Goal: Information Seeking & Learning: Learn about a topic

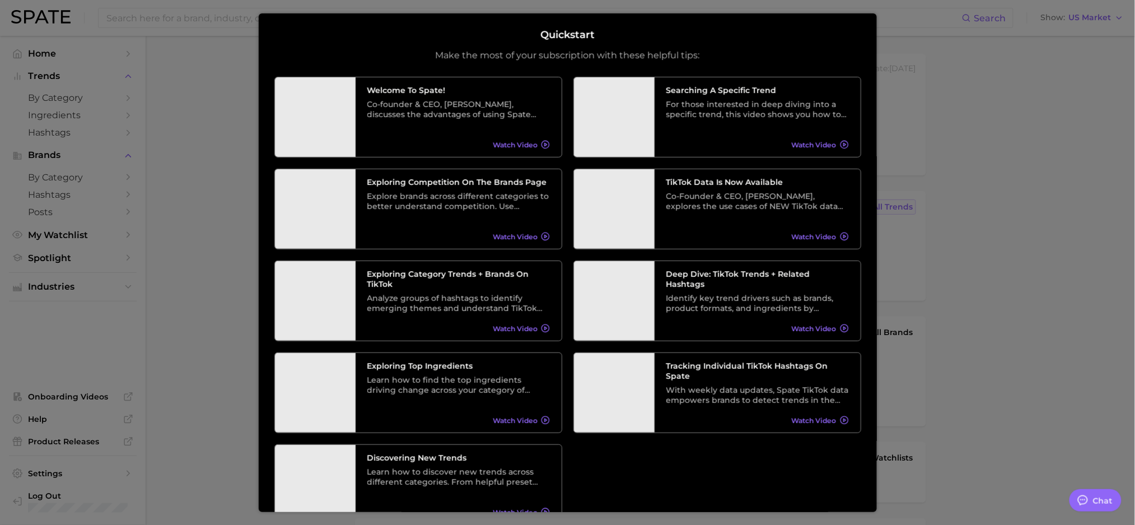
type textarea "x"
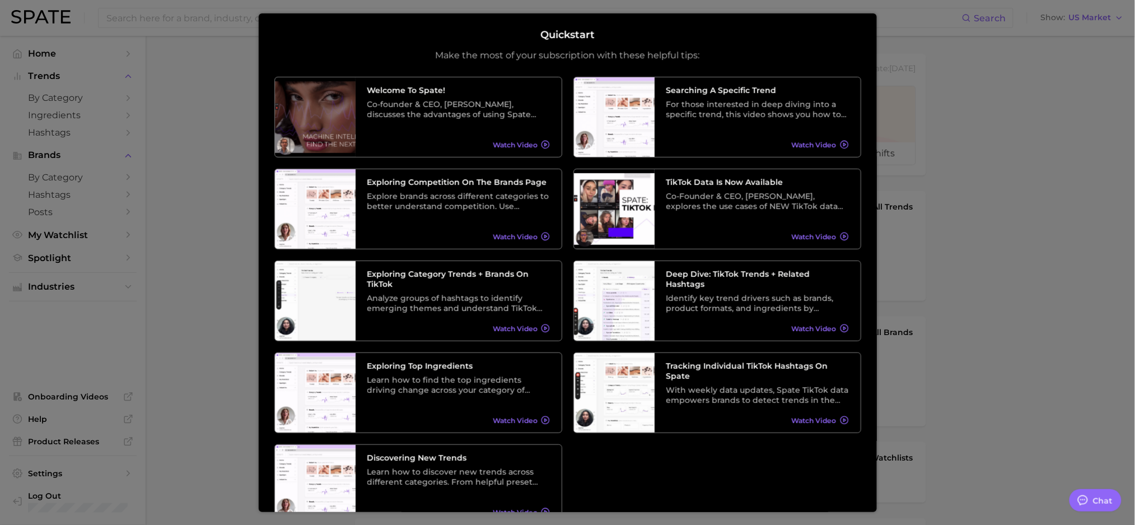
click at [199, 187] on div at bounding box center [567, 450] width 1135 height 900
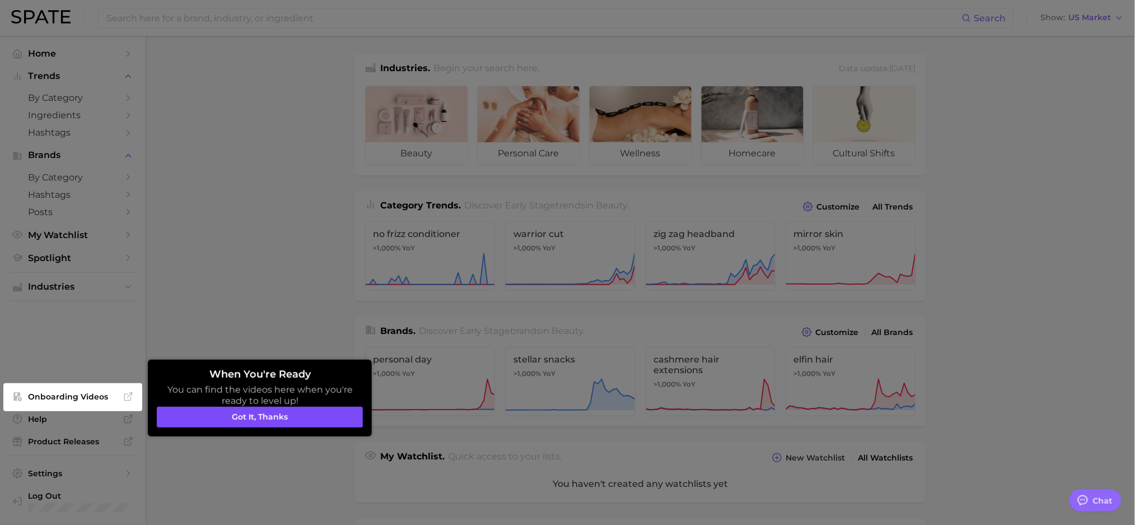
click at [309, 426] on button "Got it, thanks" at bounding box center [260, 417] width 206 height 21
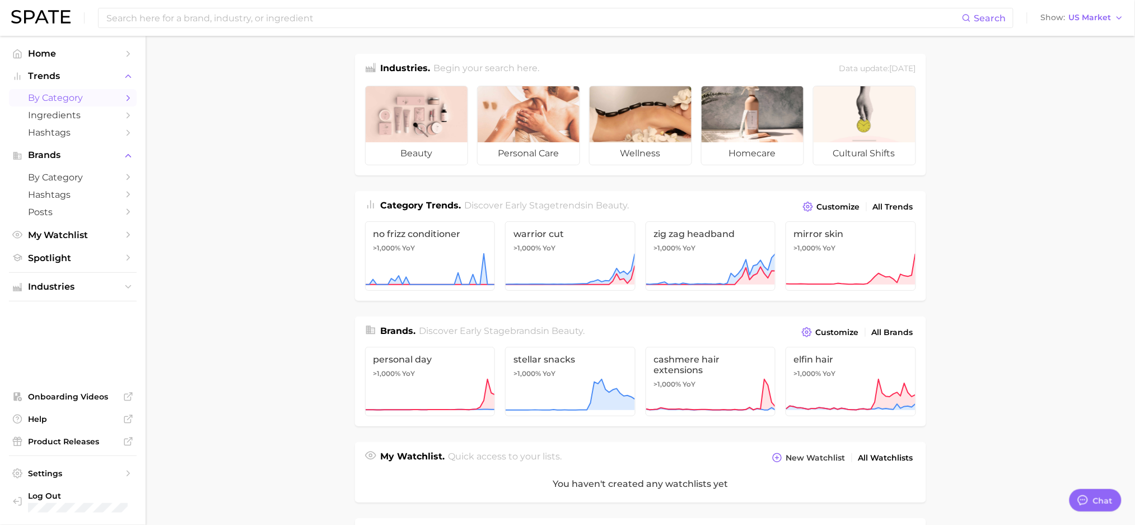
click at [80, 90] on link "by Category" at bounding box center [73, 97] width 128 height 17
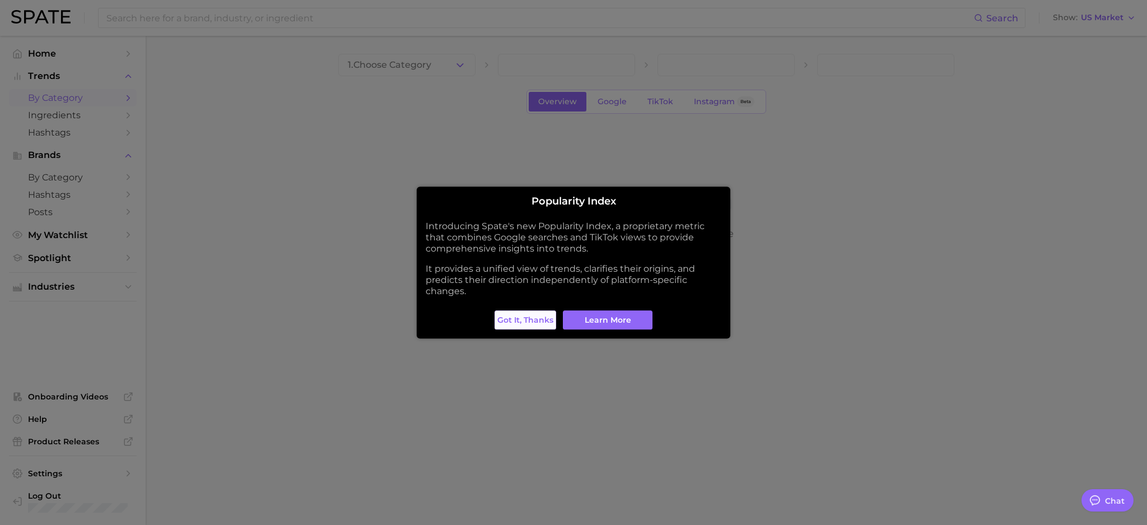
click at [522, 323] on span "Got it, thanks" at bounding box center [525, 320] width 56 height 10
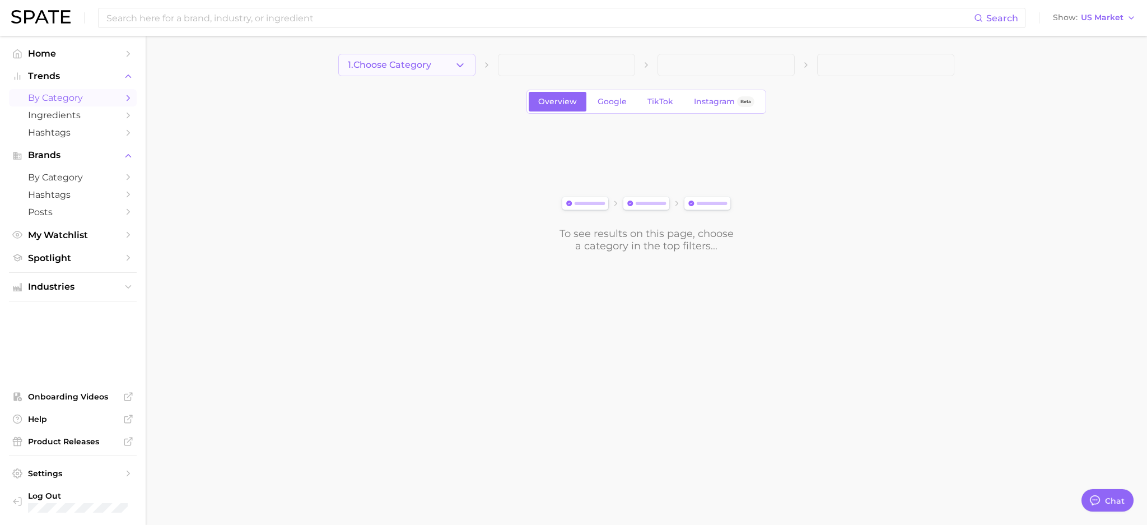
click at [464, 67] on icon "button" at bounding box center [460, 65] width 12 height 12
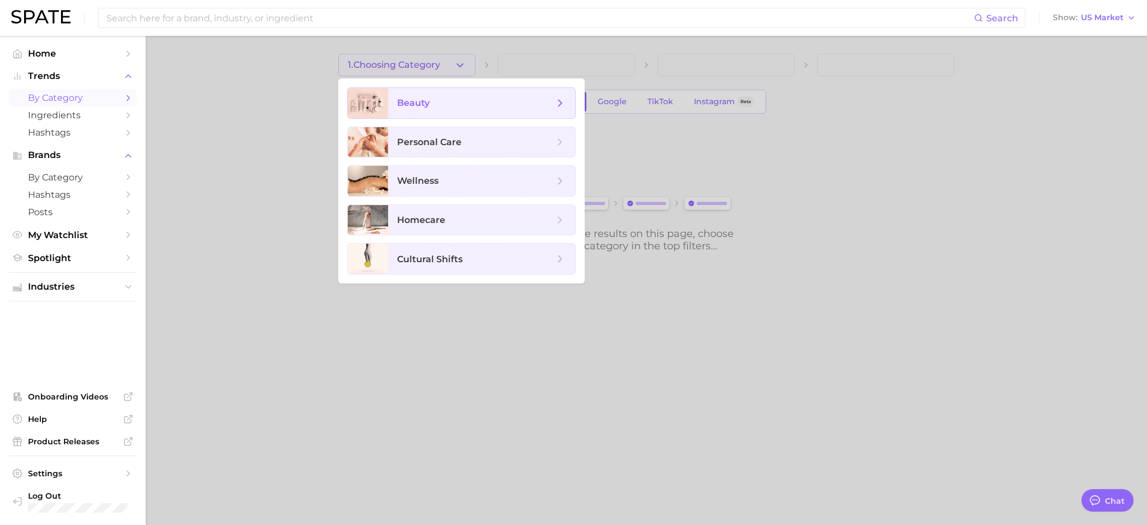
click at [460, 111] on span "beauty" at bounding box center [481, 103] width 187 height 30
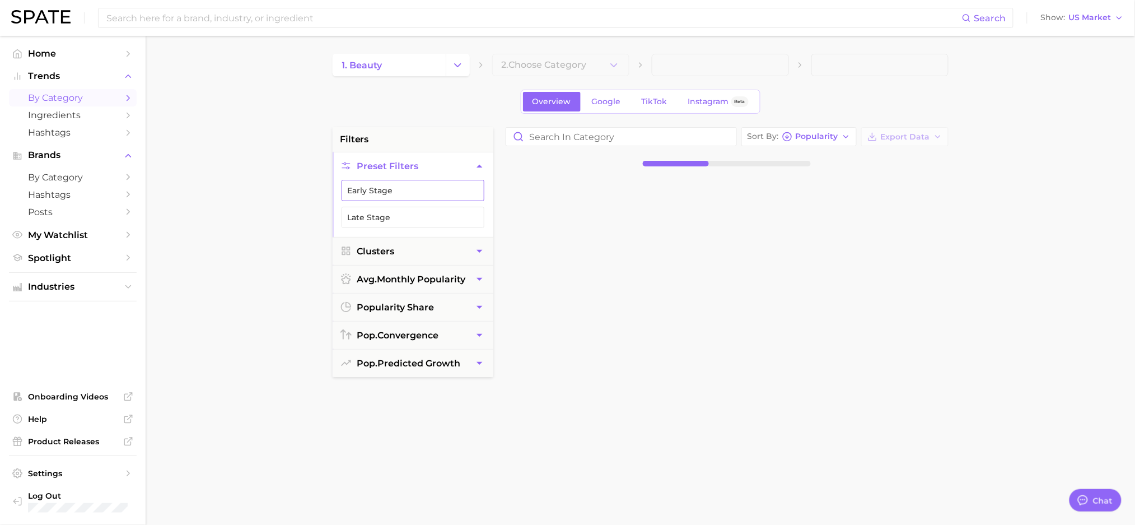
click at [441, 198] on button "Early Stage" at bounding box center [413, 190] width 143 height 21
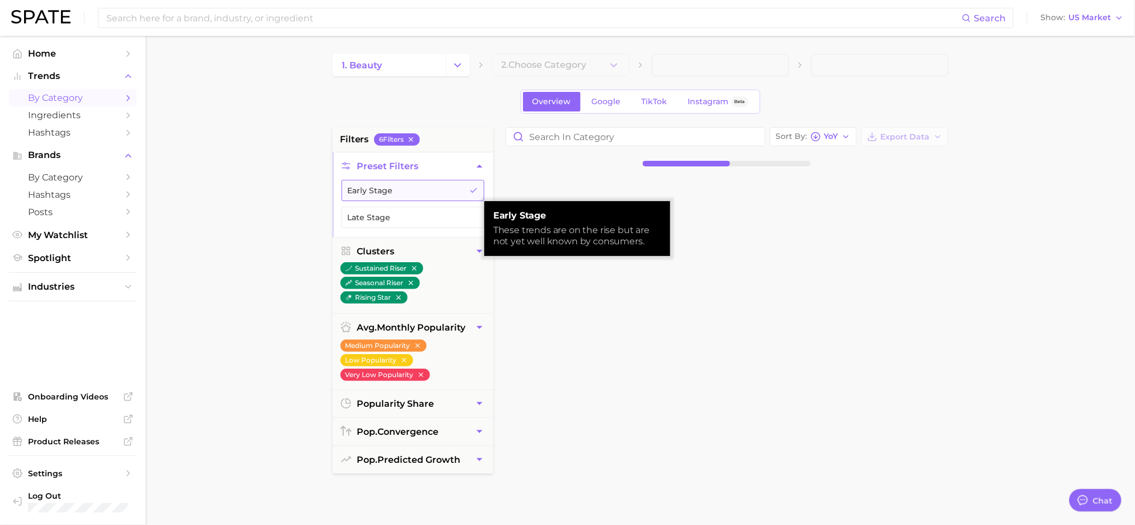
click at [441, 198] on button "Early Stage" at bounding box center [413, 190] width 143 height 21
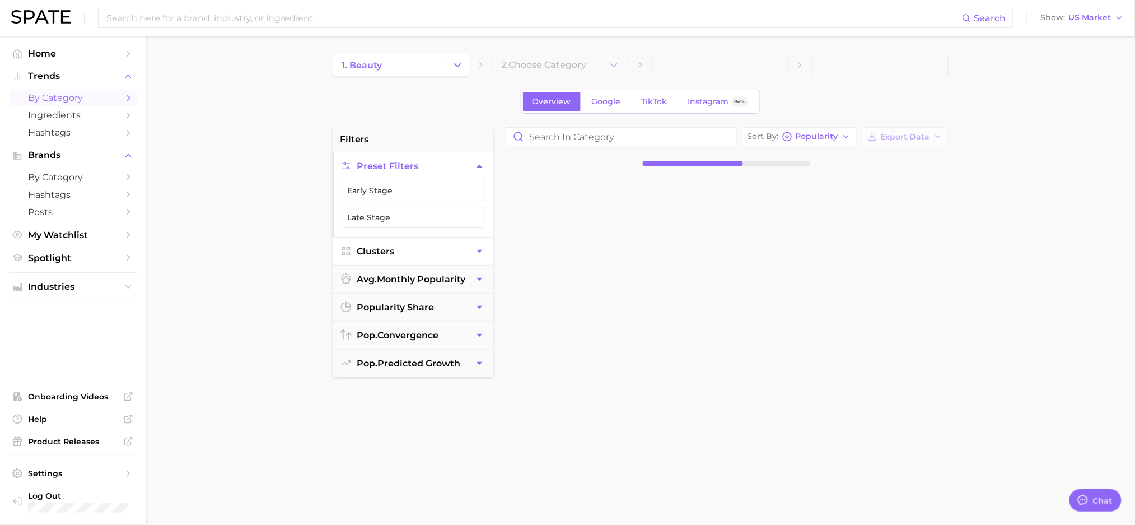
click at [405, 256] on button "Clusters" at bounding box center [413, 250] width 161 height 27
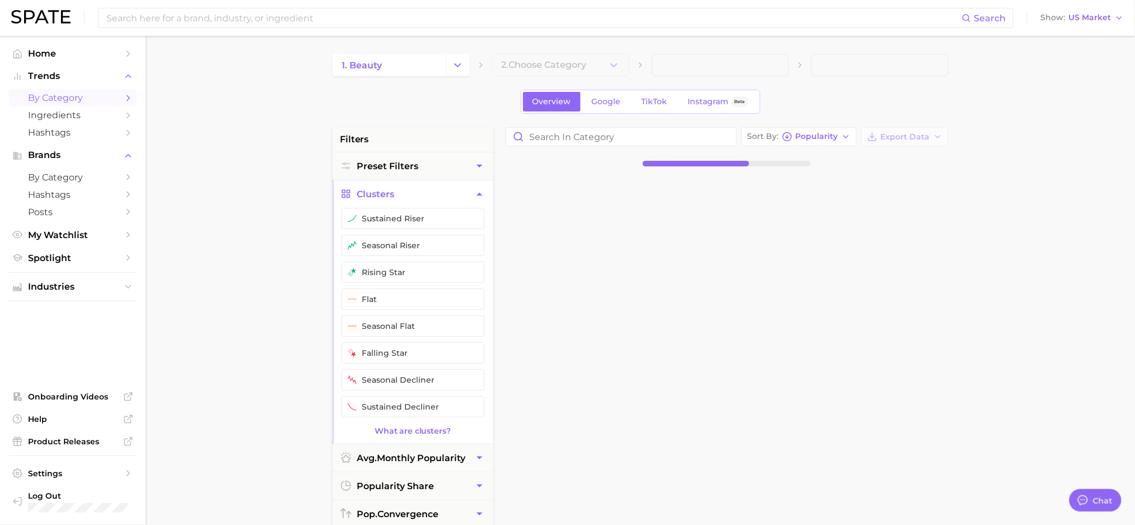
click at [521, 248] on div at bounding box center [732, 446] width 465 height 543
click at [566, 87] on div "1. beauty 2. Choose Category Overview Google TikTok Instagram Beta filters Pres…" at bounding box center [641, 442] width 616 height 776
click at [565, 77] on div "1. beauty 2. Choose Category Overview Google TikTok Instagram Beta filters Pres…" at bounding box center [641, 442] width 616 height 776
click at [260, 141] on main "1. beauty 2. Choose Category Overview Google TikTok Instagram Beta filters Pres…" at bounding box center [641, 461] width 990 height 850
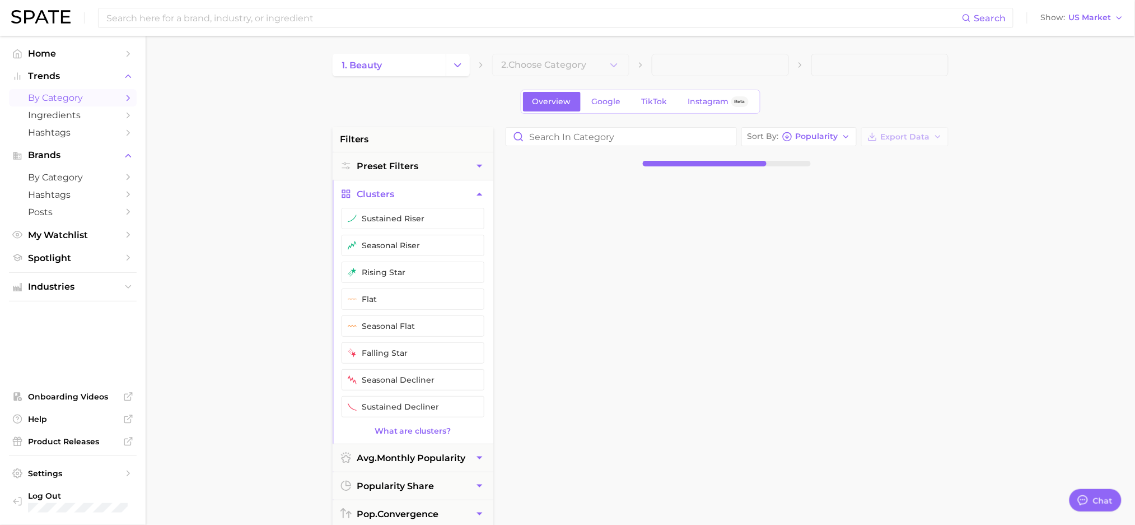
click at [260, 141] on main "1. beauty 2. Choose Category Overview Google TikTok Instagram Beta filters Pres…" at bounding box center [641, 461] width 990 height 850
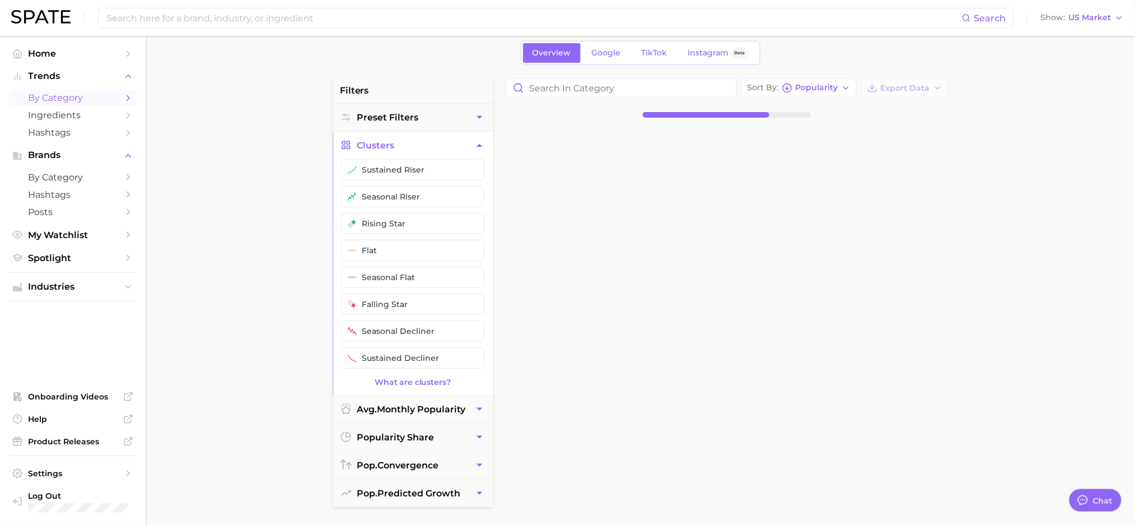
scroll to position [74, 0]
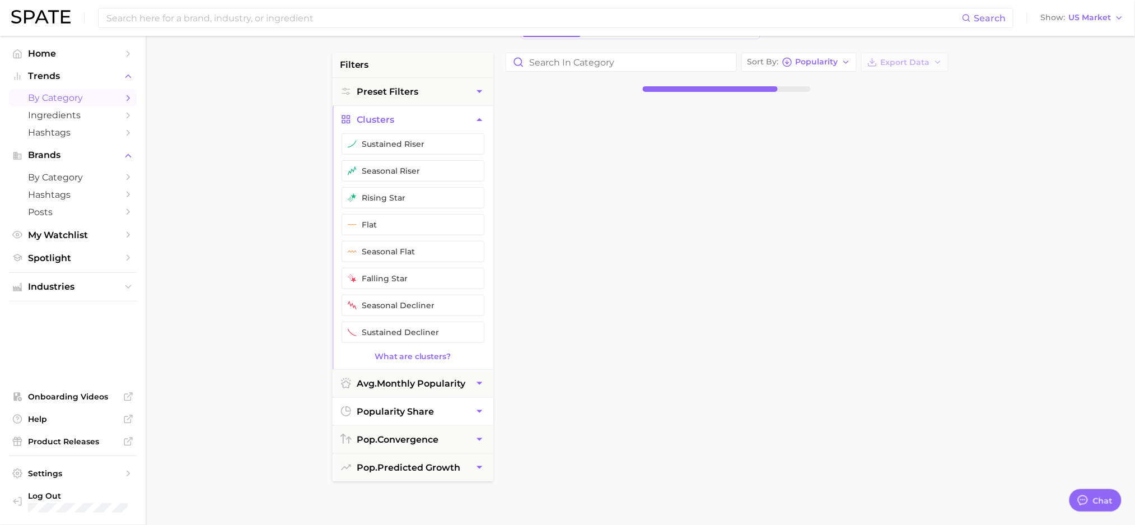
click at [362, 411] on span "popularity share" at bounding box center [395, 411] width 77 height 11
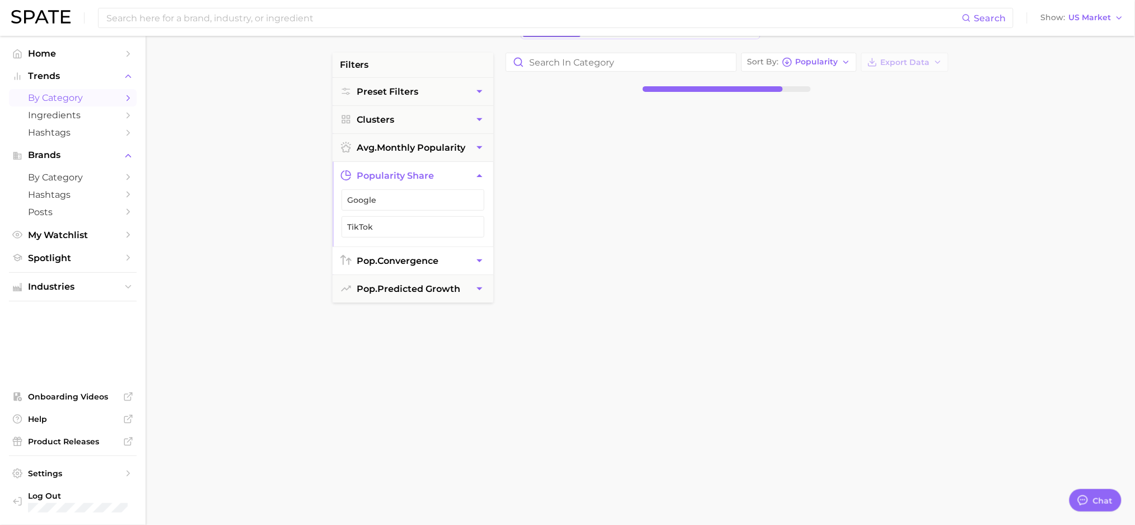
click at [407, 264] on span "pop. convergence" at bounding box center [398, 260] width 82 height 11
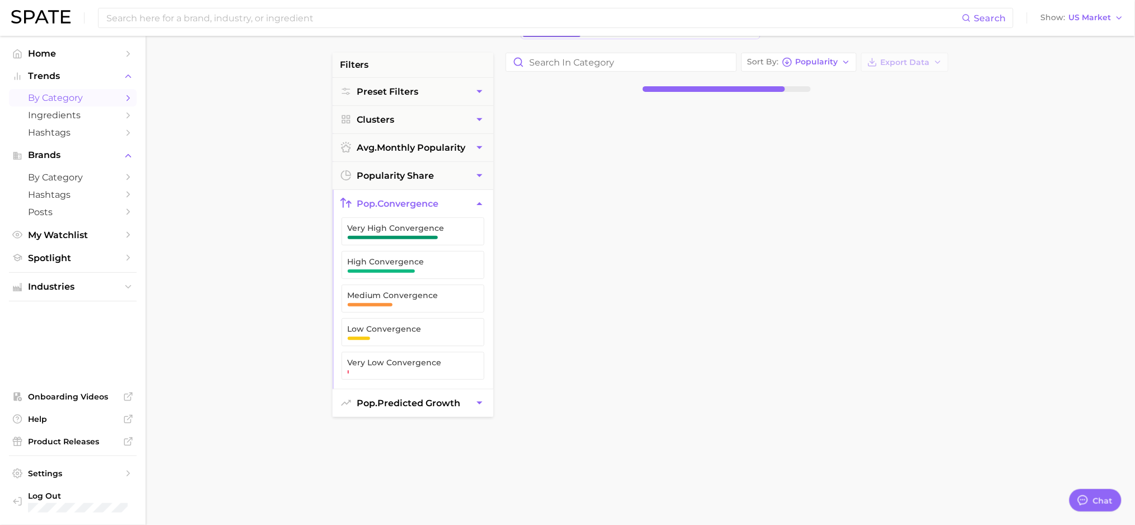
click at [398, 403] on span "pop. predicted growth" at bounding box center [409, 403] width 104 height 11
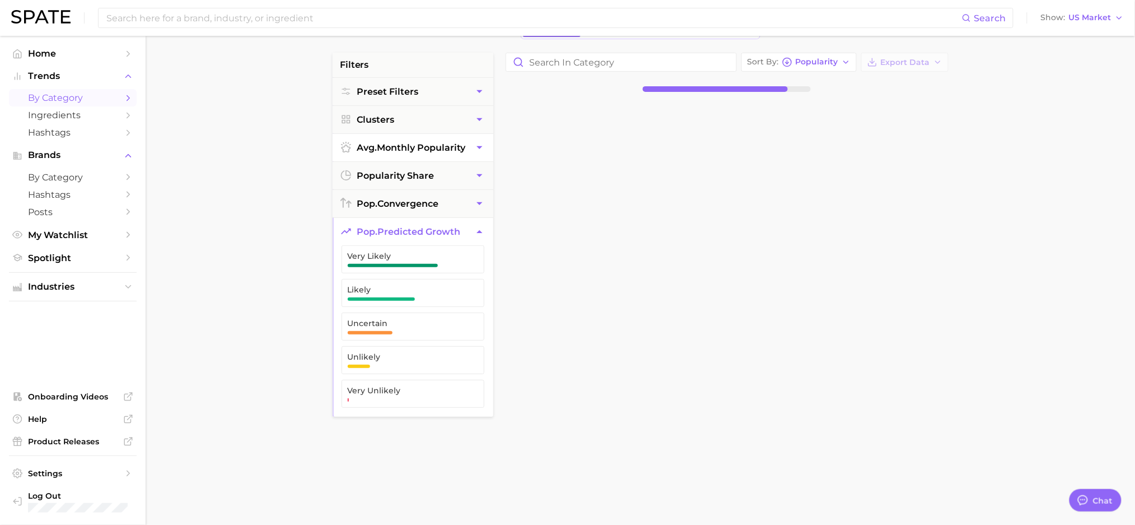
click at [408, 158] on button "avg. monthly popularity" at bounding box center [413, 147] width 161 height 27
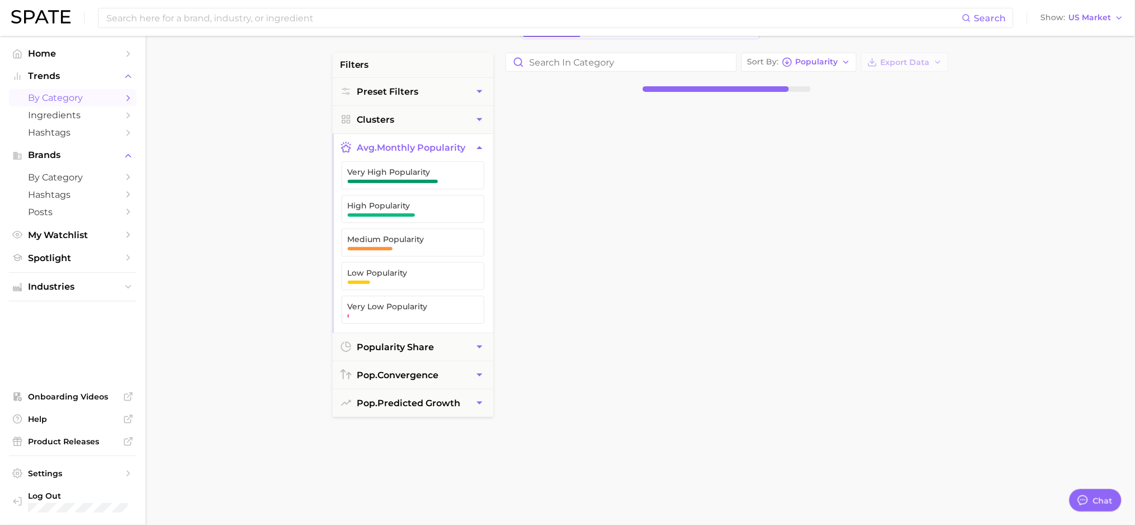
click at [612, 195] on div at bounding box center [732, 372] width 465 height 543
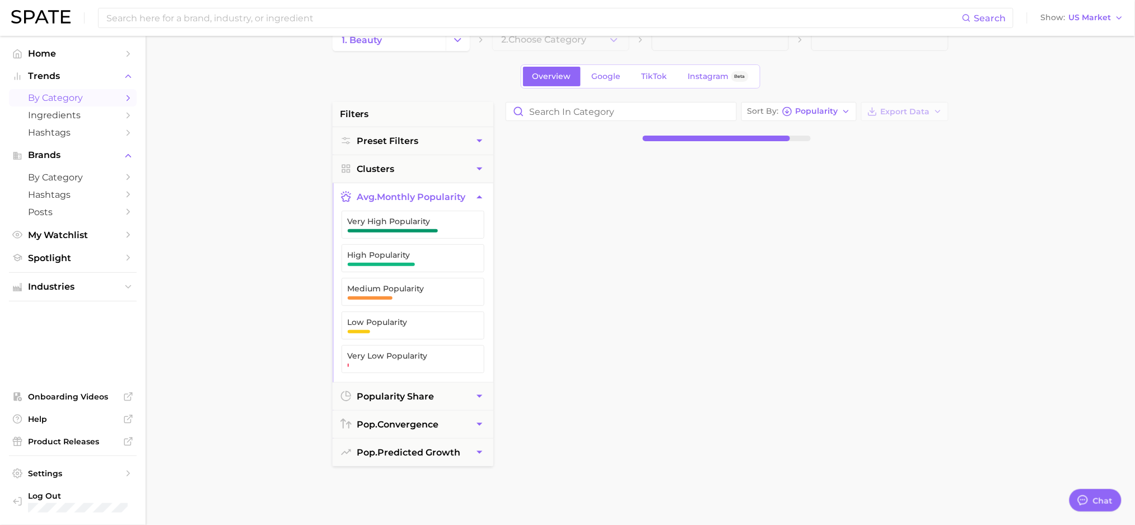
scroll to position [0, 0]
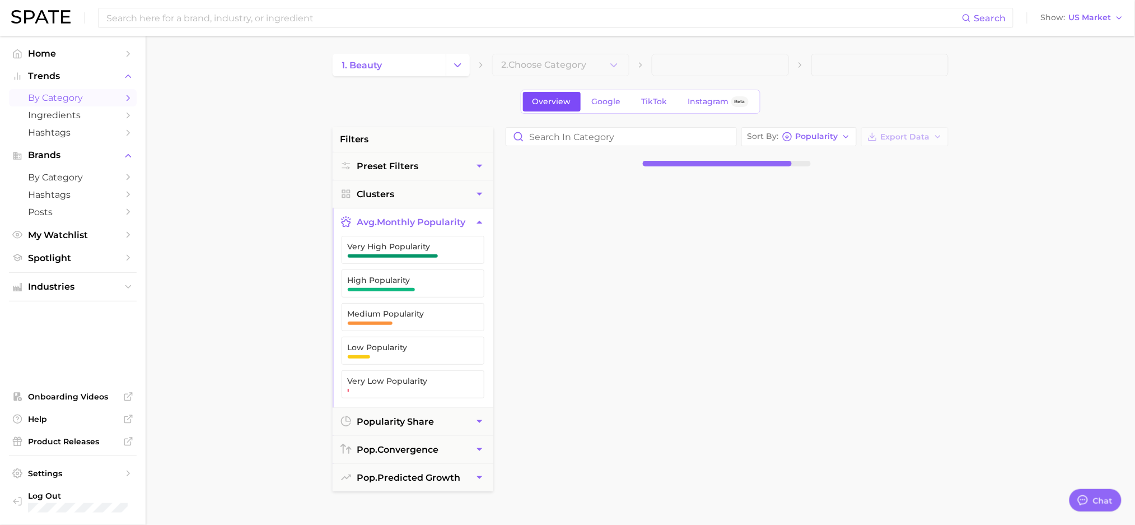
click at [556, 105] on span "Overview" at bounding box center [552, 102] width 39 height 10
click at [274, 115] on main "1. beauty 2. Choose Category Overview Google TikTok Instagram Beta filters Pres…" at bounding box center [641, 461] width 990 height 850
click at [446, 65] on button "Change Category" at bounding box center [458, 65] width 24 height 22
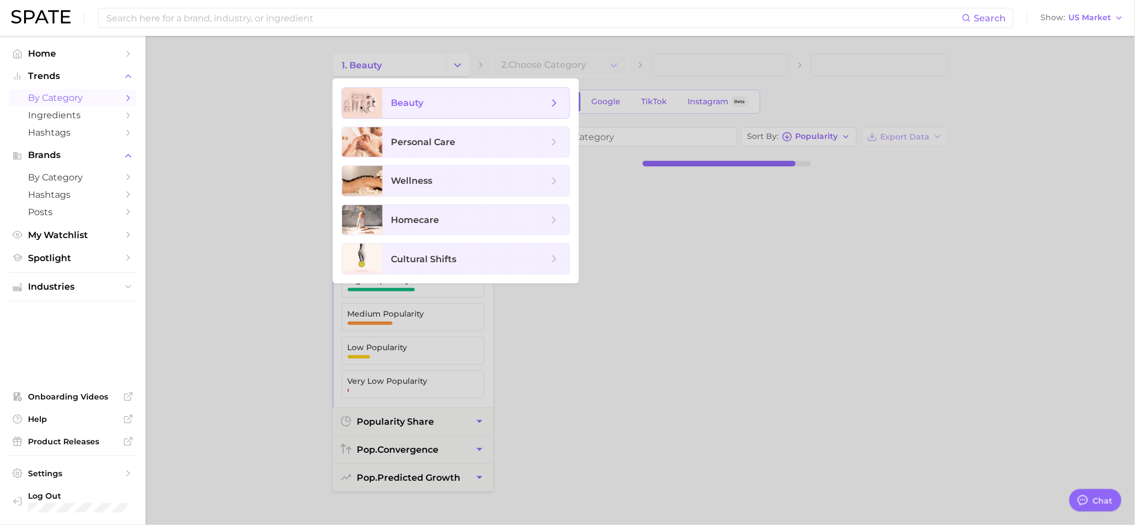
click at [443, 93] on span "beauty" at bounding box center [475, 103] width 187 height 30
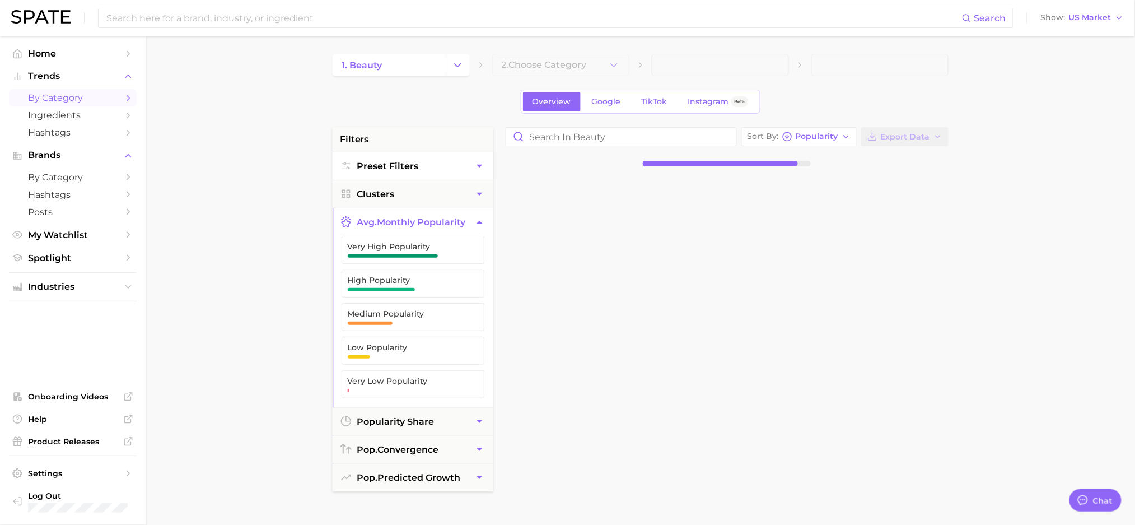
click at [390, 171] on button "Preset Filters" at bounding box center [413, 165] width 161 height 27
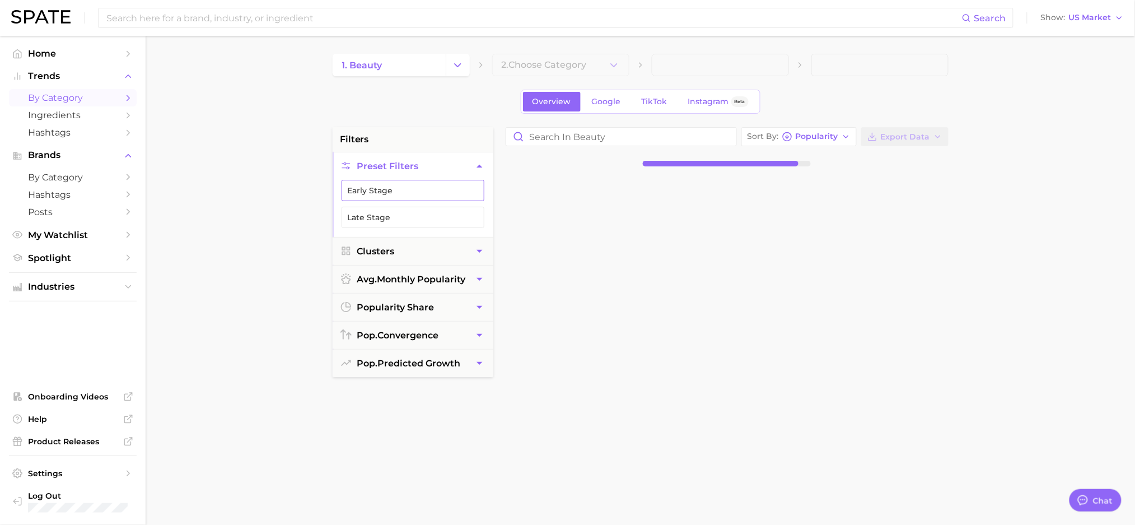
click at [387, 194] on button "Early Stage" at bounding box center [413, 190] width 143 height 21
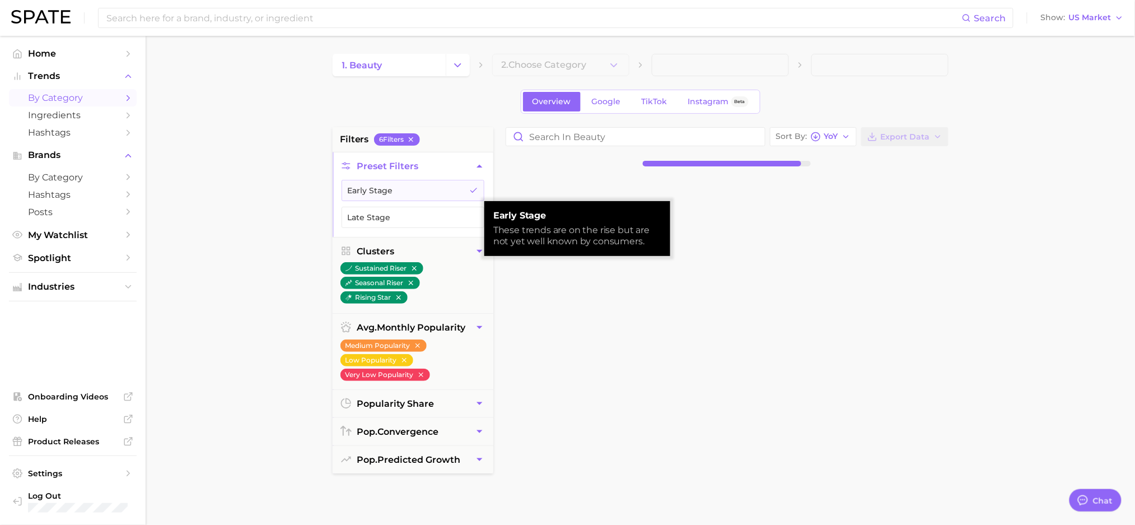
click at [137, 199] on nav "Home Trends by Category Ingredients Hashtags Brands by Category Hashtags Posts …" at bounding box center [73, 280] width 146 height 489
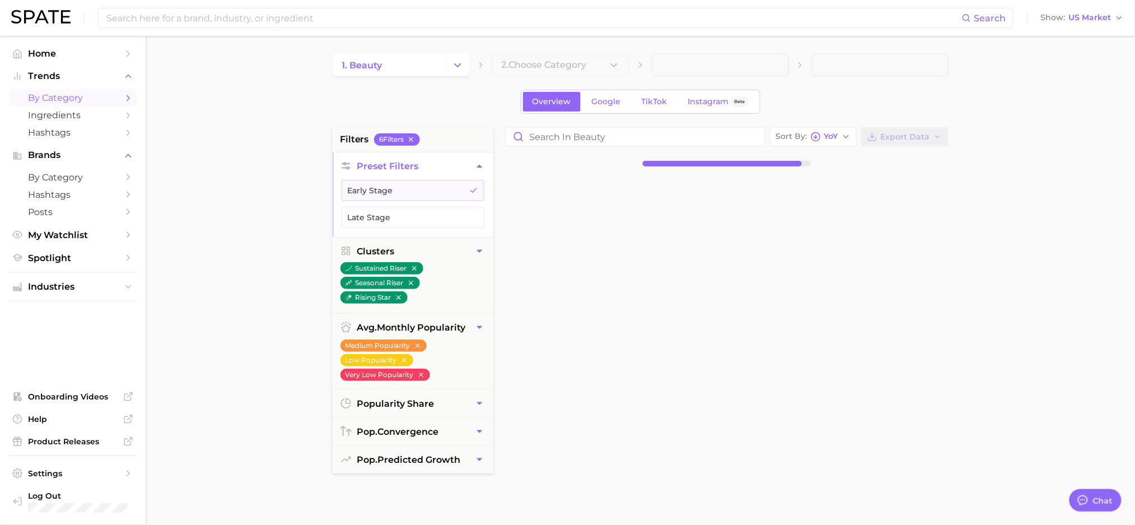
click at [111, 106] on link "by Category" at bounding box center [73, 97] width 128 height 17
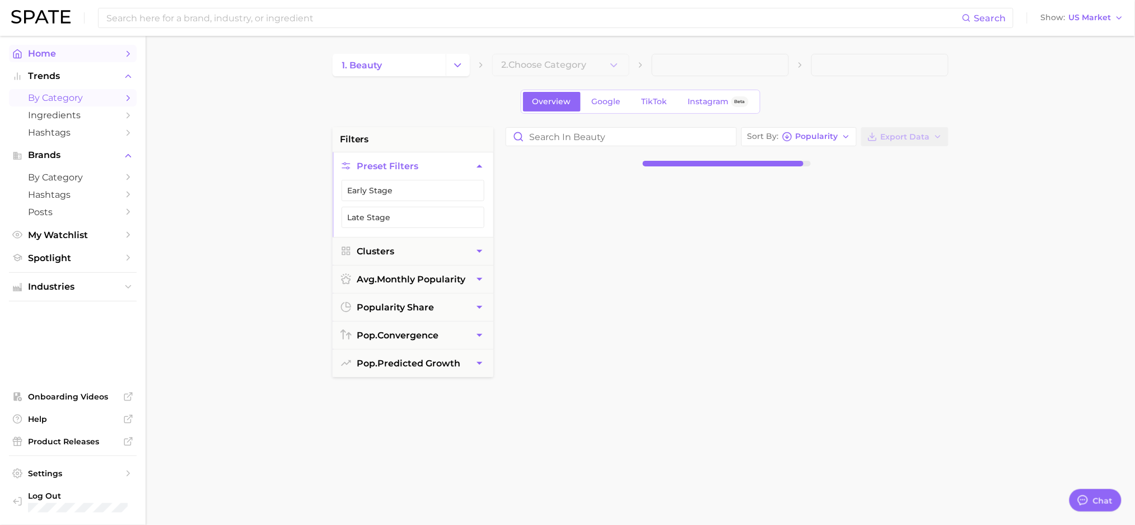
click at [55, 49] on span "Home" at bounding box center [73, 53] width 90 height 11
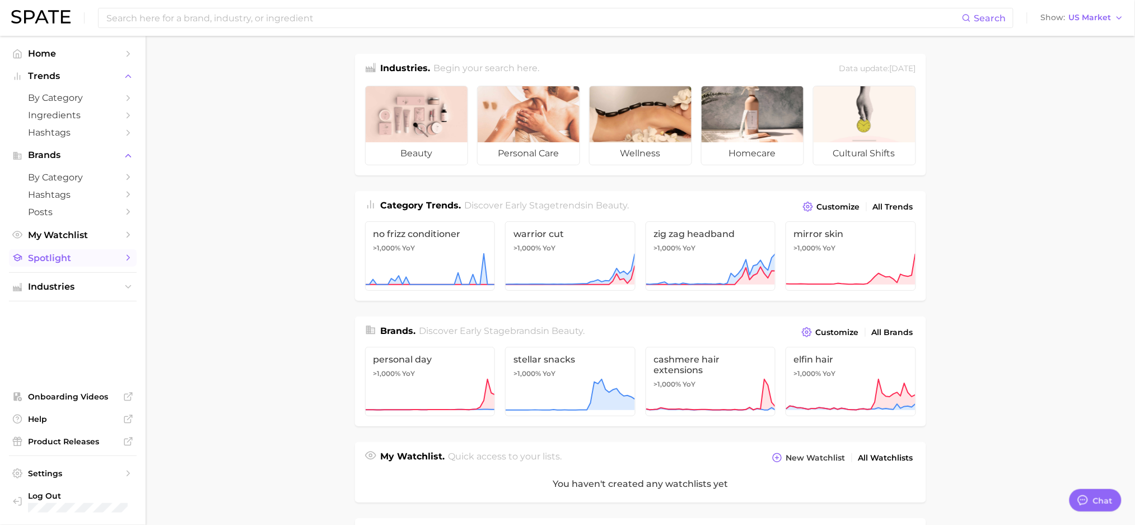
click at [58, 259] on span "Spotlight" at bounding box center [73, 258] width 90 height 11
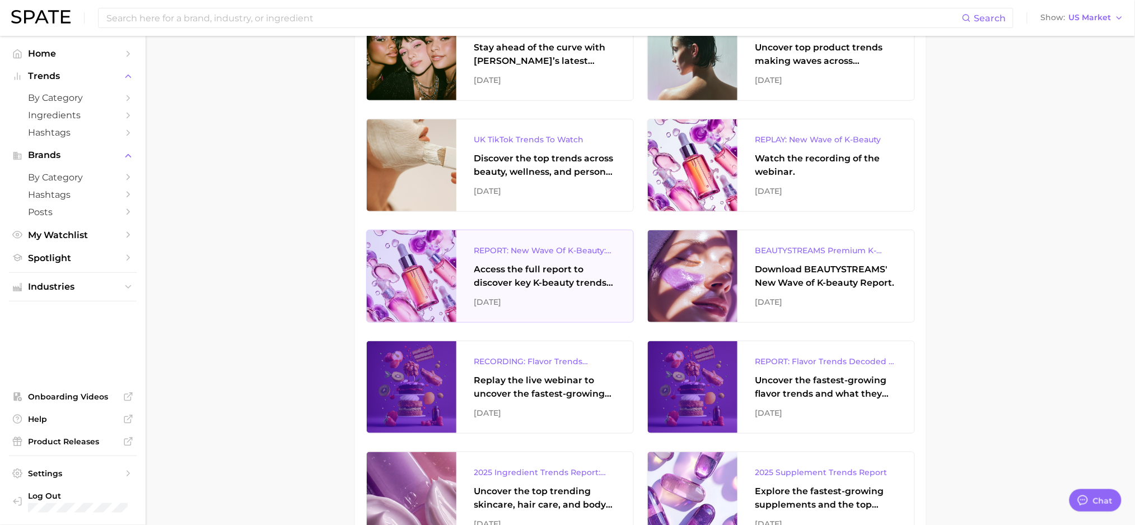
scroll to position [298, 0]
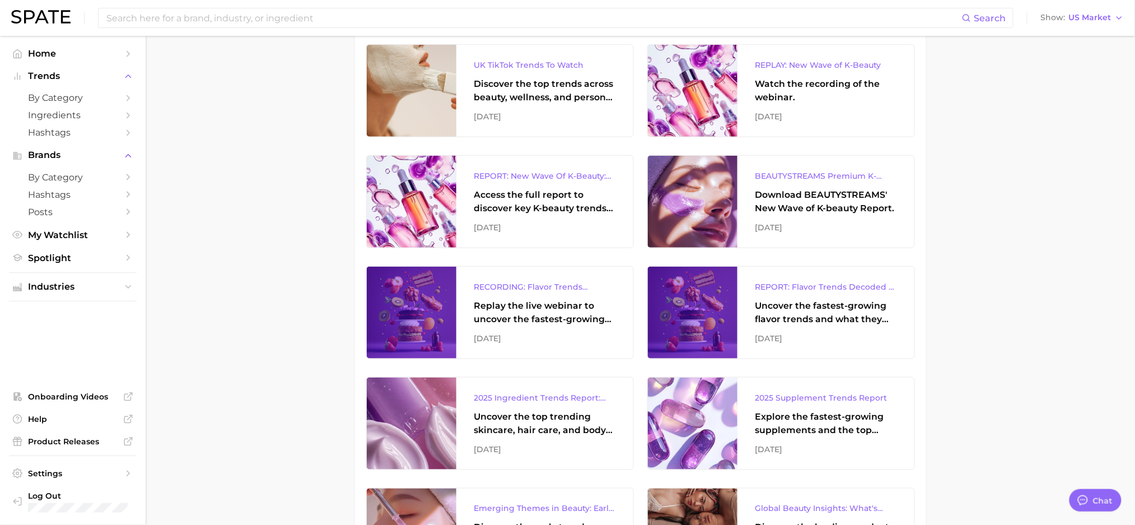
click at [849, 216] on div "BEAUTYSTREAMS Premium K-beauty Trends Report Download BEAUTYSTREAMS' New Wave o…" at bounding box center [826, 202] width 177 height 92
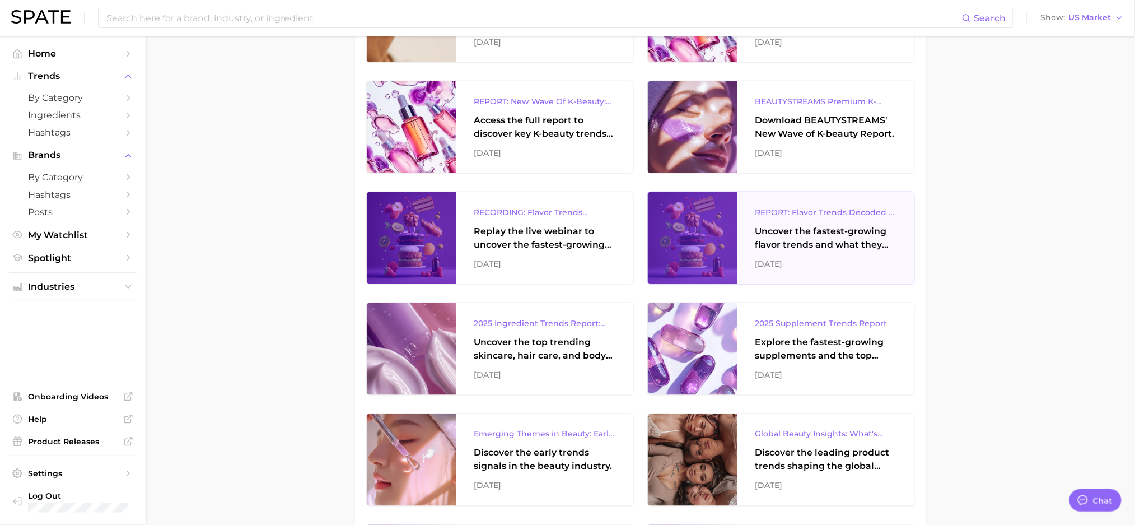
click at [853, 249] on div "Uncover the fastest-growing flavor trends and what they signal about evolving c…" at bounding box center [825, 238] width 141 height 27
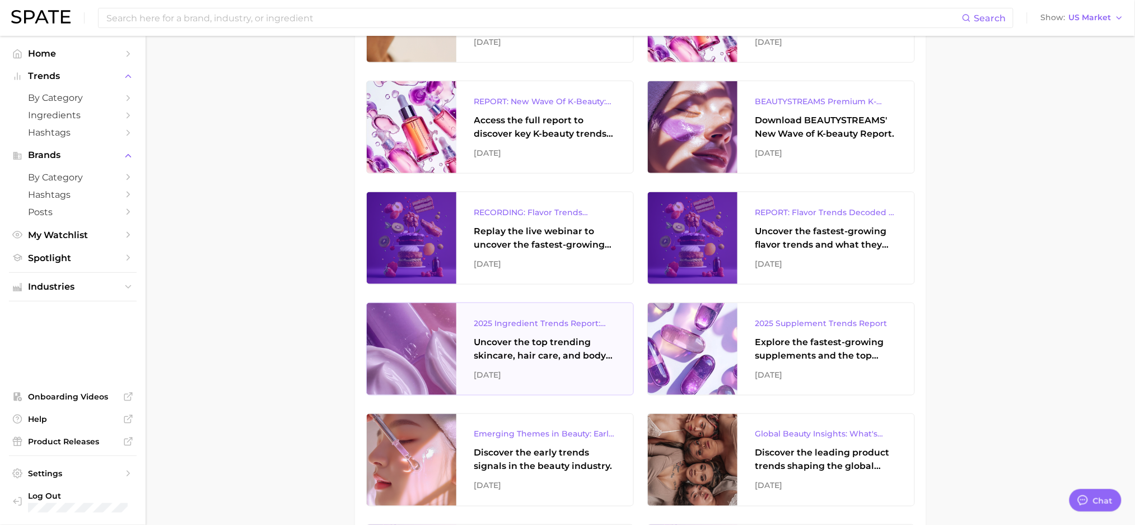
click at [541, 360] on div "Uncover the top trending skincare, hair care, and body care ingredients capturi…" at bounding box center [544, 348] width 141 height 27
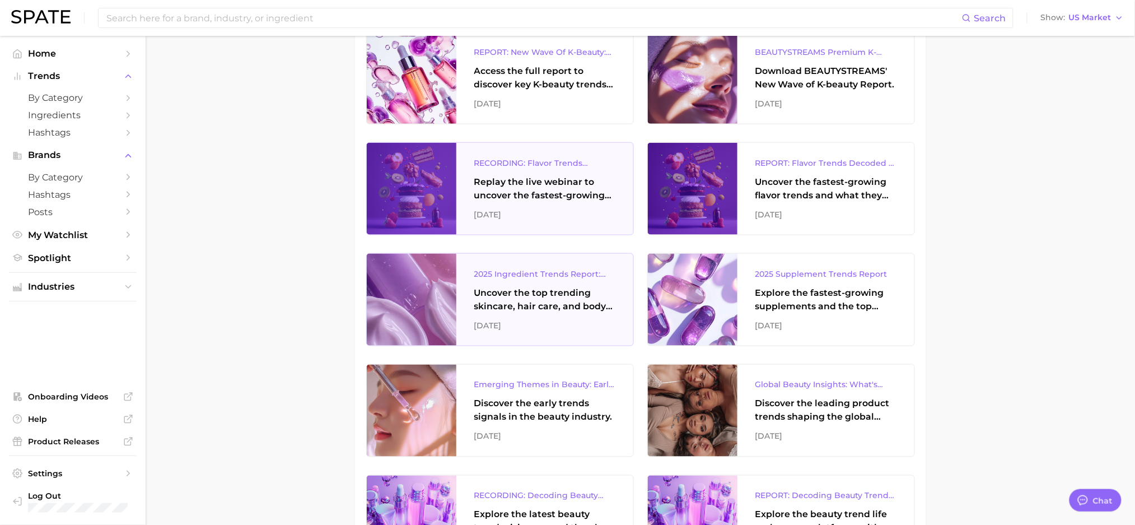
scroll to position [448, 0]
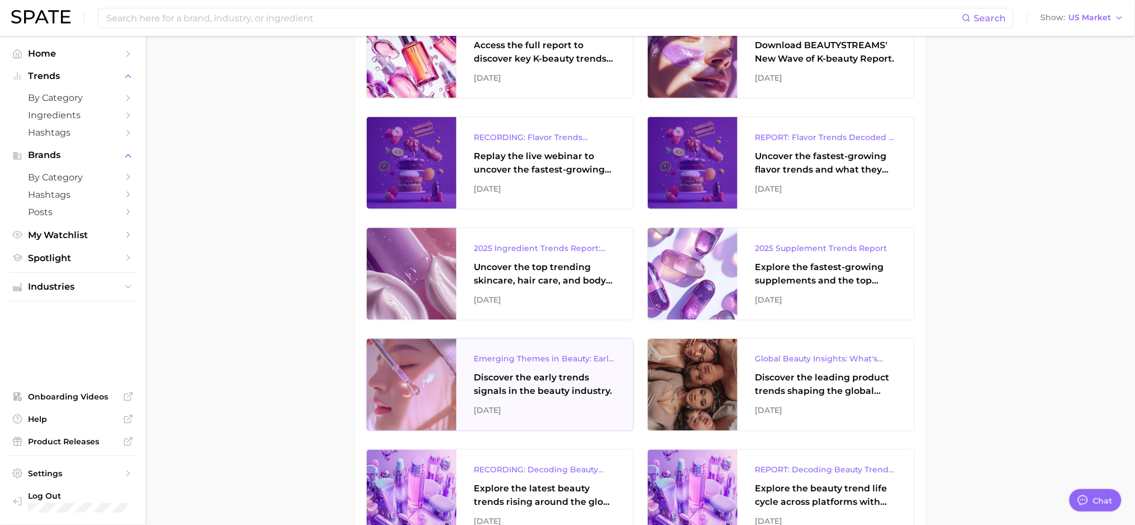
click at [514, 382] on div "Discover the early trends signals in the beauty industry." at bounding box center [544, 384] width 141 height 27
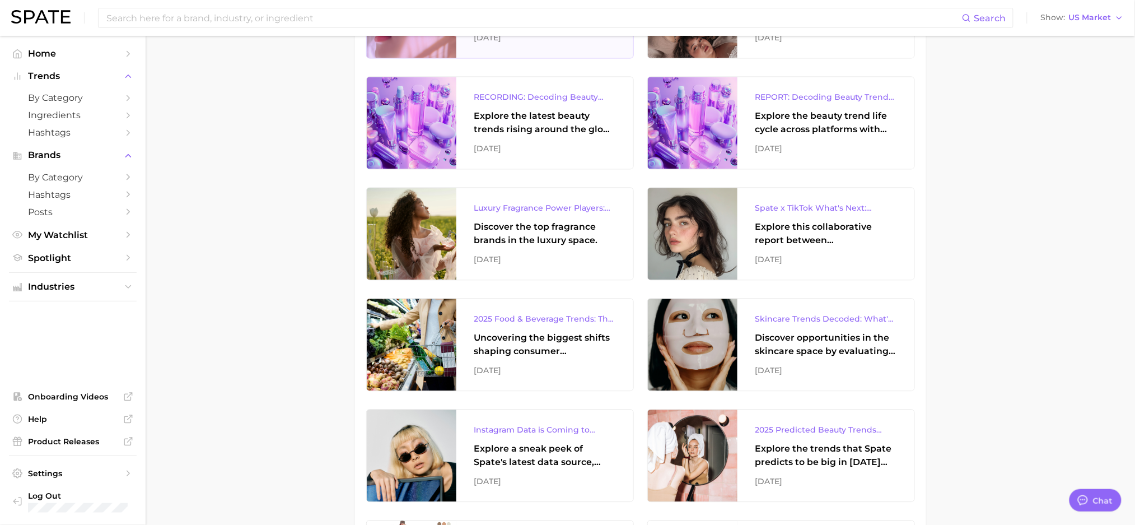
scroll to position [896, 0]
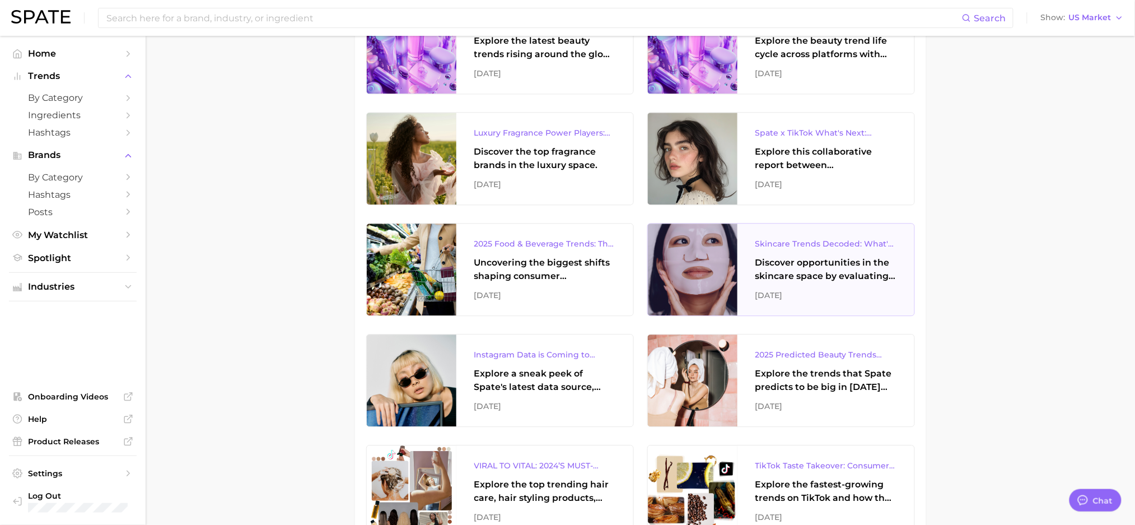
click at [771, 268] on div "Discover opportunities in the skincare space by evaluating the face product and…" at bounding box center [825, 269] width 141 height 27
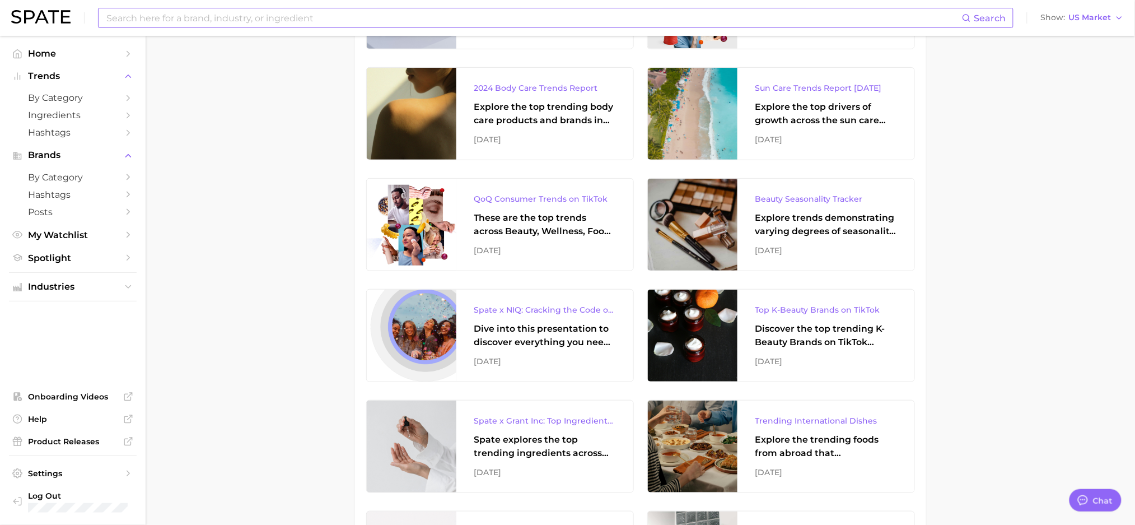
scroll to position [970, 0]
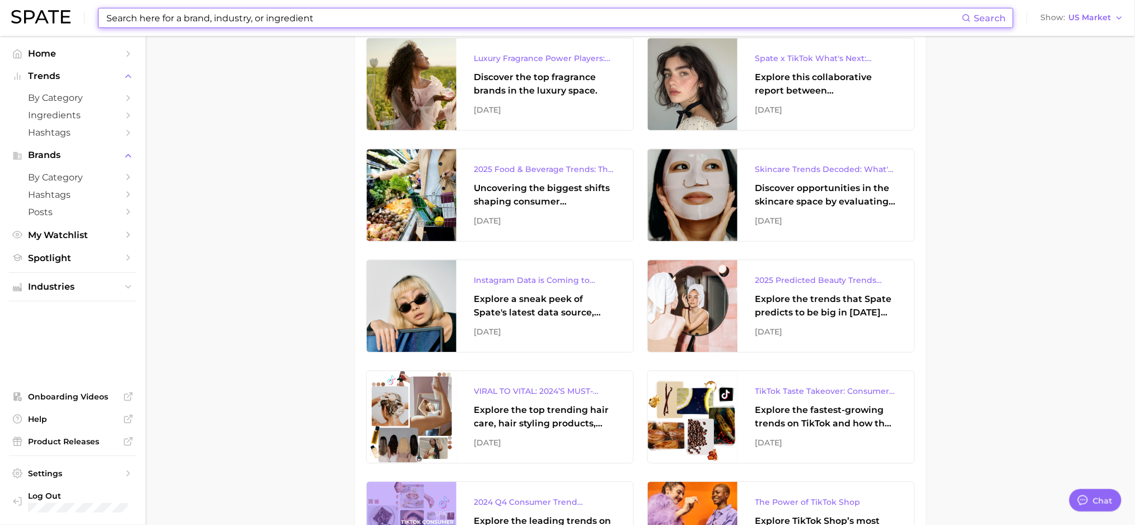
click at [282, 21] on input at bounding box center [533, 17] width 857 height 19
paste input "latest trends in sun care"
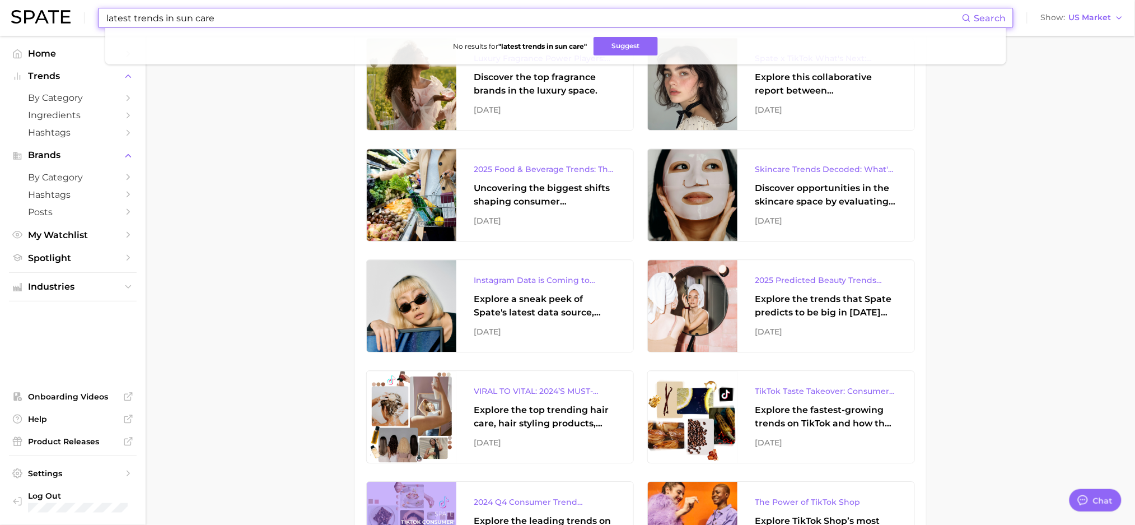
click at [988, 17] on span "Search" at bounding box center [990, 18] width 32 height 11
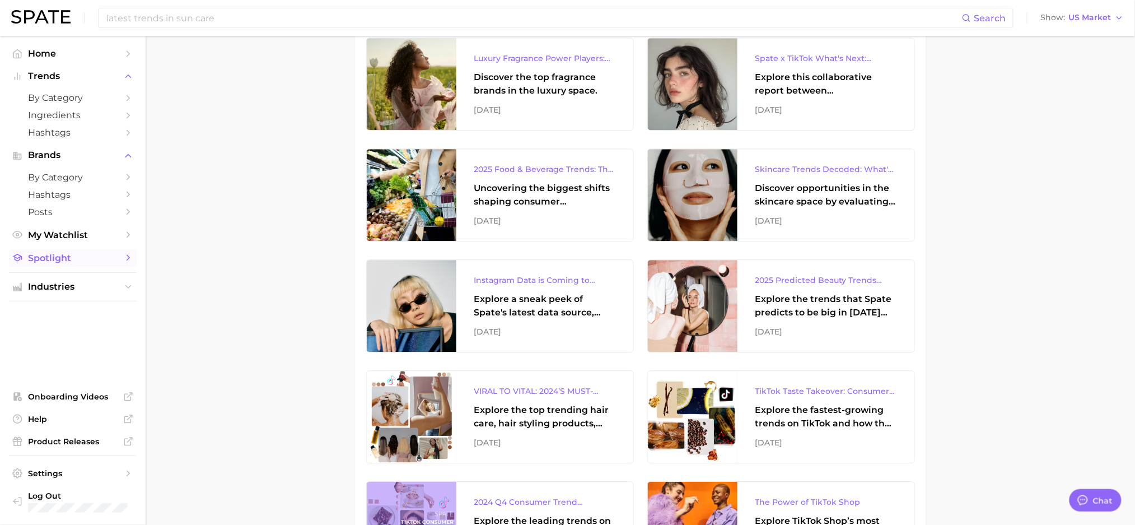
click at [52, 263] on span "Spotlight" at bounding box center [73, 258] width 90 height 11
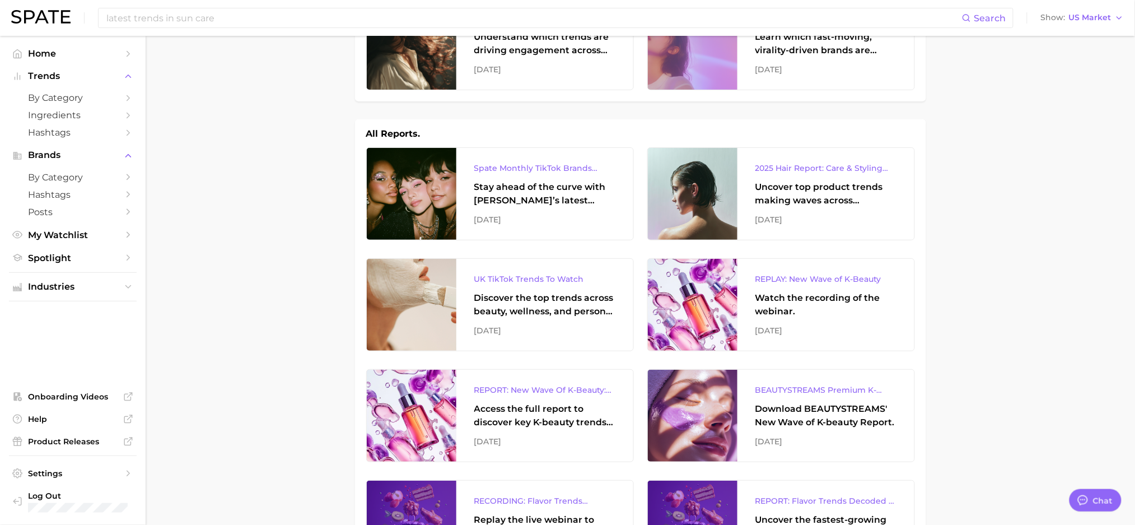
scroll to position [0, 0]
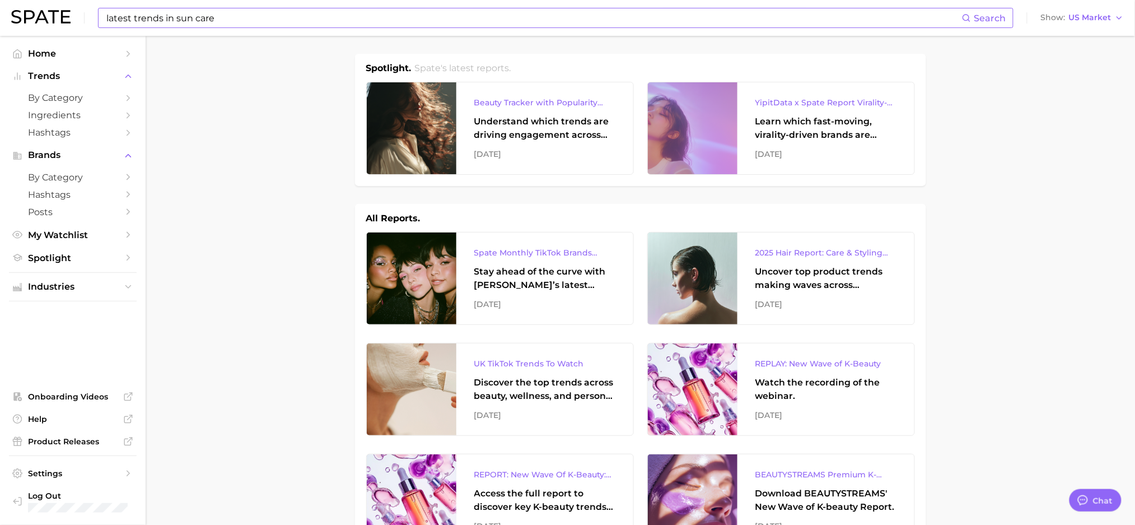
click at [176, 16] on input "latest trends in sun care" at bounding box center [533, 17] width 857 height 19
drag, startPoint x: 254, startPoint y: 24, endPoint x: 68, endPoint y: 21, distance: 185.9
click at [68, 21] on div "latest trends in sun care Search No results for " latest trends in sun care " S…" at bounding box center [567, 18] width 1113 height 36
type input "녀"
type input "sunscreen"
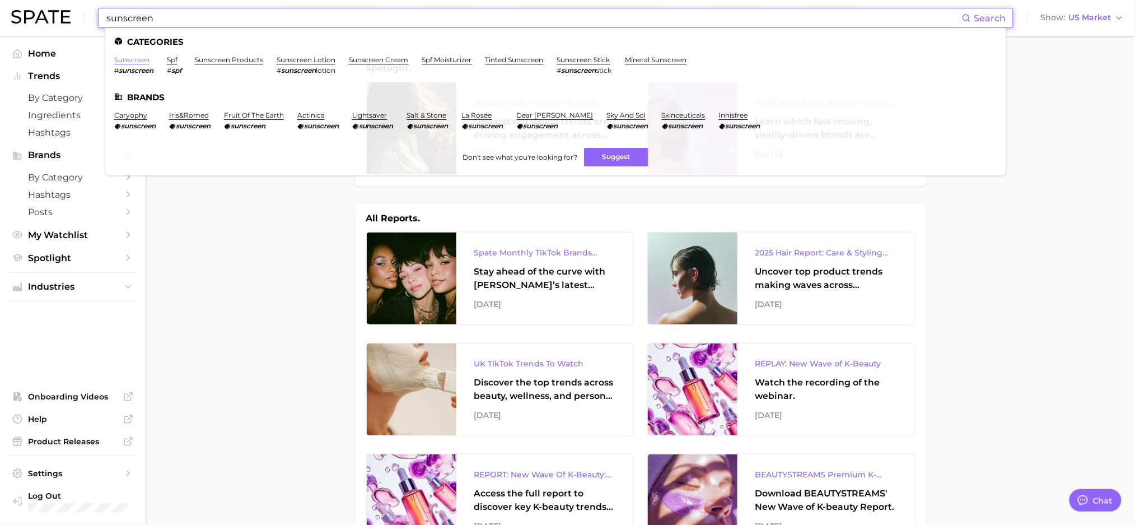
click at [114, 58] on link "sunscreen" at bounding box center [131, 59] width 35 height 8
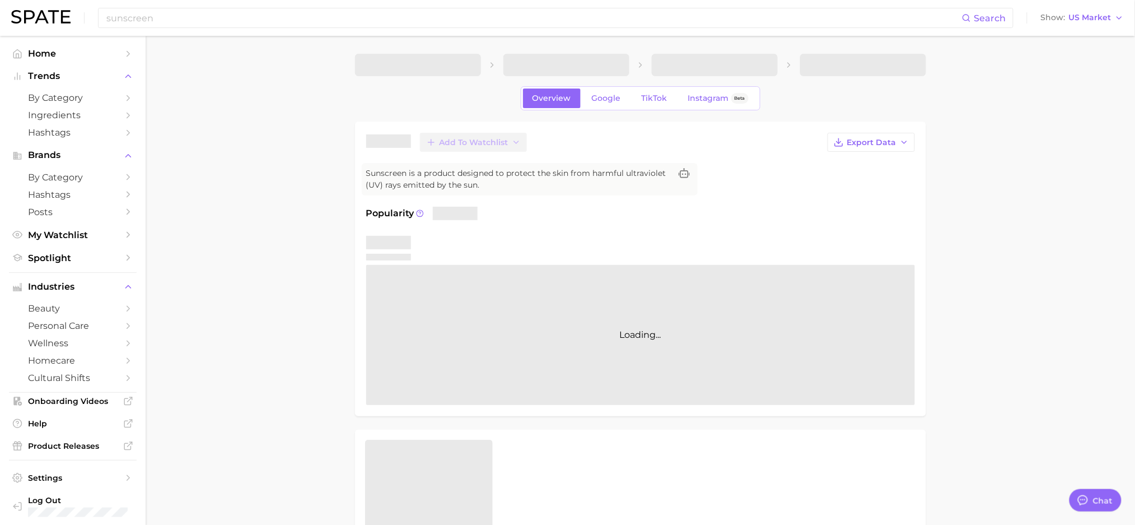
type textarea "x"
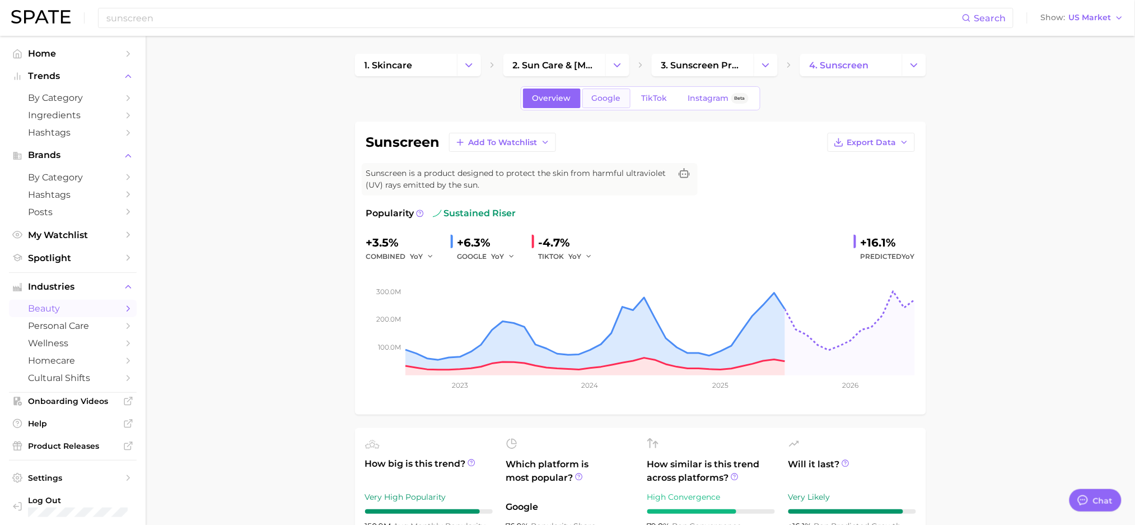
click at [612, 97] on span "Google" at bounding box center [606, 99] width 29 height 10
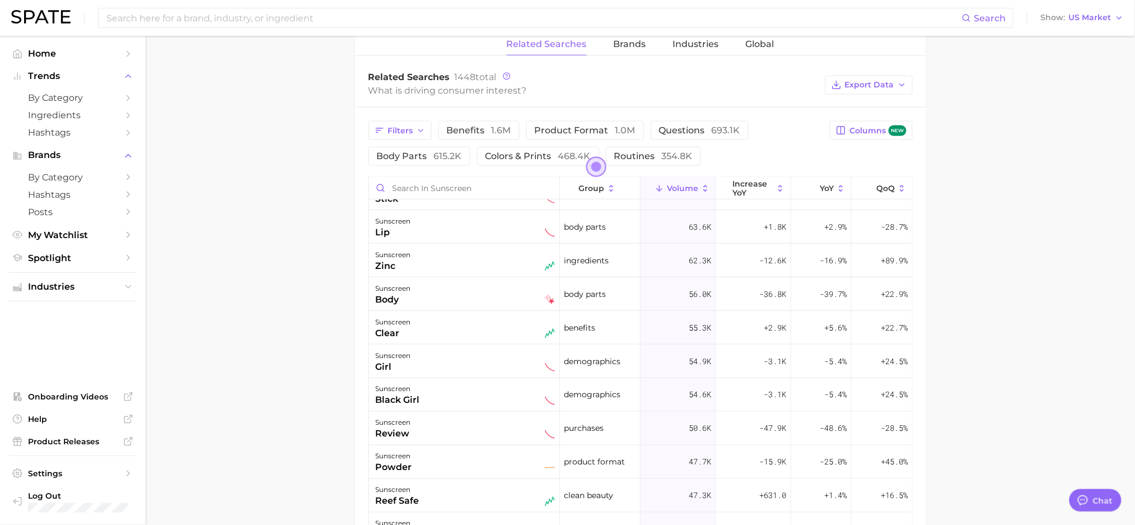
scroll to position [597, 0]
click at [361, 169] on div "Filters benefits 1.6m product format 1.0m questions 693.1k body parts 615.2k co…" at bounding box center [640, 412] width 571 height 608
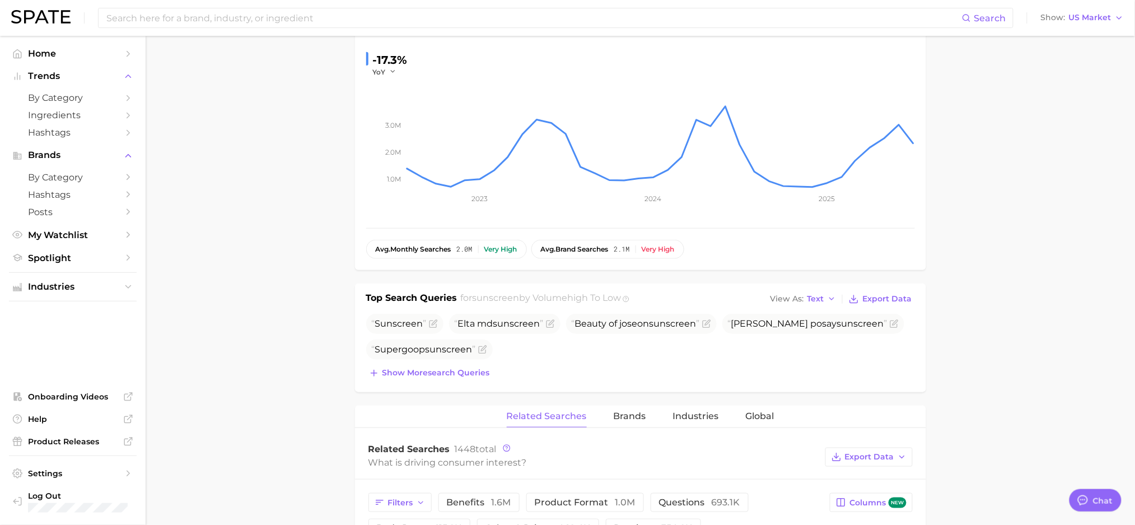
scroll to position [0, 0]
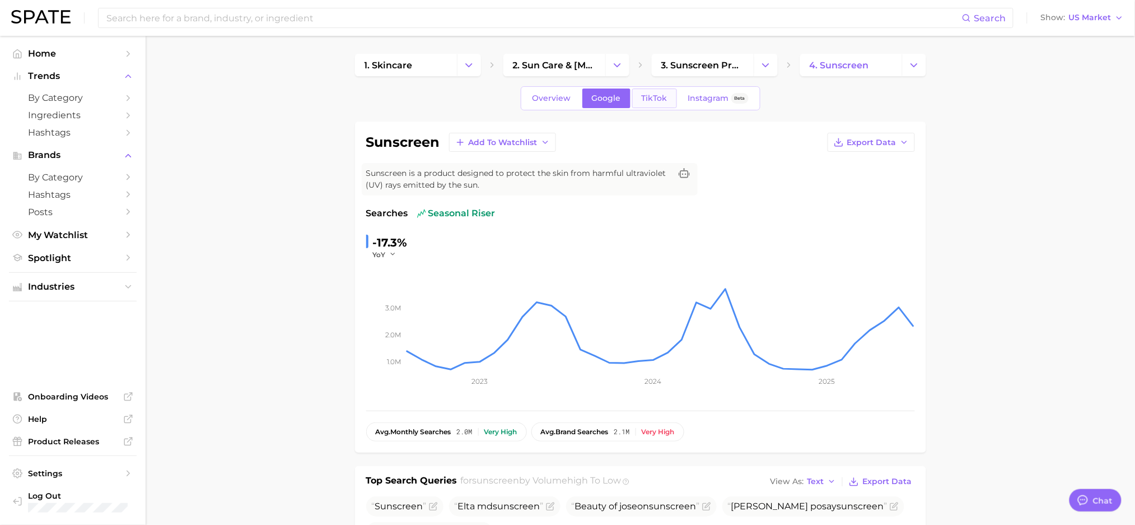
click at [652, 94] on span "TikTok" at bounding box center [655, 99] width 26 height 10
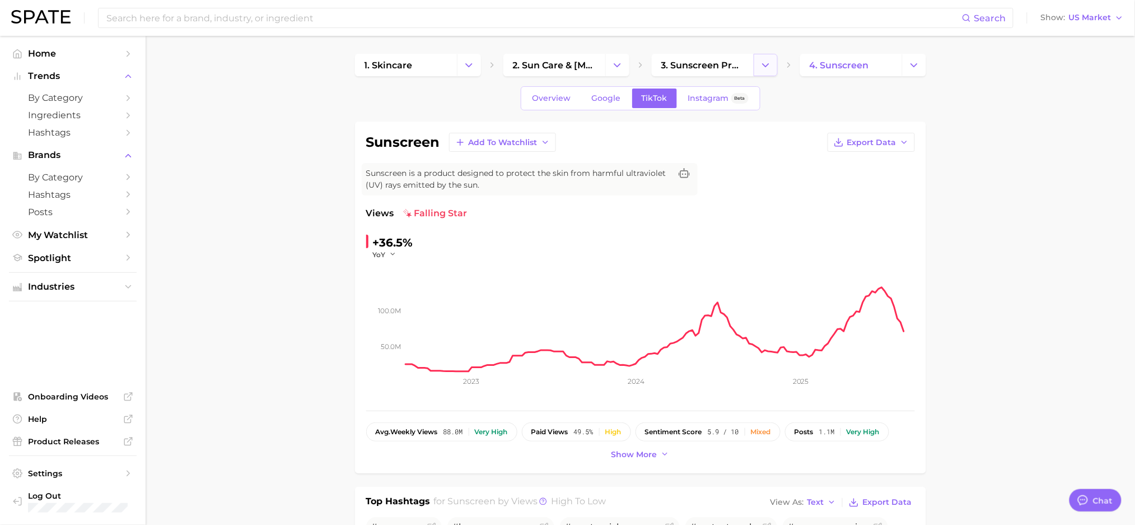
click at [758, 59] on button "Change Category" at bounding box center [766, 65] width 24 height 22
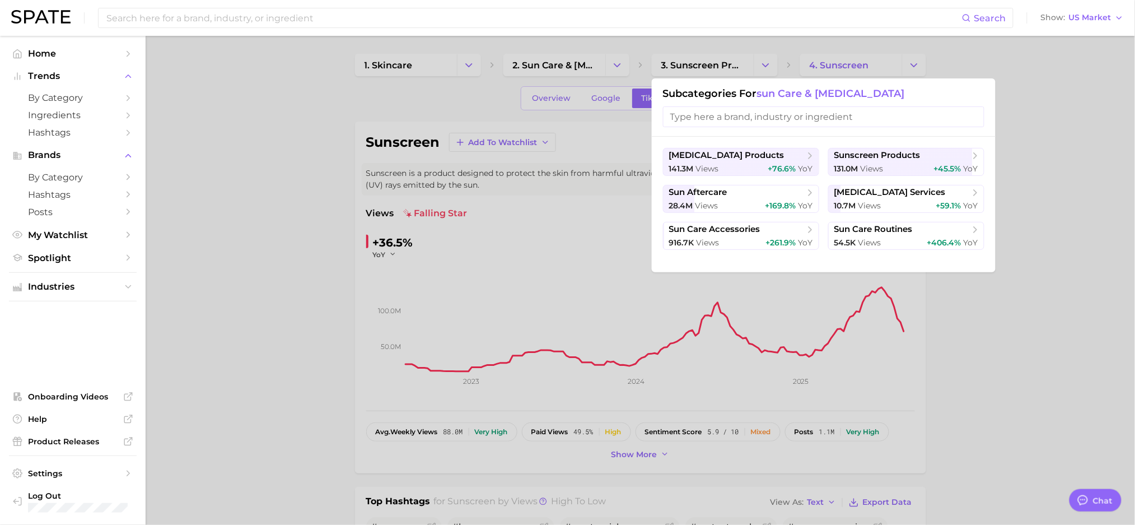
click at [907, 61] on div at bounding box center [567, 262] width 1135 height 525
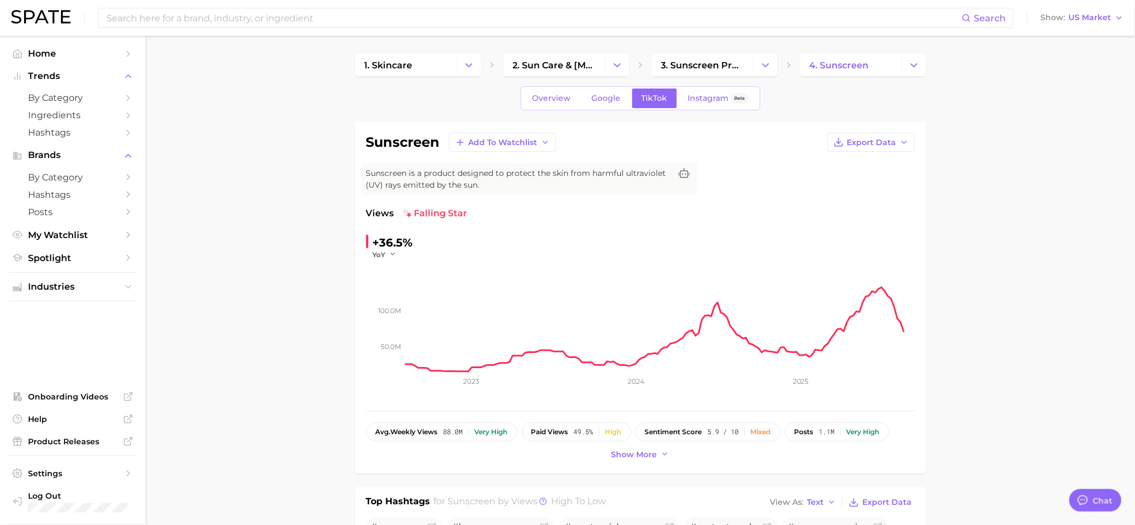
click at [907, 61] on button "Change Category" at bounding box center [914, 65] width 24 height 22
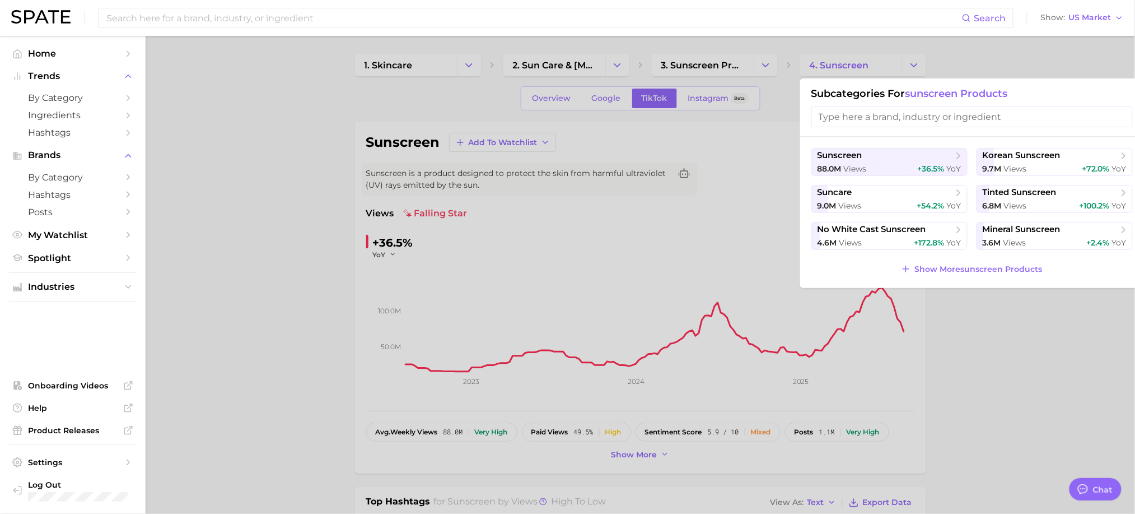
click at [610, 59] on div at bounding box center [567, 257] width 1135 height 514
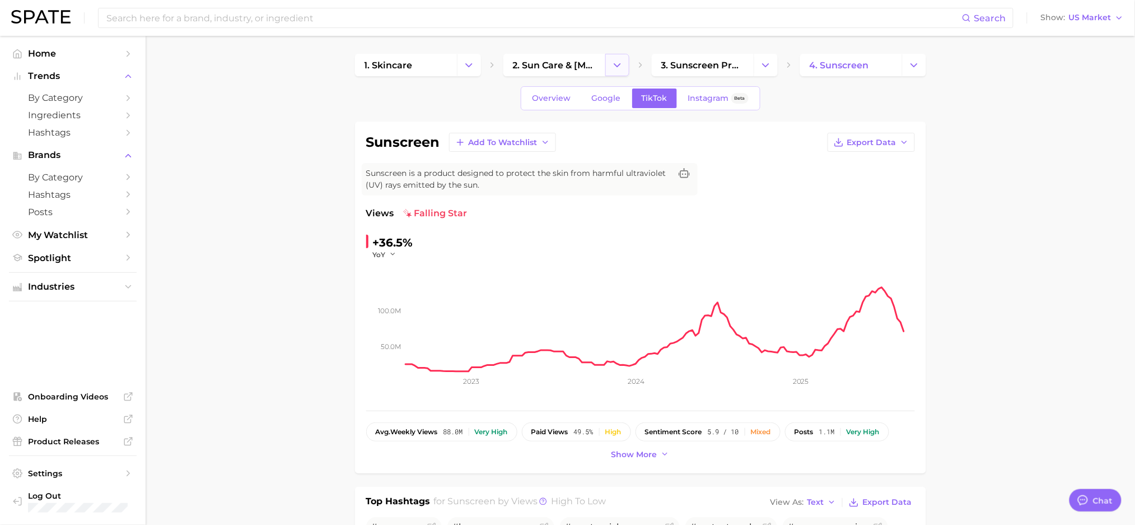
click at [616, 67] on icon "Change Category" at bounding box center [618, 65] width 12 height 12
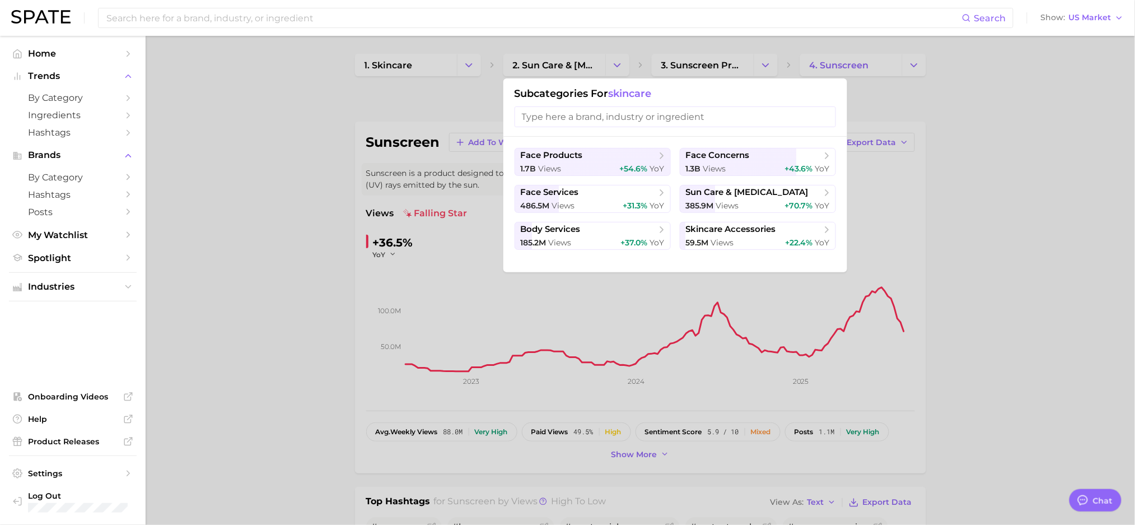
click at [758, 67] on div at bounding box center [567, 262] width 1135 height 525
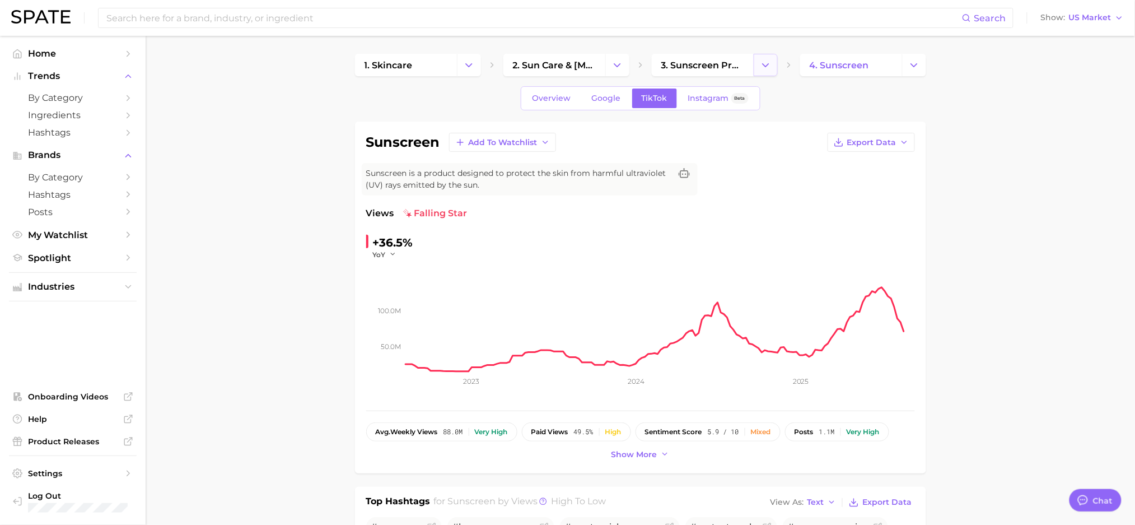
click at [758, 66] on button "Change Category" at bounding box center [766, 65] width 24 height 22
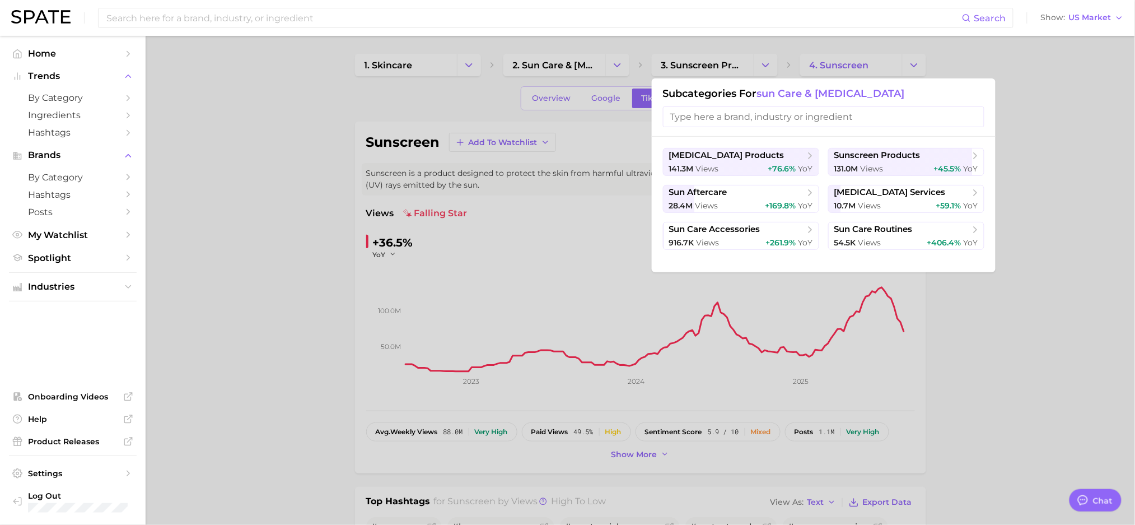
click at [272, 151] on div at bounding box center [567, 262] width 1135 height 525
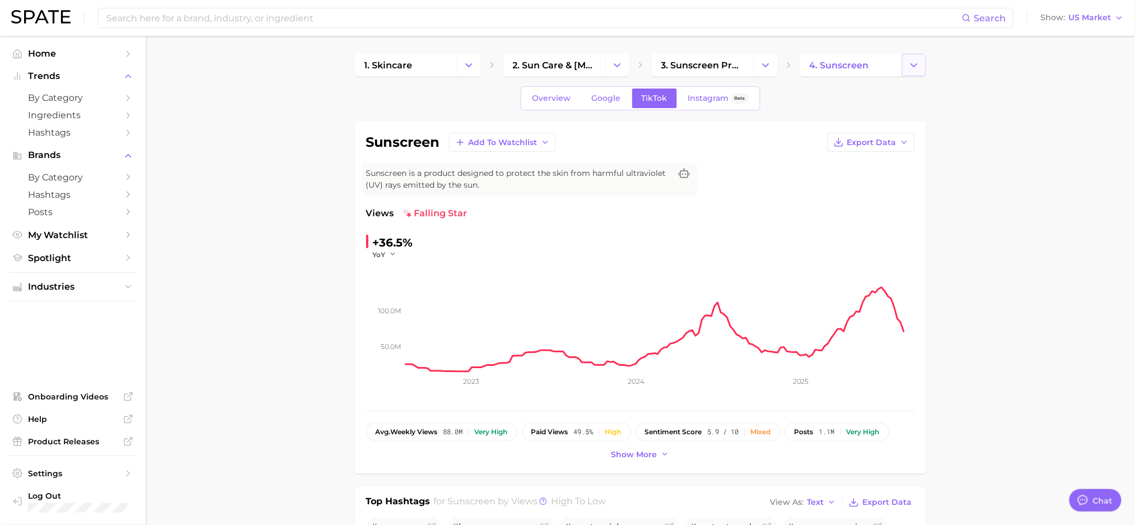
click at [911, 70] on icon "Change Category" at bounding box center [914, 65] width 12 height 12
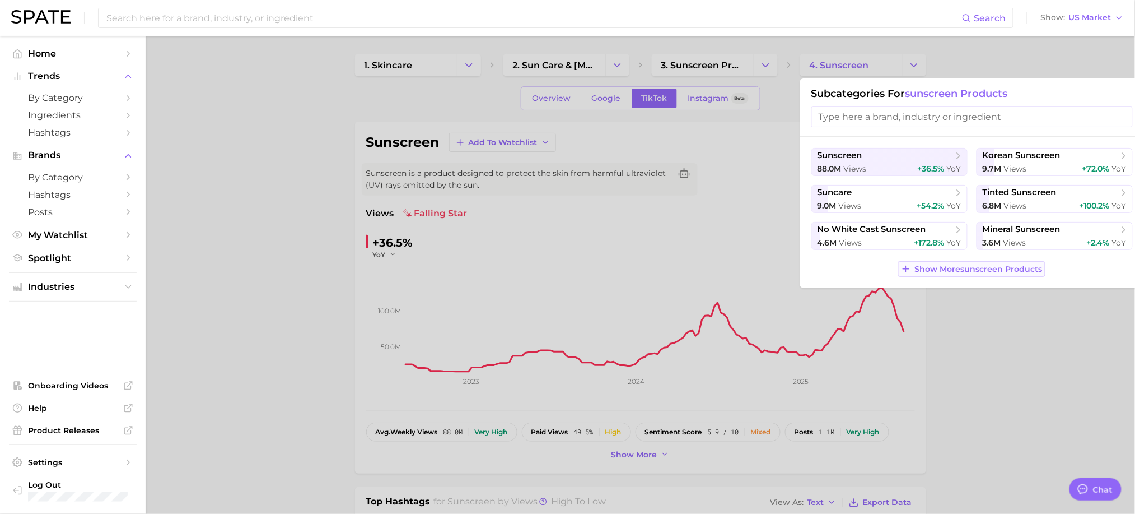
click at [966, 273] on span "Show More sunscreen products" at bounding box center [979, 269] width 128 height 10
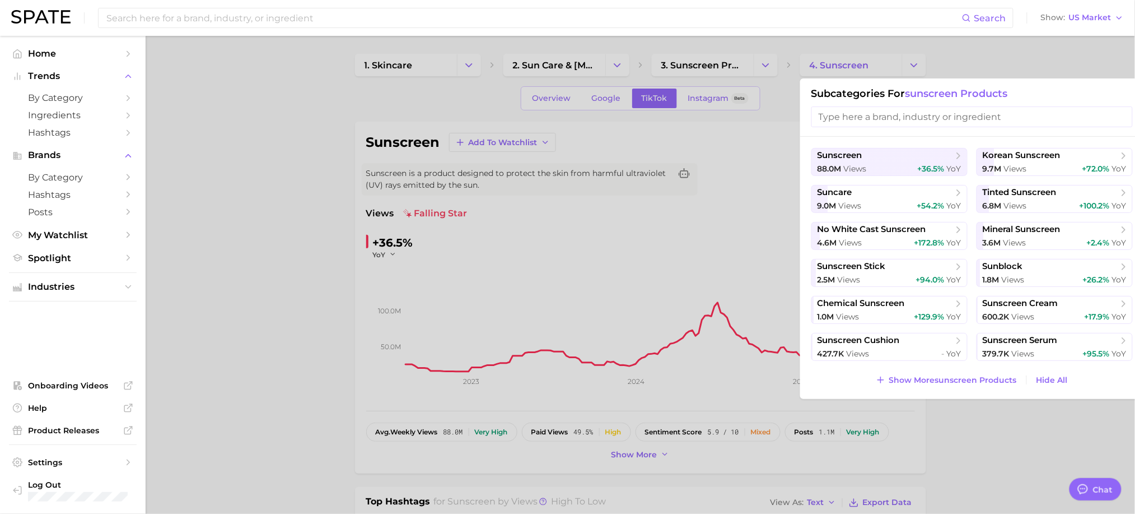
click at [252, 132] on div at bounding box center [567, 257] width 1135 height 514
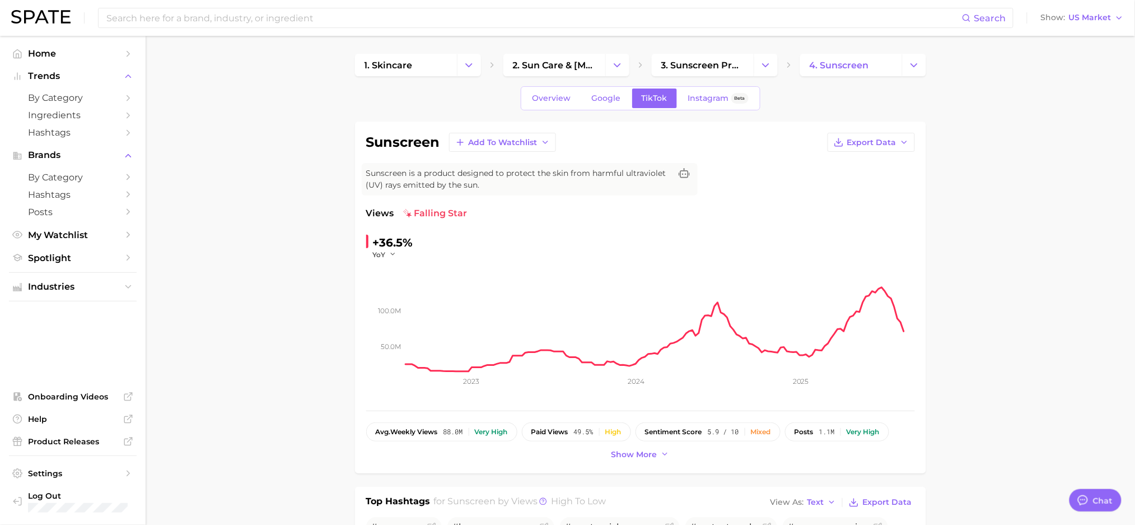
click at [778, 69] on div "1. skincare 2. sun care & [MEDICAL_DATA] 3. sunscreen products 4. sunscreen" at bounding box center [640, 65] width 571 height 22
click at [776, 68] on button "Change Category" at bounding box center [766, 65] width 24 height 22
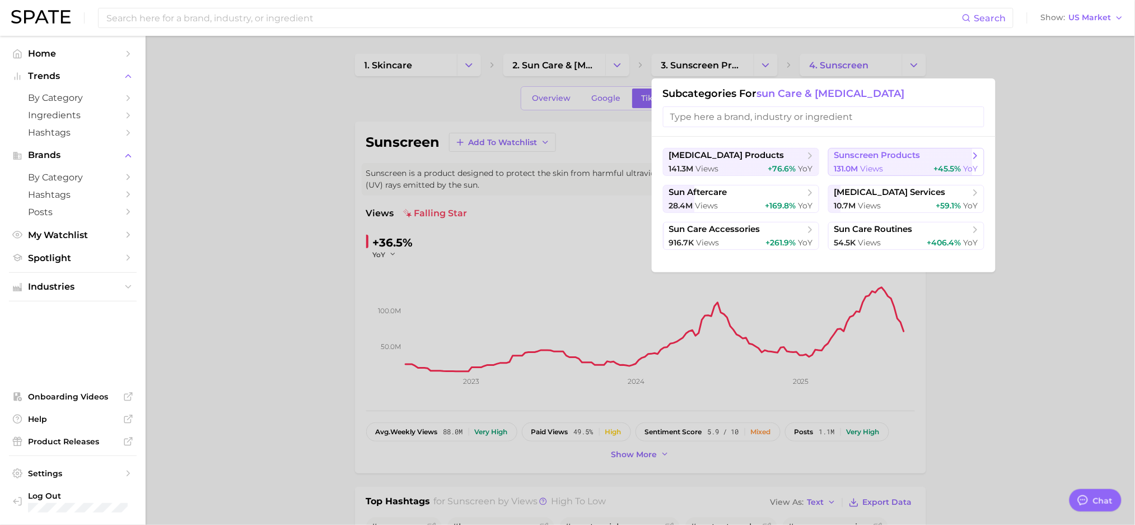
click at [871, 160] on span "sunscreen products" at bounding box center [877, 155] width 86 height 11
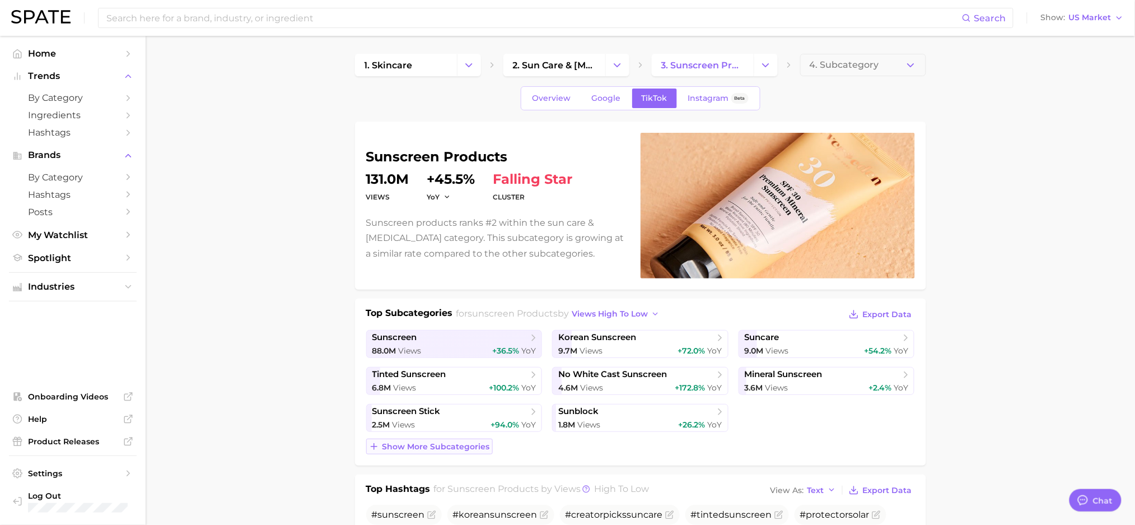
click at [448, 451] on button "Show more subcategories" at bounding box center [429, 446] width 127 height 16
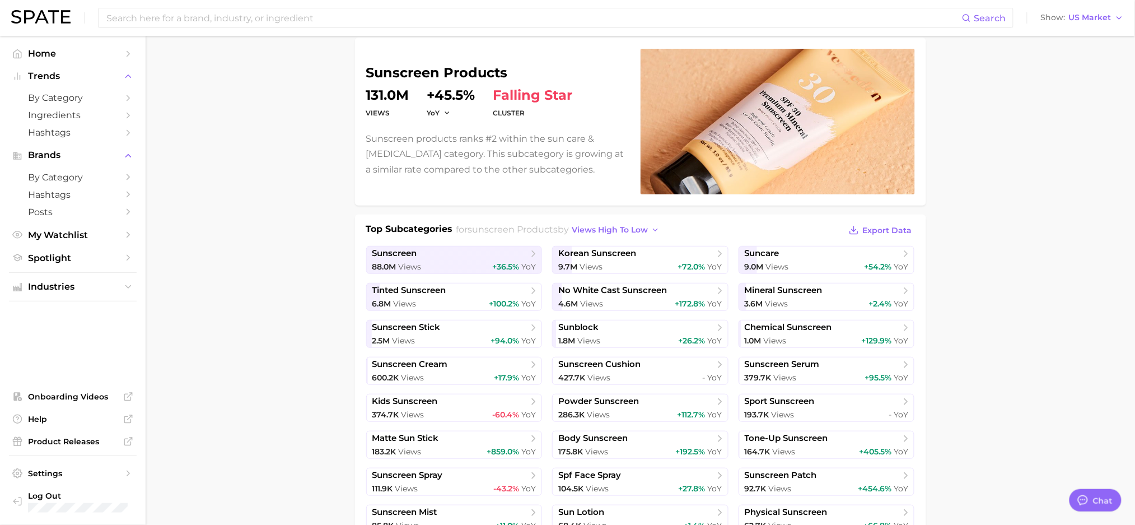
scroll to position [74, 0]
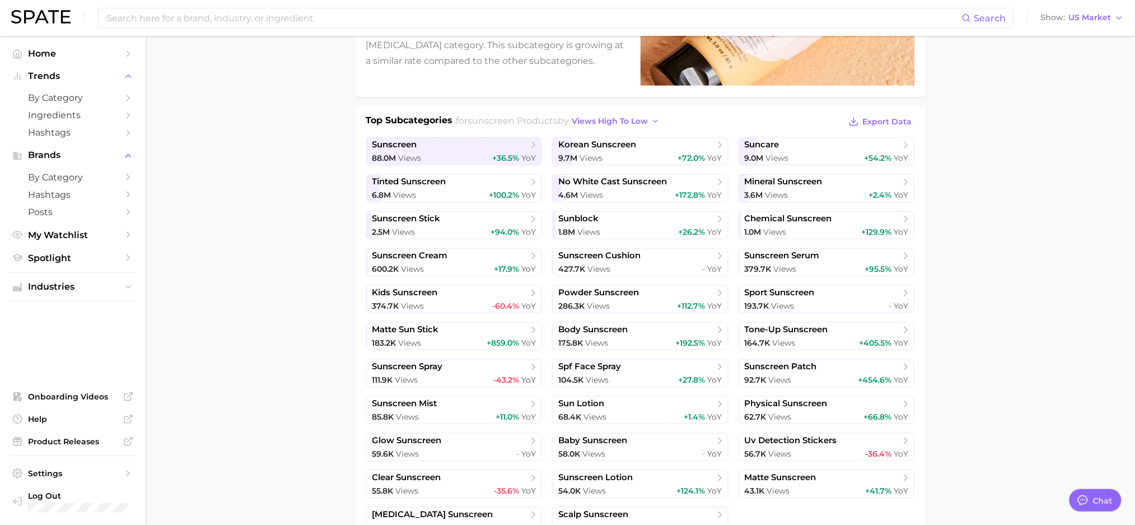
scroll to position [224, 0]
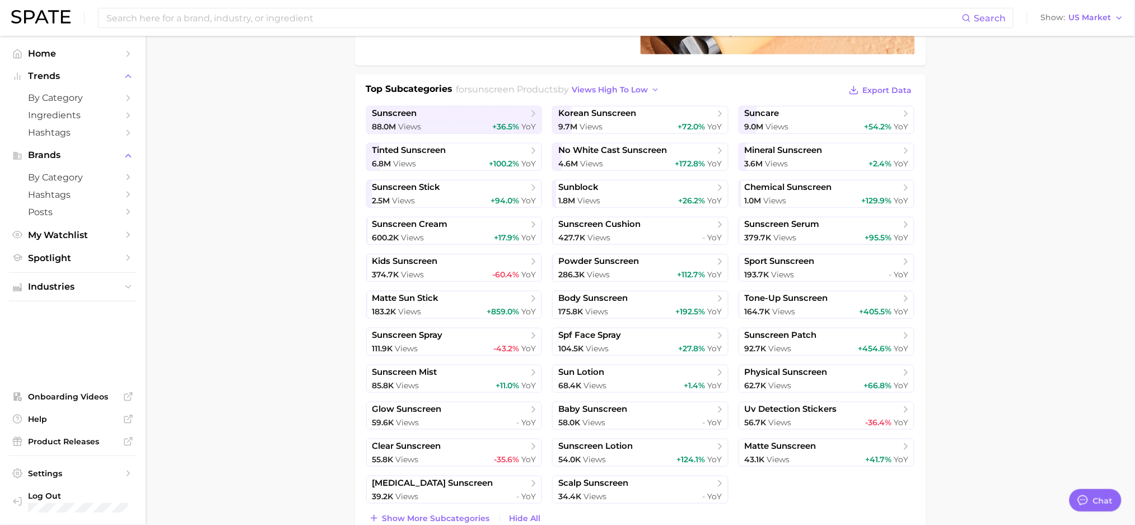
click at [518, 165] on span "+100.2%" at bounding box center [504, 163] width 30 height 10
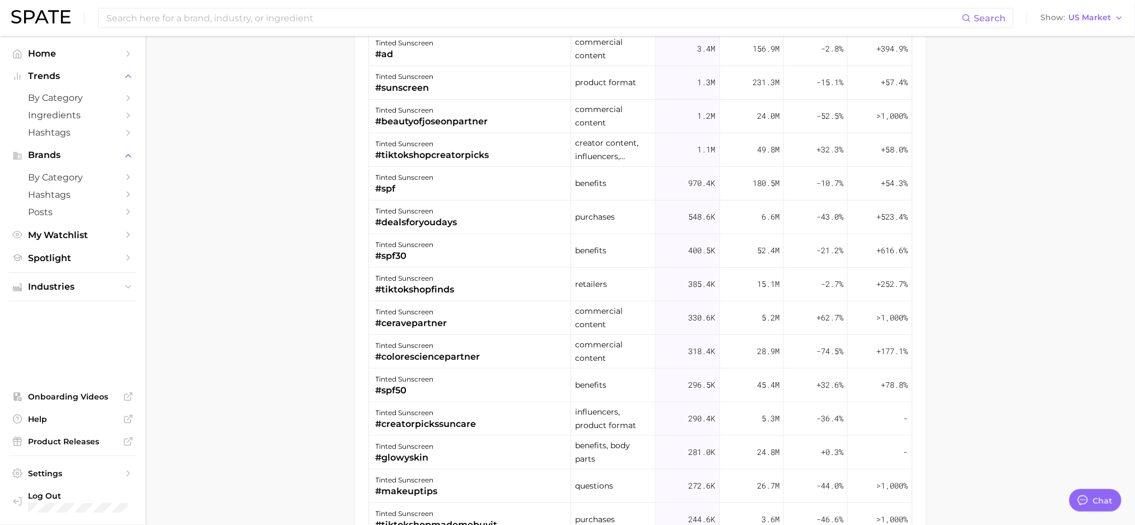
scroll to position [1103, 0]
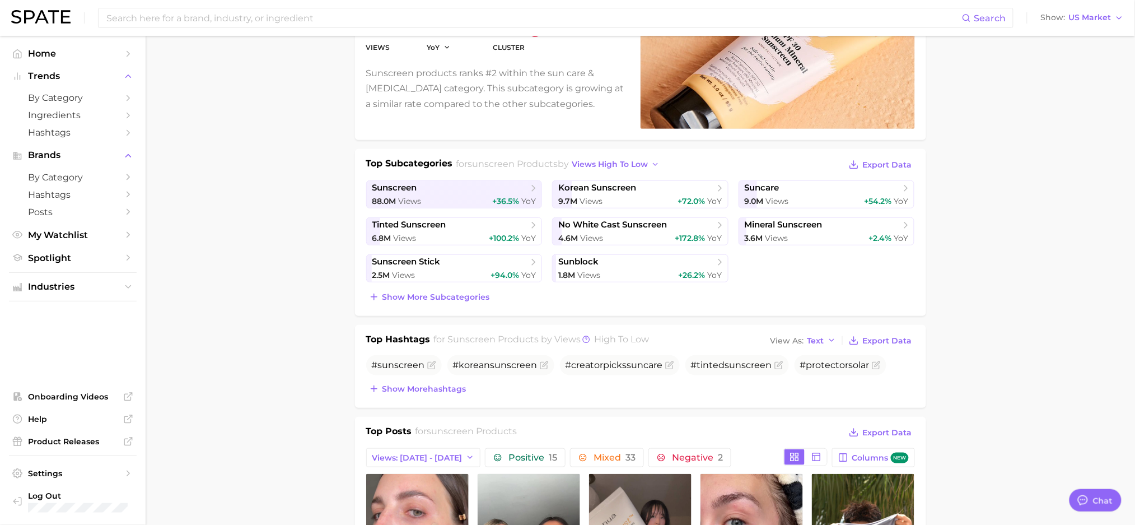
scroll to position [149, 0]
click at [820, 234] on div "3.6m Views +2.4% YoY" at bounding box center [827, 239] width 164 height 11
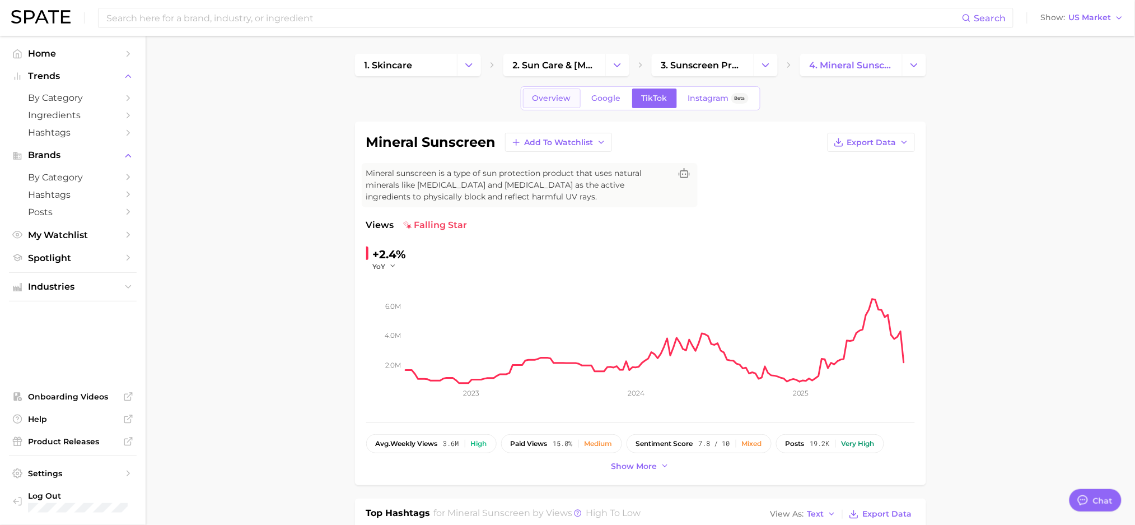
click at [543, 101] on span "Overview" at bounding box center [552, 99] width 39 height 10
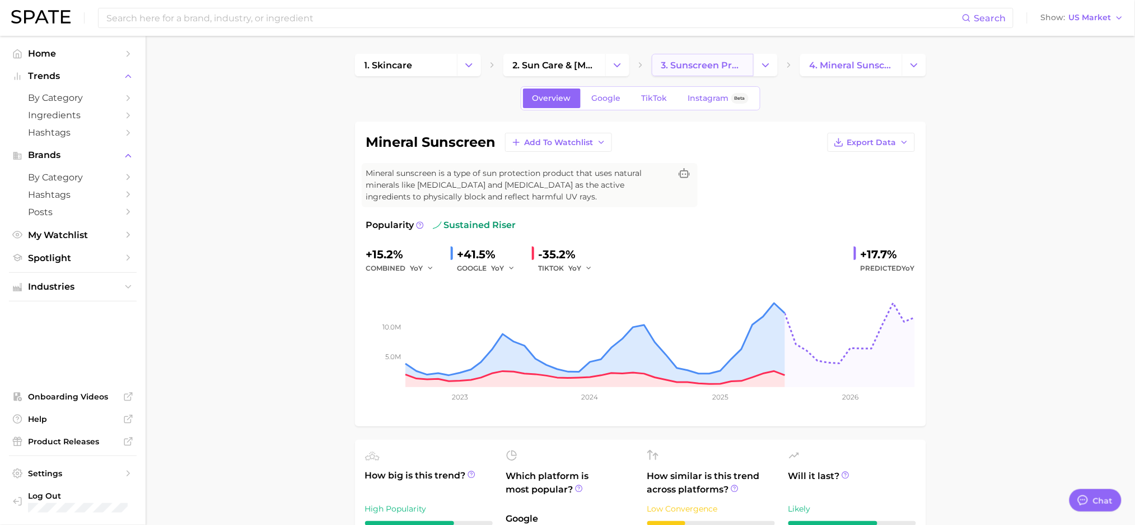
click at [722, 66] on span "3. sunscreen products" at bounding box center [702, 65] width 83 height 11
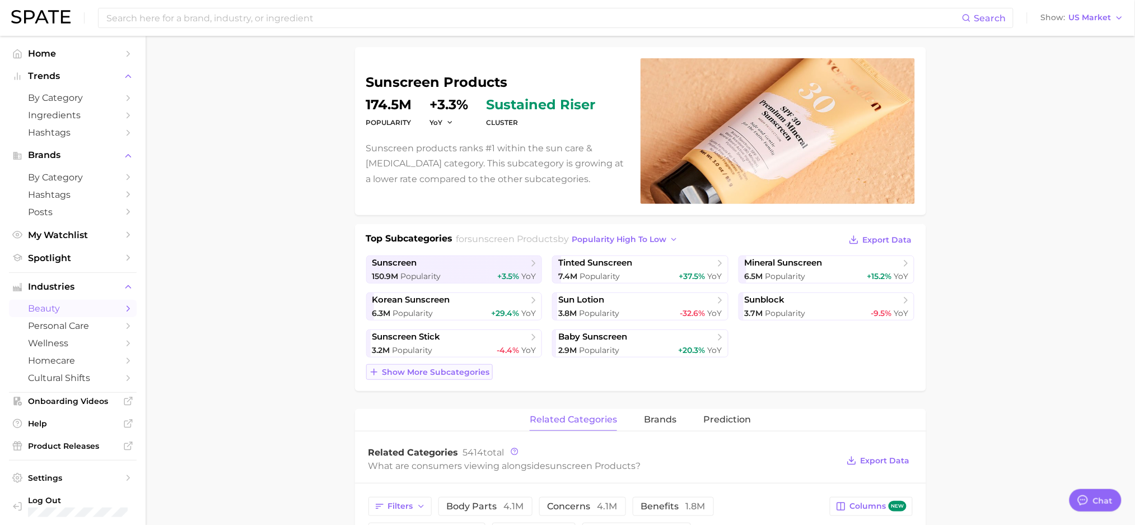
click at [475, 371] on span "Show more subcategories" at bounding box center [436, 372] width 108 height 10
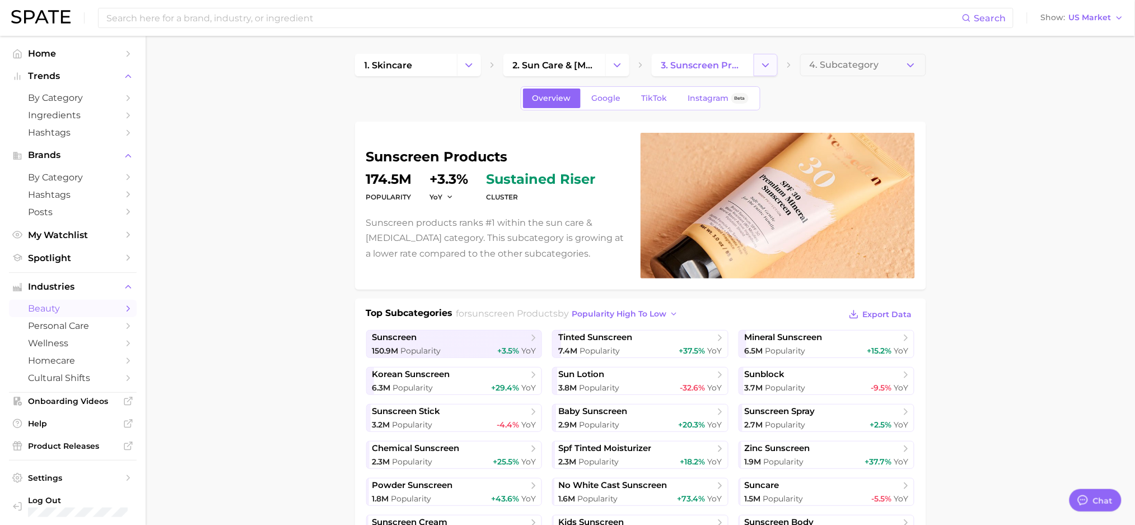
click at [764, 68] on icon "Change Category" at bounding box center [766, 65] width 12 height 12
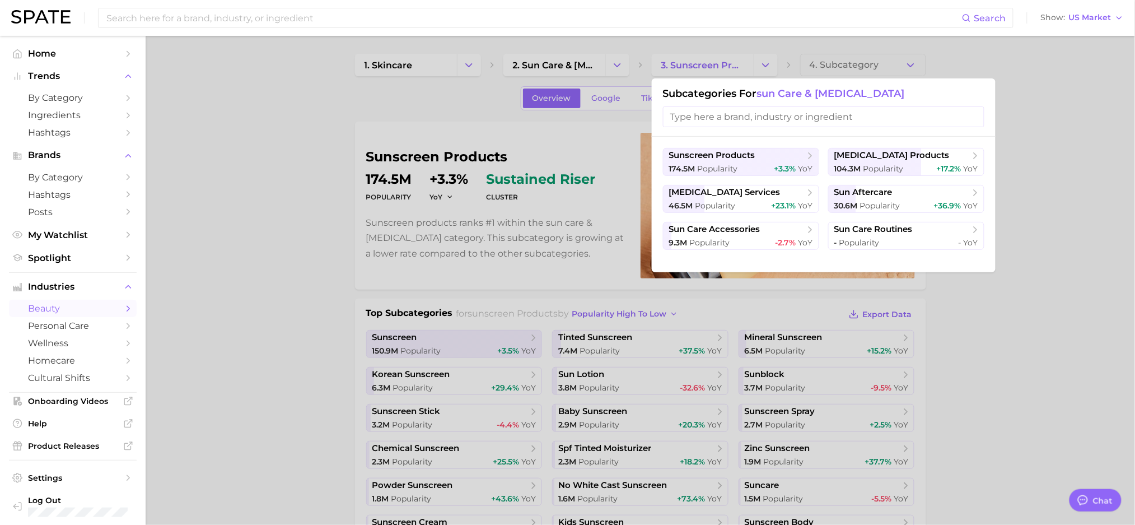
click at [323, 391] on div at bounding box center [567, 262] width 1135 height 525
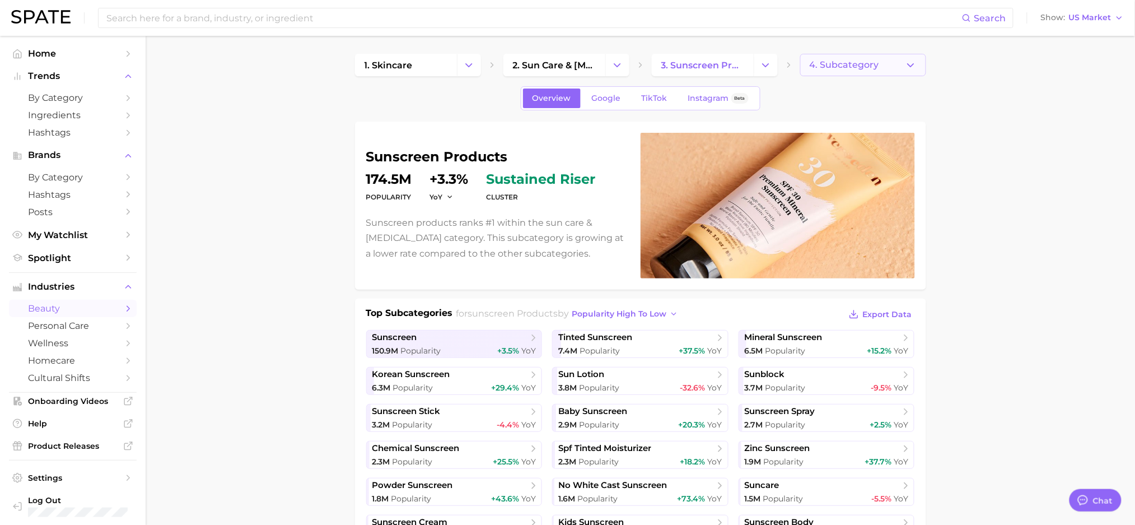
click at [837, 60] on span "4. Subcategory" at bounding box center [844, 65] width 69 height 10
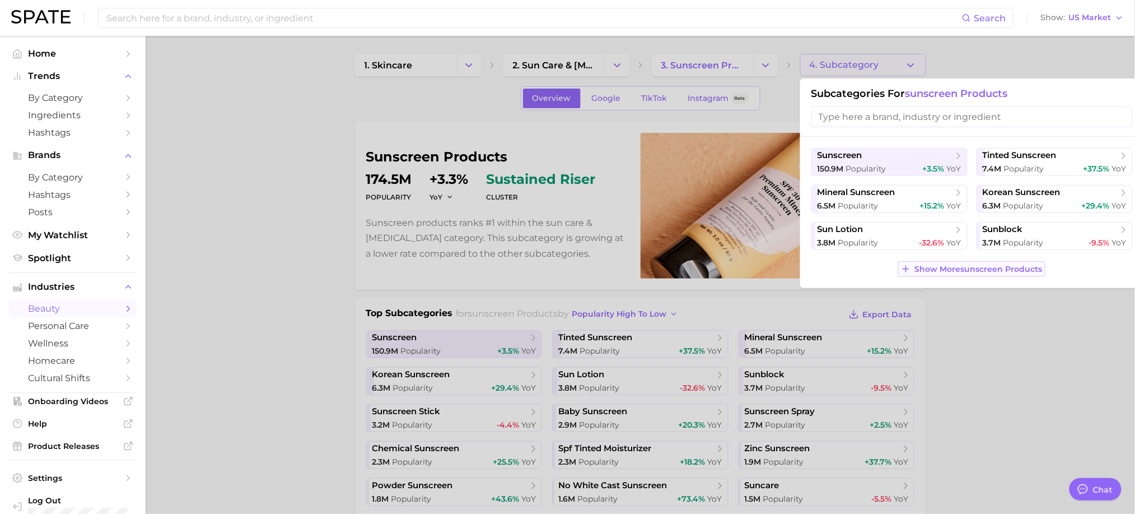
click at [964, 262] on button "Show More sunscreen products" at bounding box center [971, 269] width 147 height 16
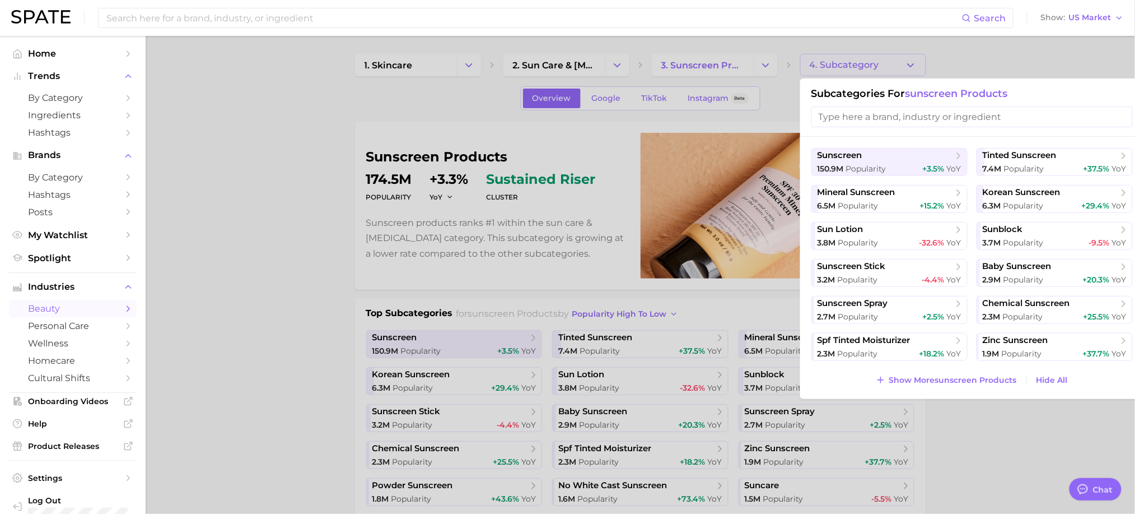
click at [232, 266] on div at bounding box center [567, 257] width 1135 height 514
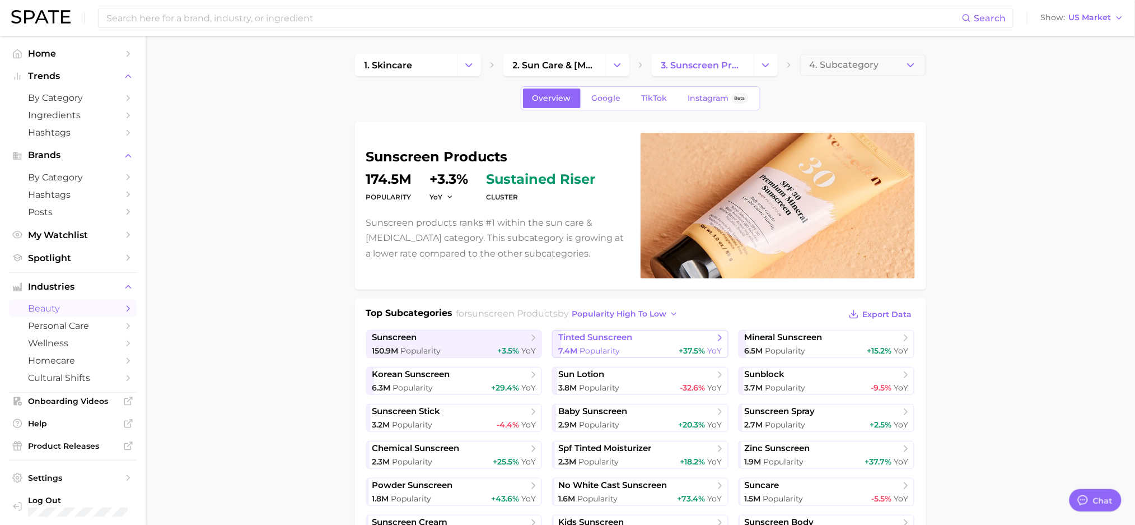
click at [585, 346] on span "Popularity" at bounding box center [600, 351] width 40 height 10
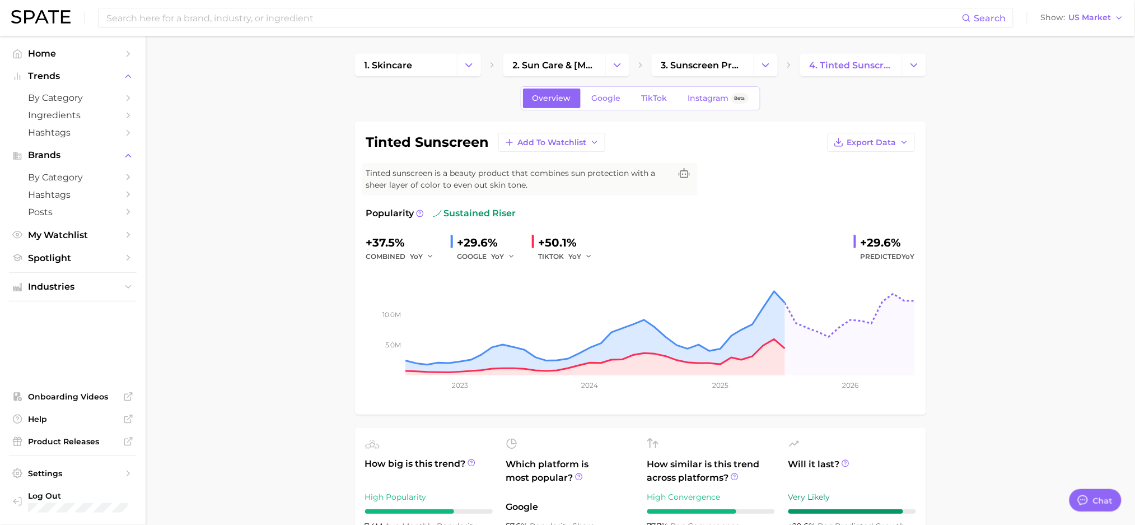
scroll to position [74, 0]
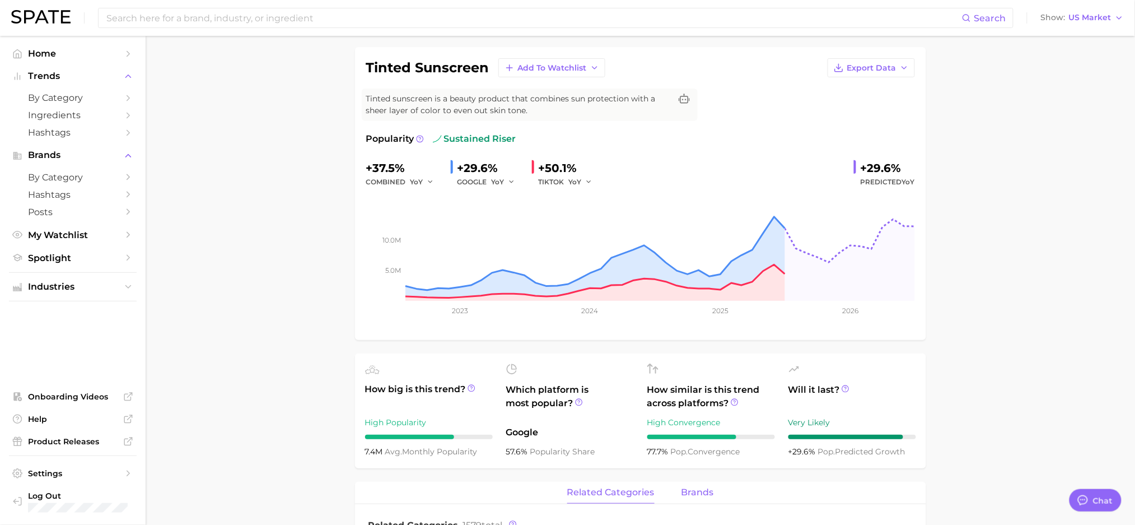
click at [710, 495] on span "brands" at bounding box center [698, 492] width 32 height 10
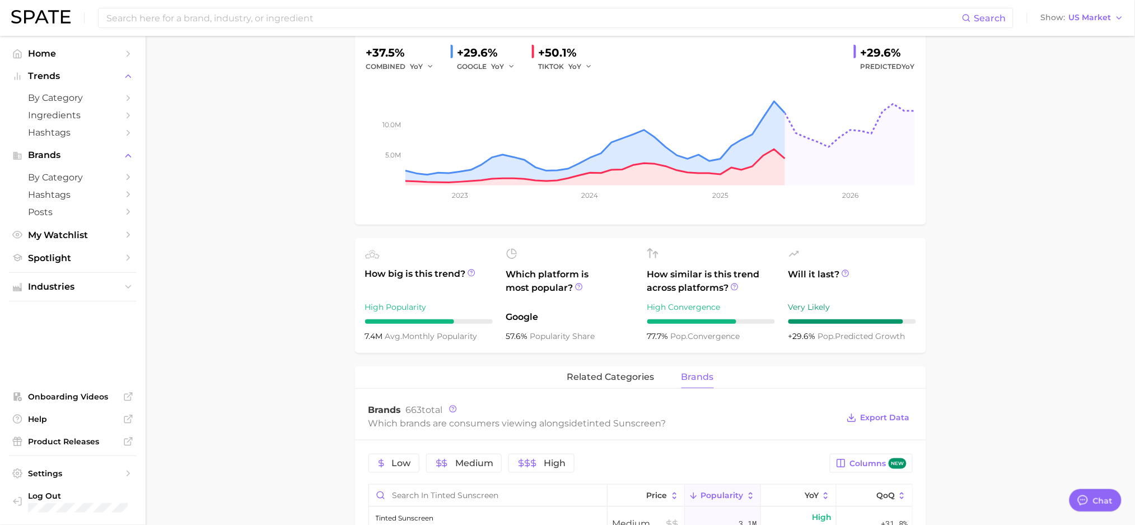
scroll to position [0, 0]
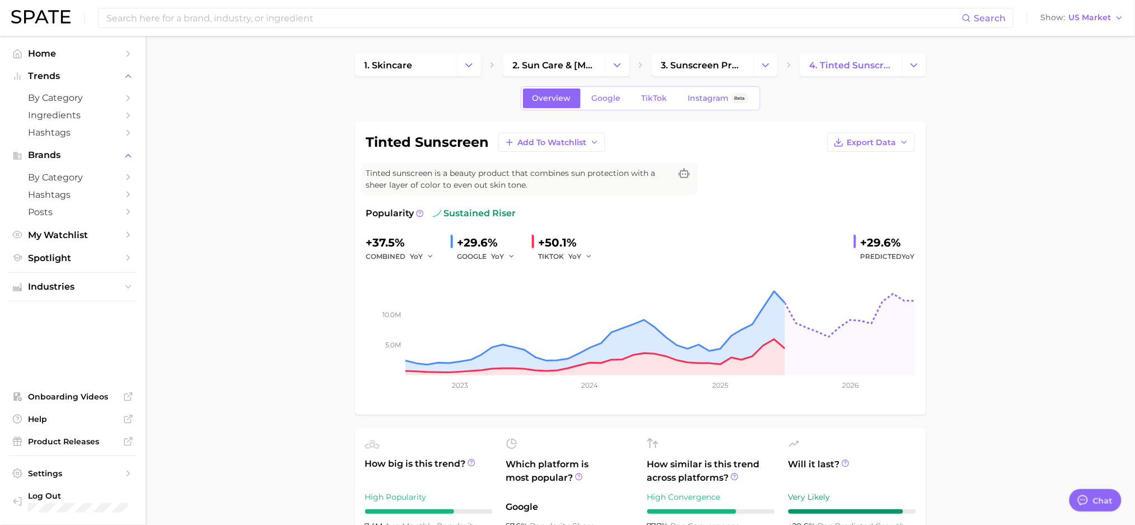
click at [853, 64] on span "4. tinted sunscreen" at bounding box center [851, 65] width 83 height 11
click at [904, 64] on button "Change Category" at bounding box center [914, 65] width 24 height 22
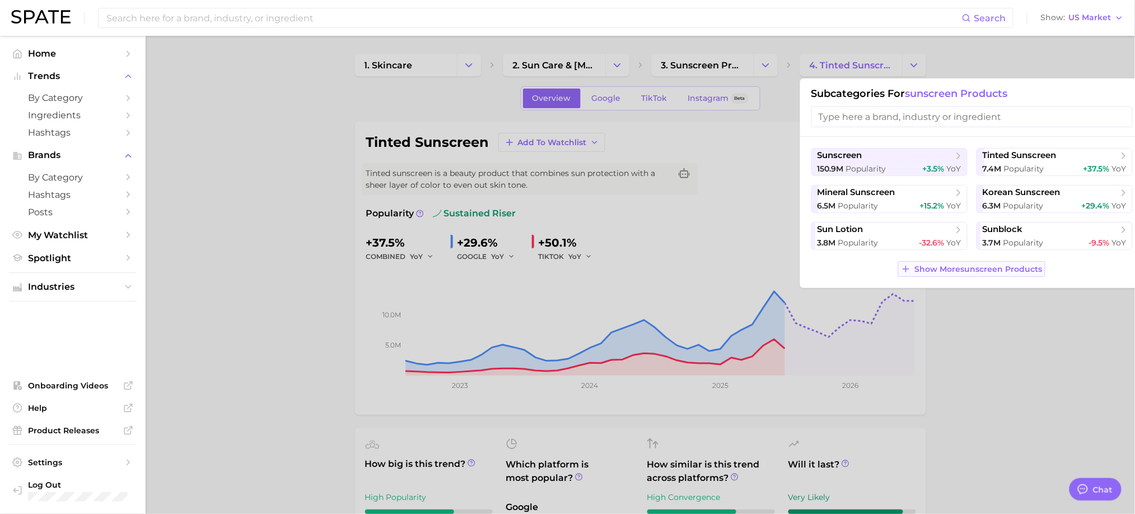
click at [944, 268] on span "Show More sunscreen products" at bounding box center [979, 269] width 128 height 10
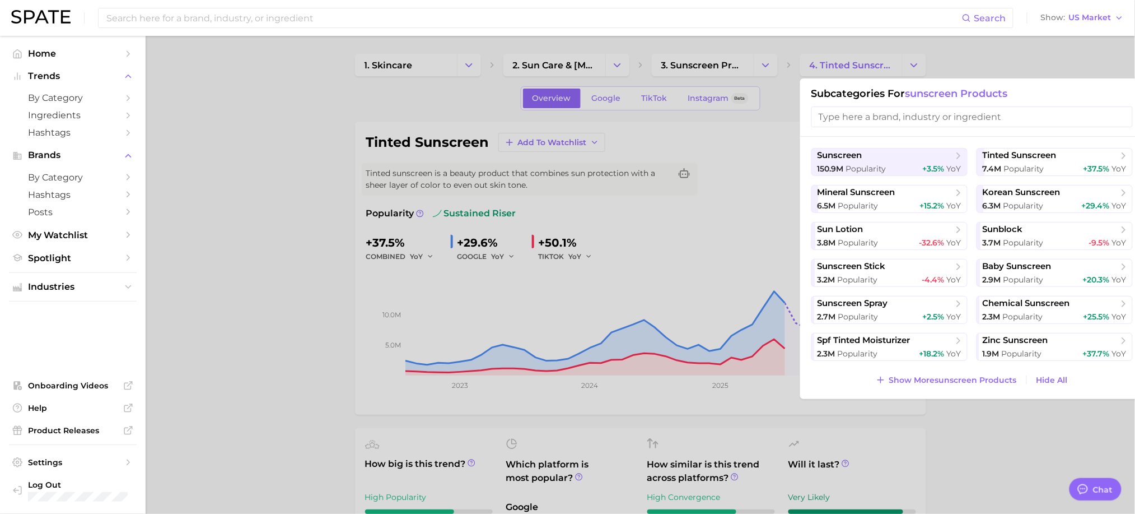
click at [306, 412] on div at bounding box center [567, 257] width 1135 height 514
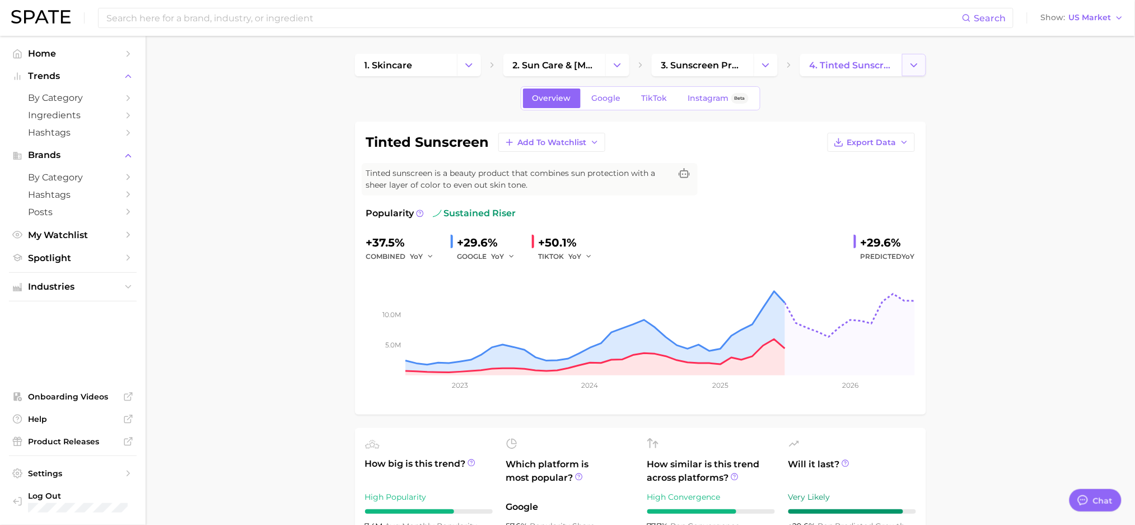
click at [918, 64] on icon "Change Category" at bounding box center [914, 65] width 12 height 12
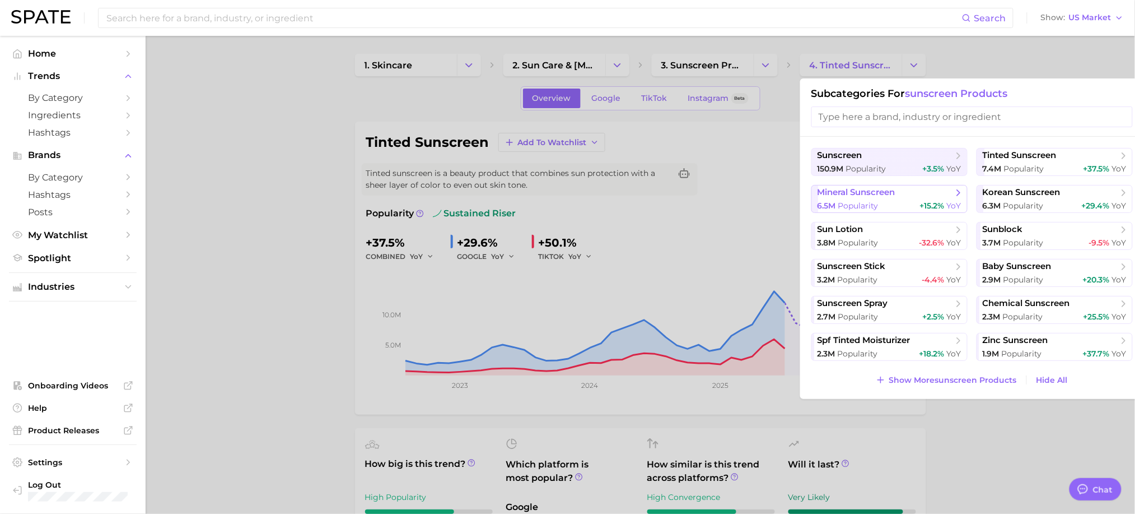
click at [880, 192] on span "mineral sunscreen" at bounding box center [857, 192] width 78 height 11
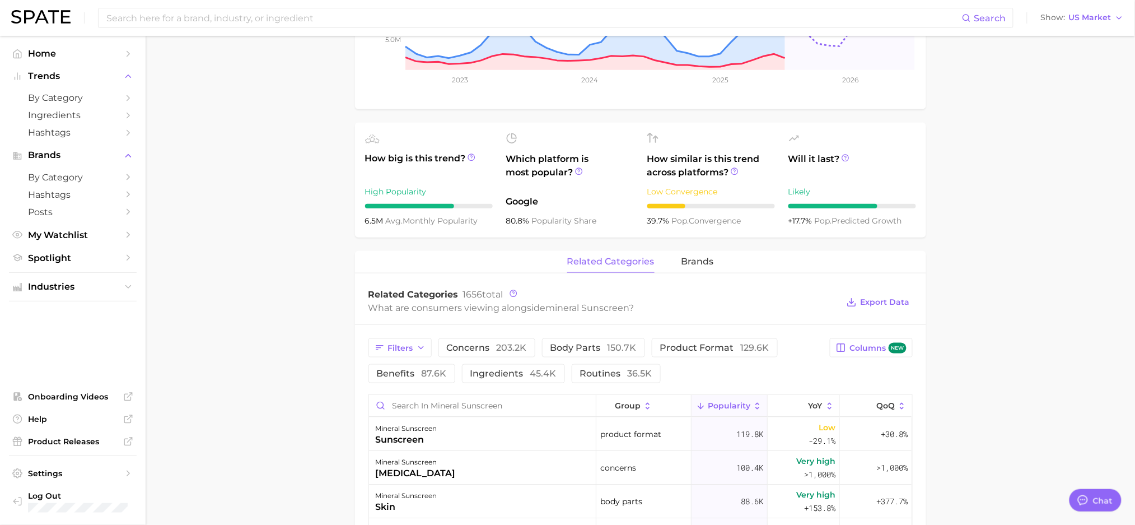
scroll to position [373, 0]
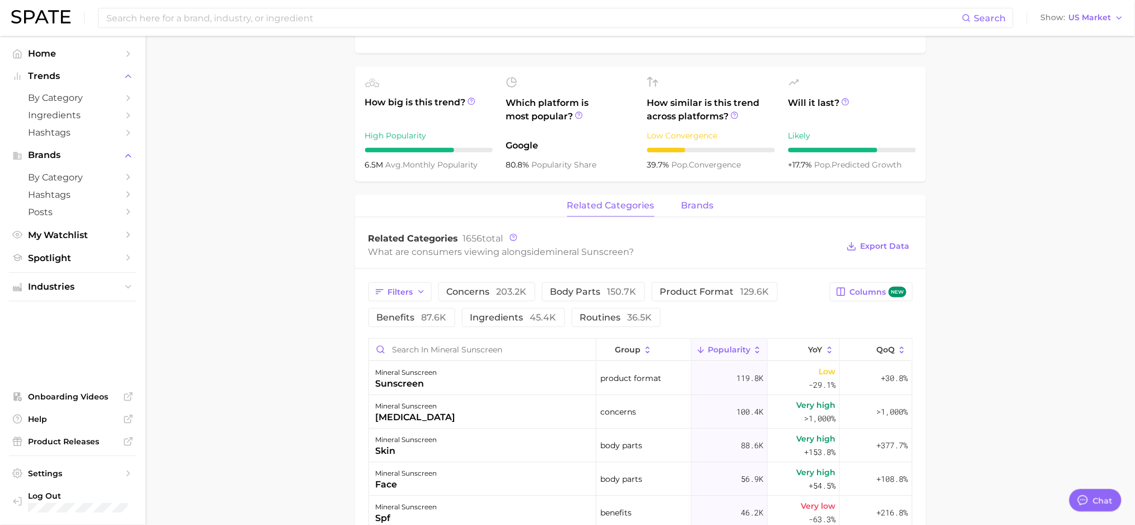
click at [683, 210] on span "brands" at bounding box center [698, 205] width 32 height 10
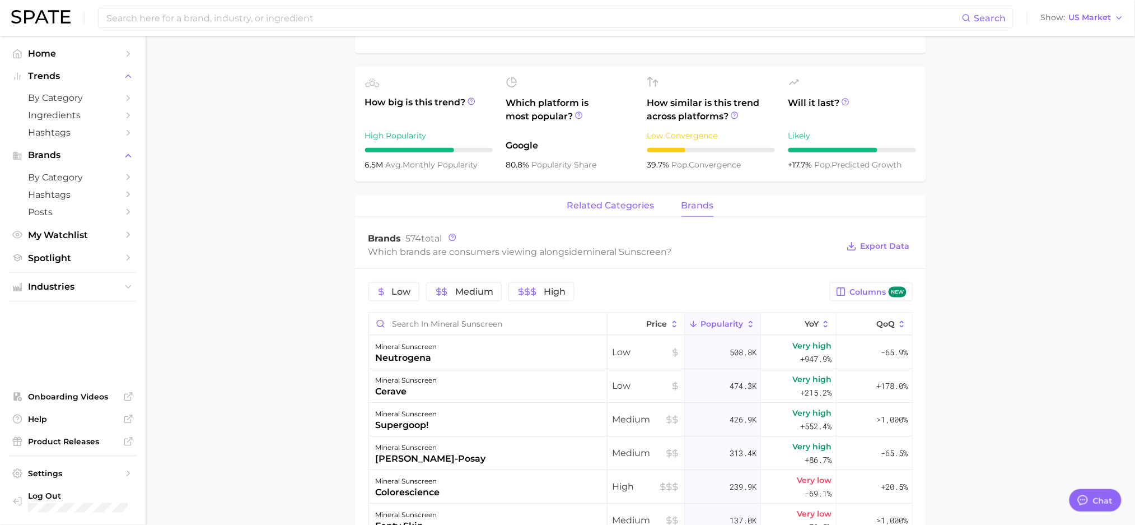
click at [613, 203] on span "related categories" at bounding box center [610, 205] width 87 height 10
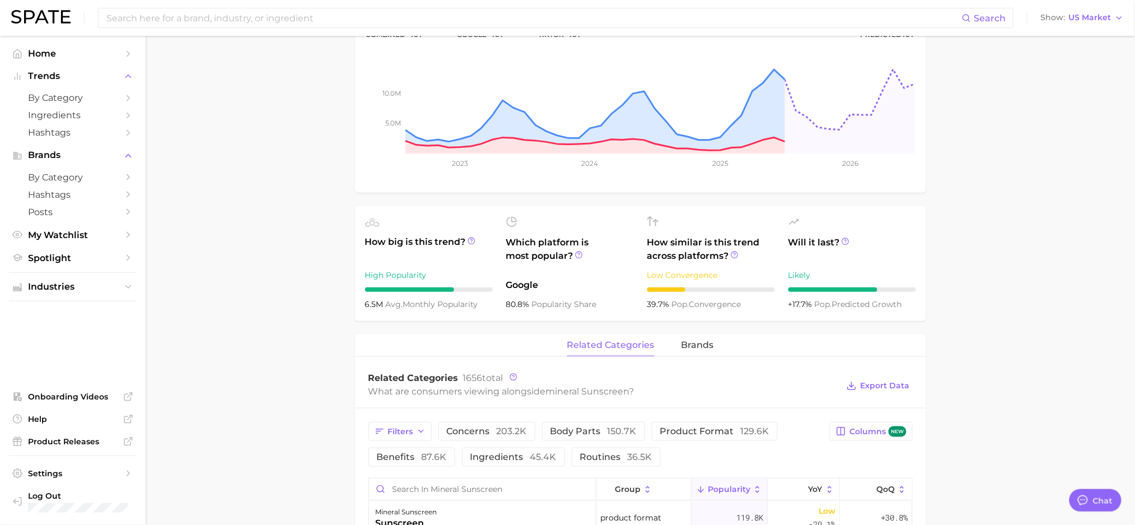
scroll to position [0, 0]
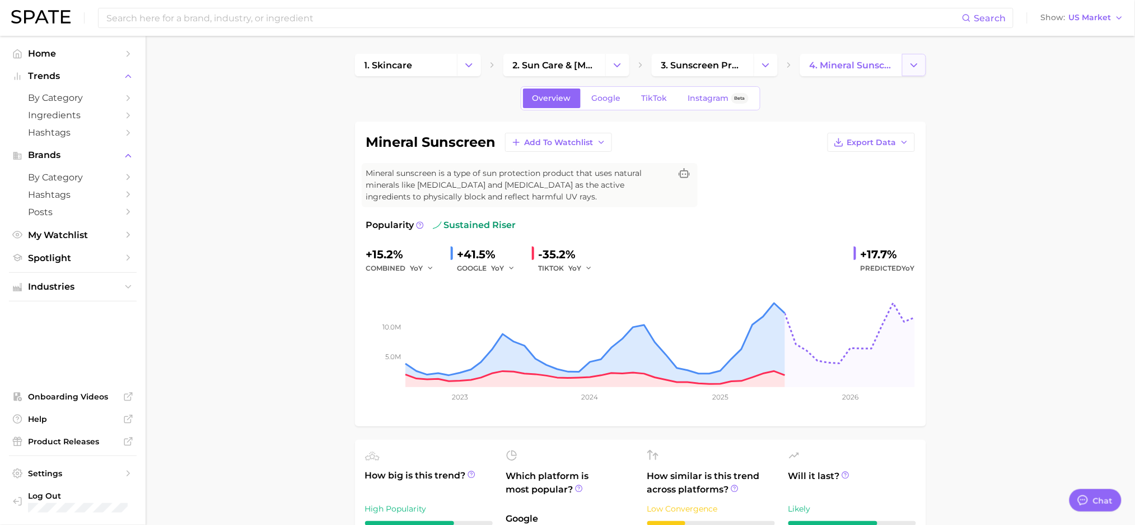
click at [910, 63] on icon "Change Category" at bounding box center [914, 65] width 12 height 12
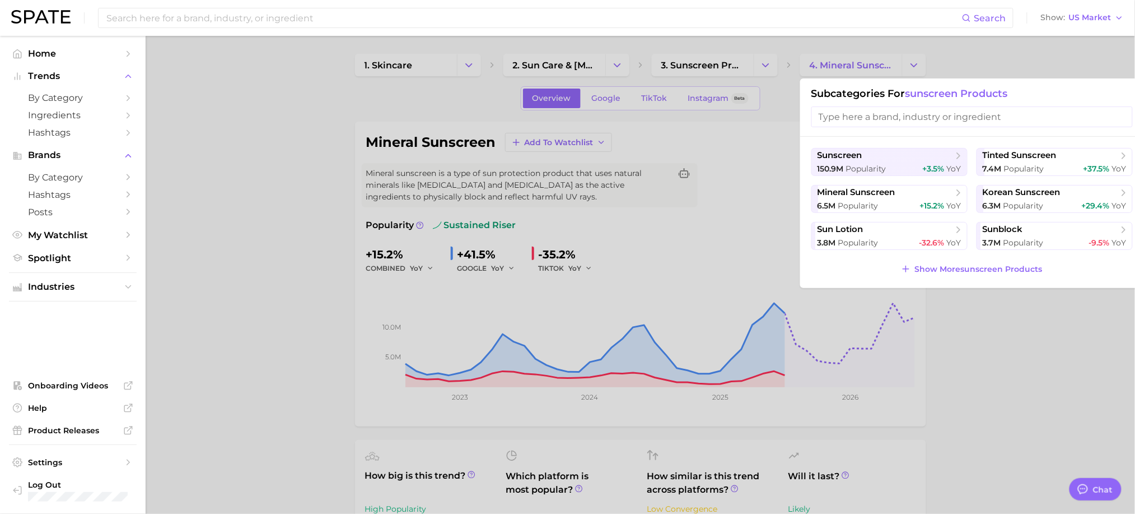
click at [768, 63] on div at bounding box center [567, 257] width 1135 height 514
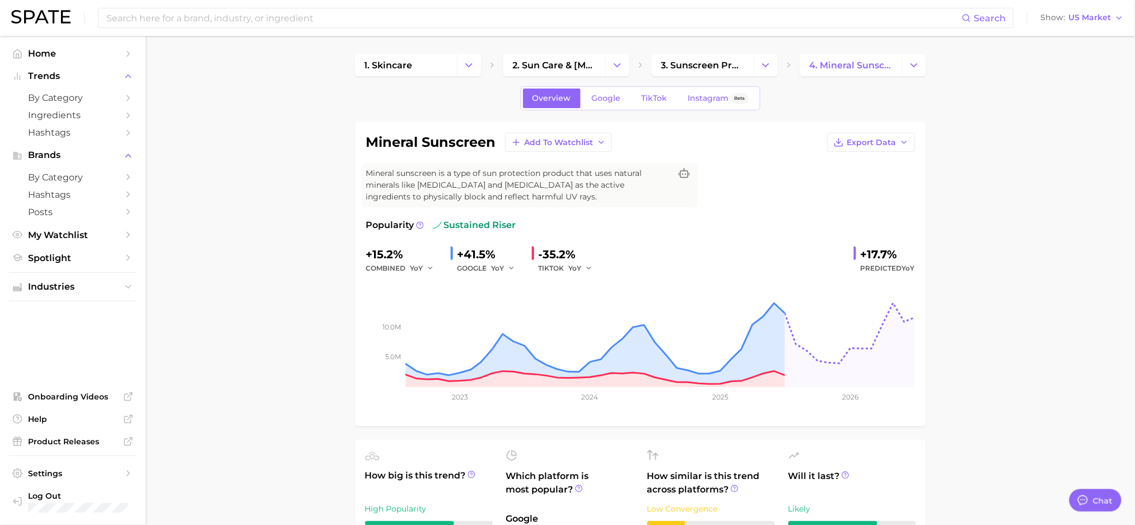
click at [907, 72] on button "Change Category" at bounding box center [914, 65] width 24 height 22
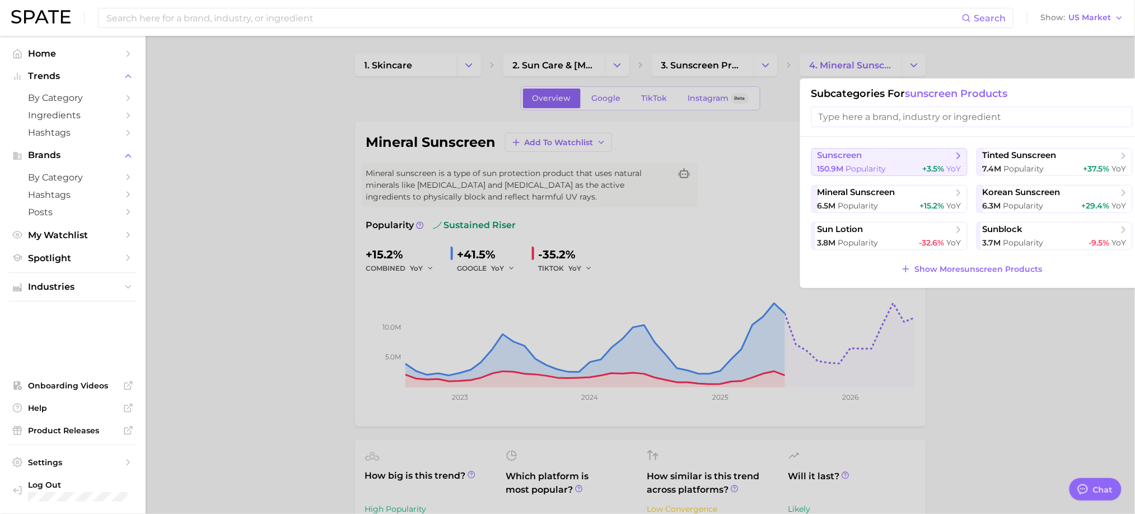
click at [859, 161] on span "sunscreen" at bounding box center [840, 155] width 45 height 11
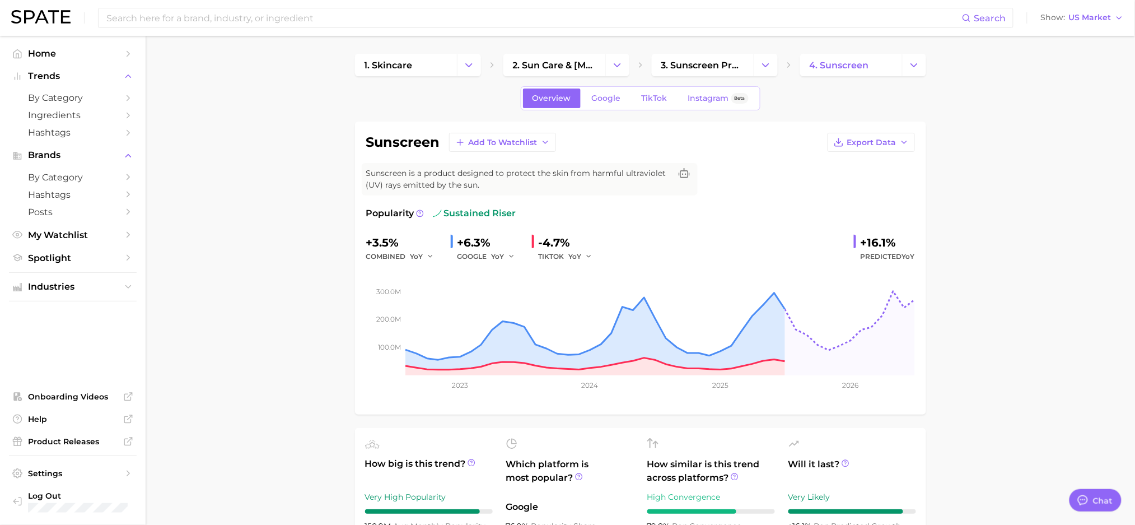
click at [918, 74] on button "Change Category" at bounding box center [914, 65] width 24 height 22
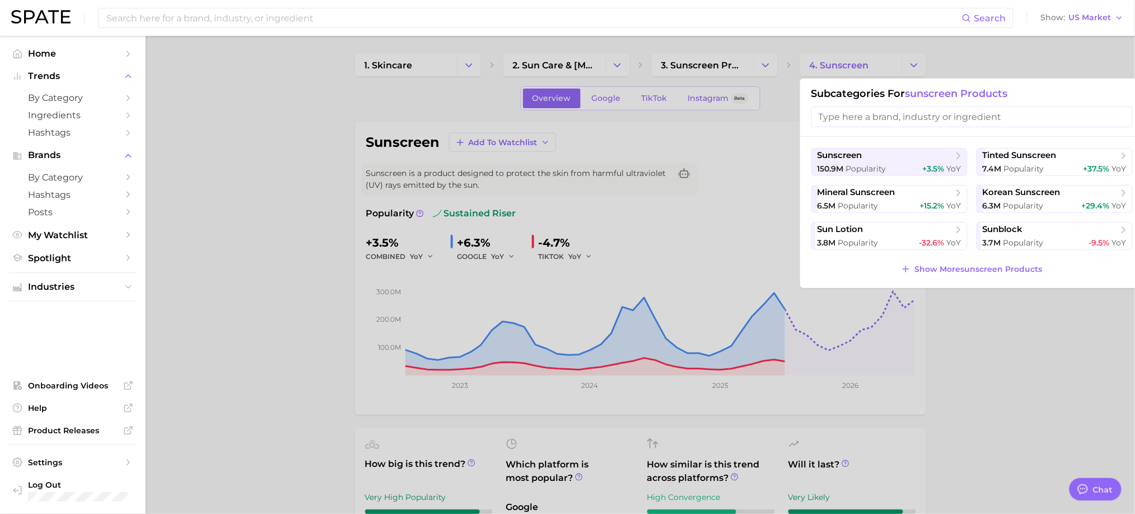
click at [775, 66] on div at bounding box center [567, 257] width 1135 height 514
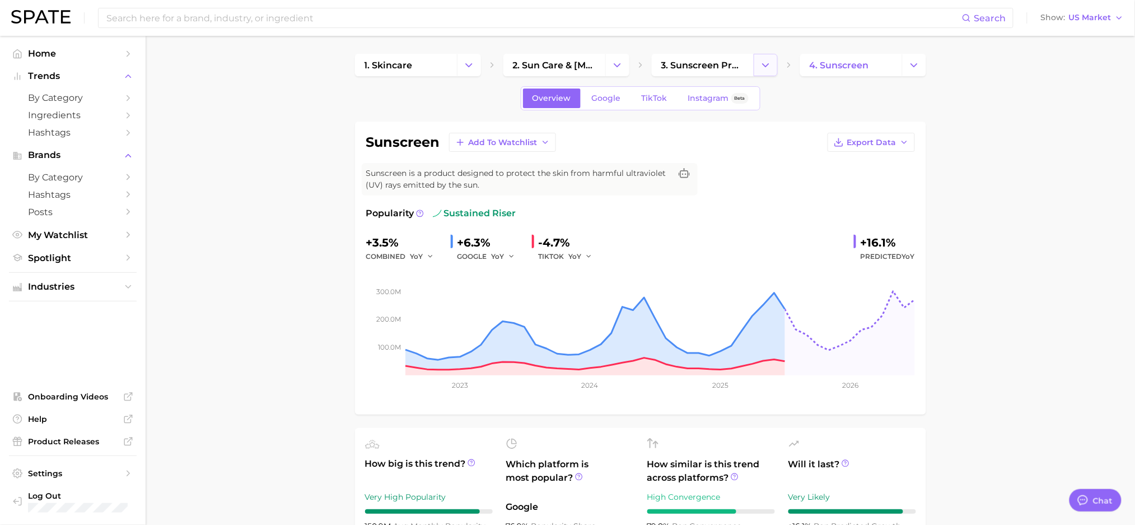
click at [767, 69] on icon "Change Category" at bounding box center [766, 65] width 12 height 12
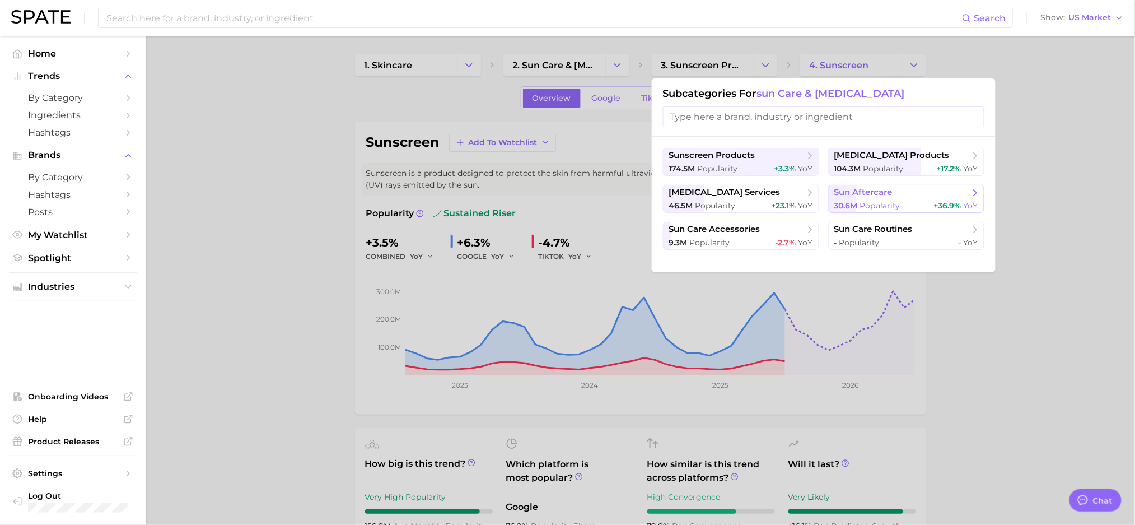
click at [896, 205] on span "Popularity" at bounding box center [880, 205] width 40 height 10
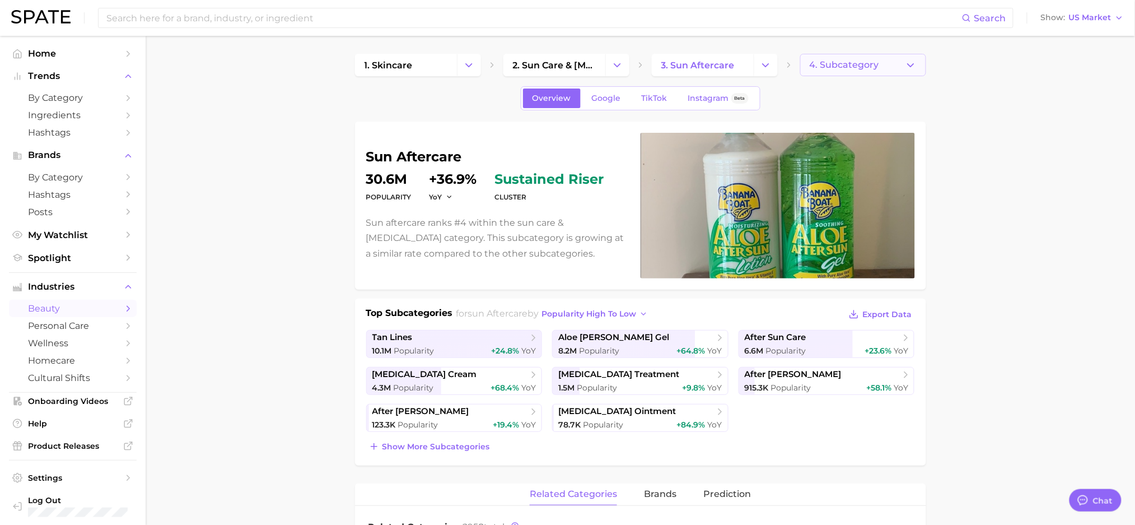
click at [909, 58] on button "4. Subcategory" at bounding box center [863, 65] width 126 height 22
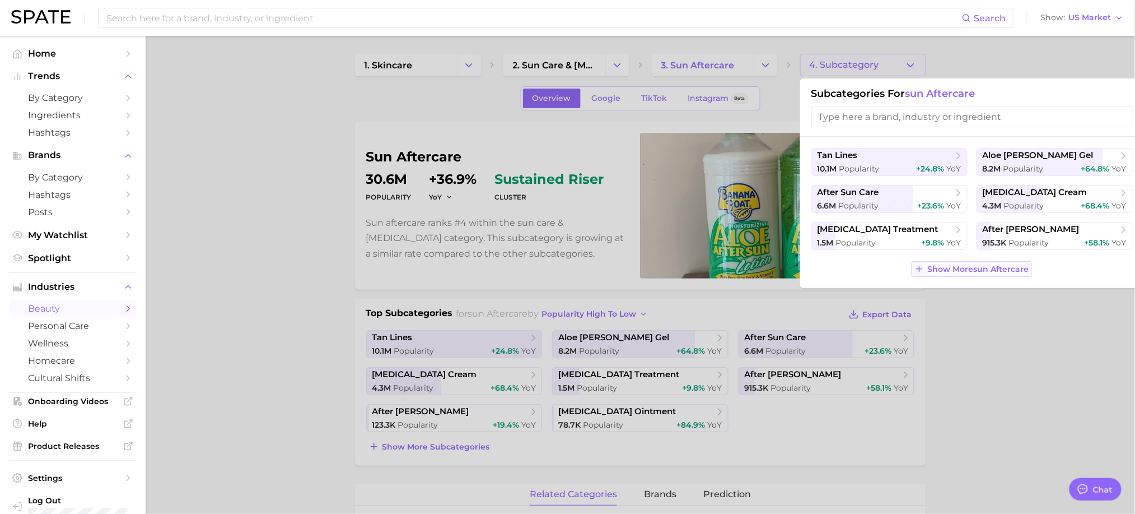
click at [955, 275] on button "Show More sun aftercare" at bounding box center [972, 269] width 120 height 16
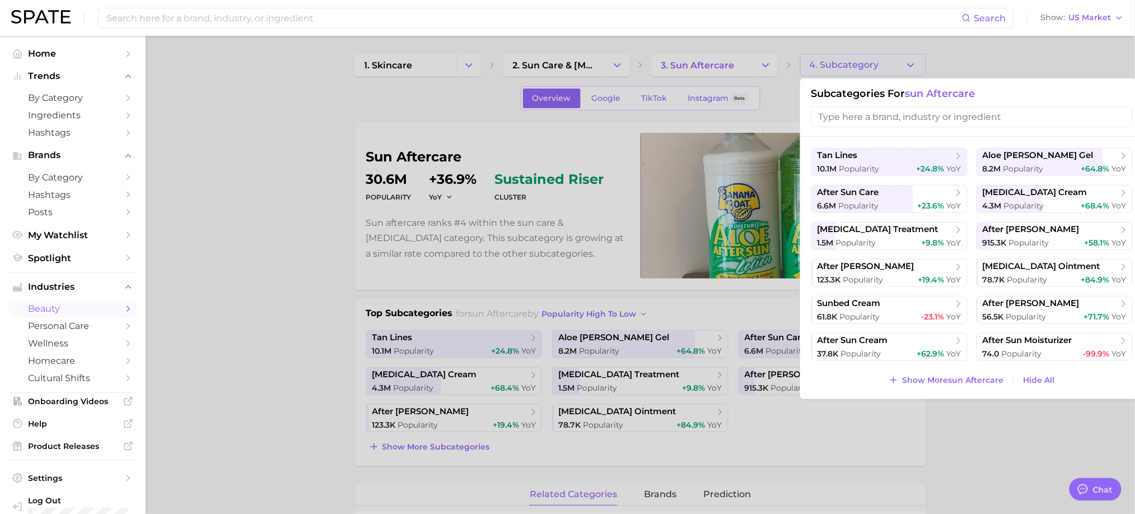
click at [248, 198] on div at bounding box center [567, 257] width 1135 height 514
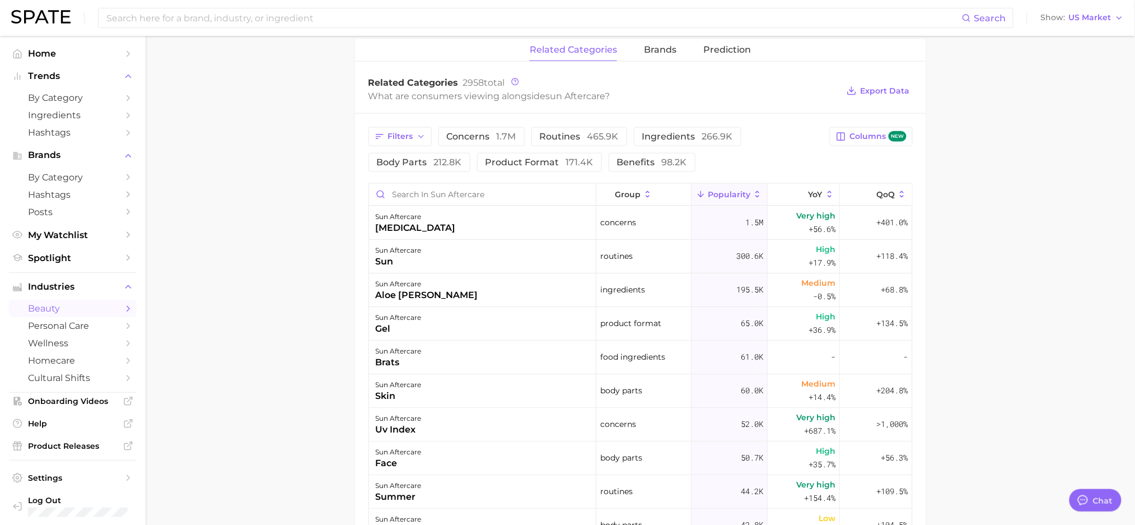
scroll to position [448, 0]
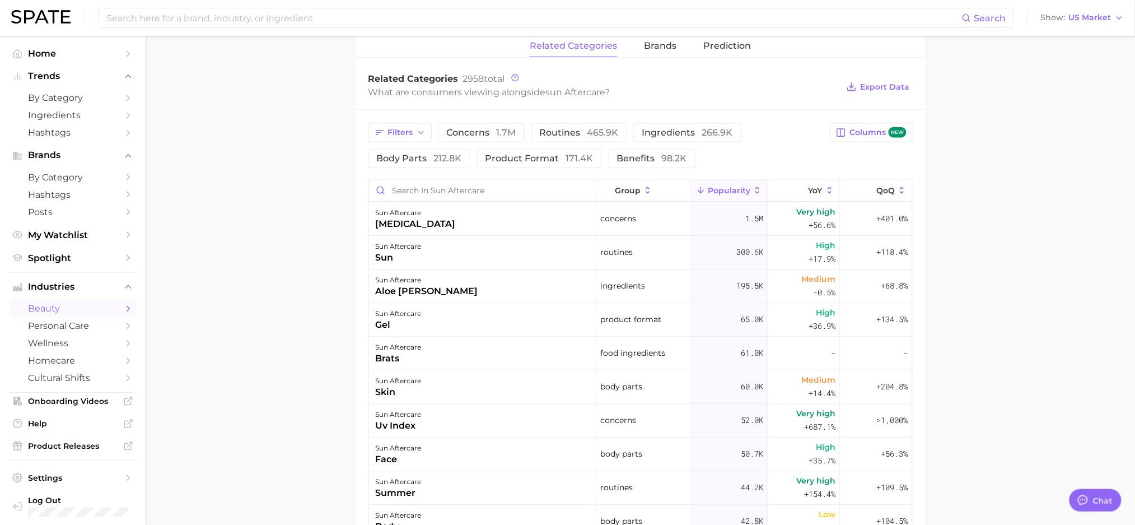
click at [676, 50] on div "related categories brands Prediction" at bounding box center [640, 46] width 571 height 22
click at [670, 45] on span "brands" at bounding box center [660, 46] width 32 height 10
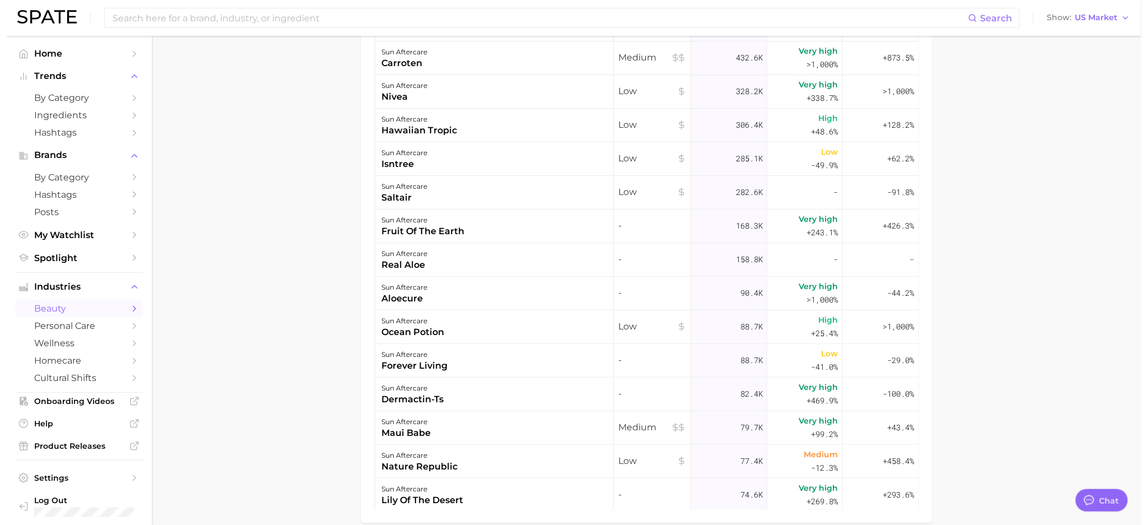
scroll to position [468, 0]
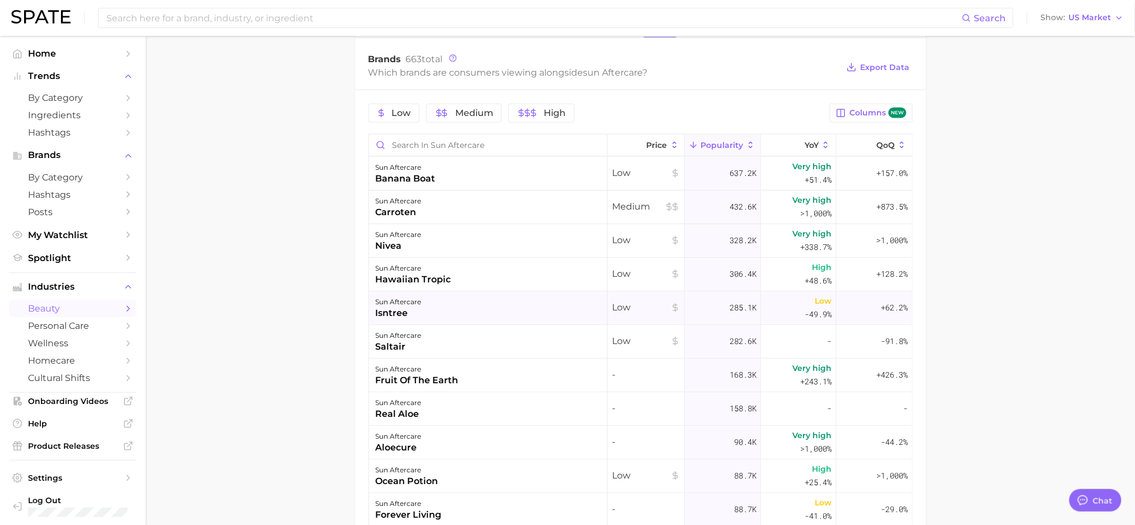
click at [417, 316] on div "isntree" at bounding box center [399, 312] width 46 height 13
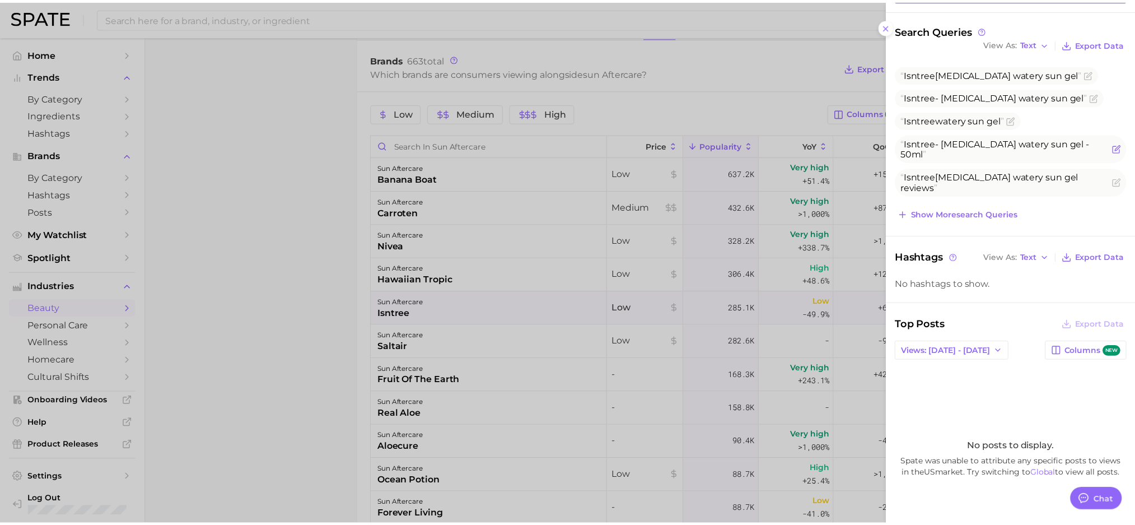
scroll to position [72, 0]
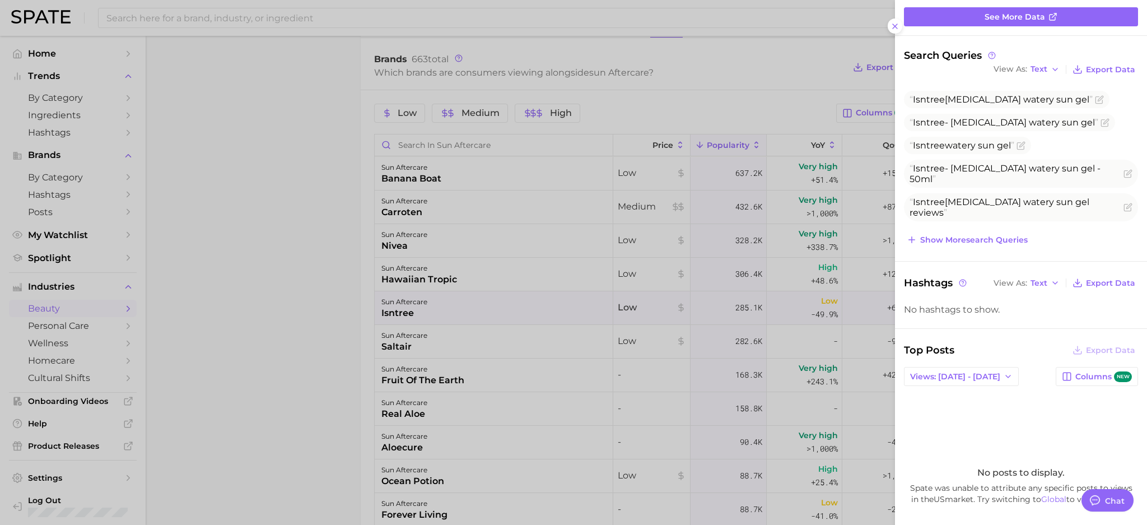
click at [329, 219] on div at bounding box center [573, 262] width 1147 height 525
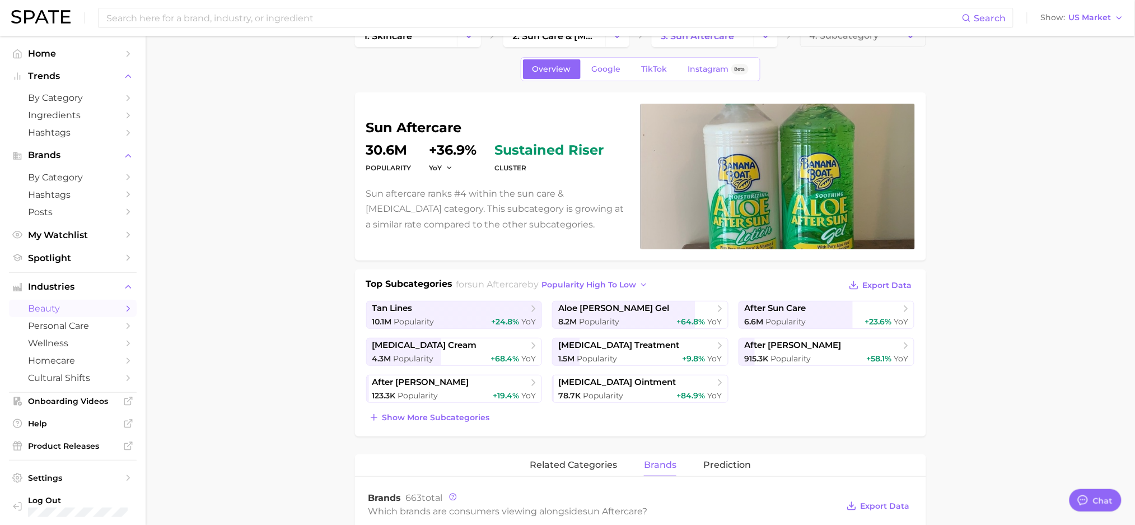
scroll to position [20, 0]
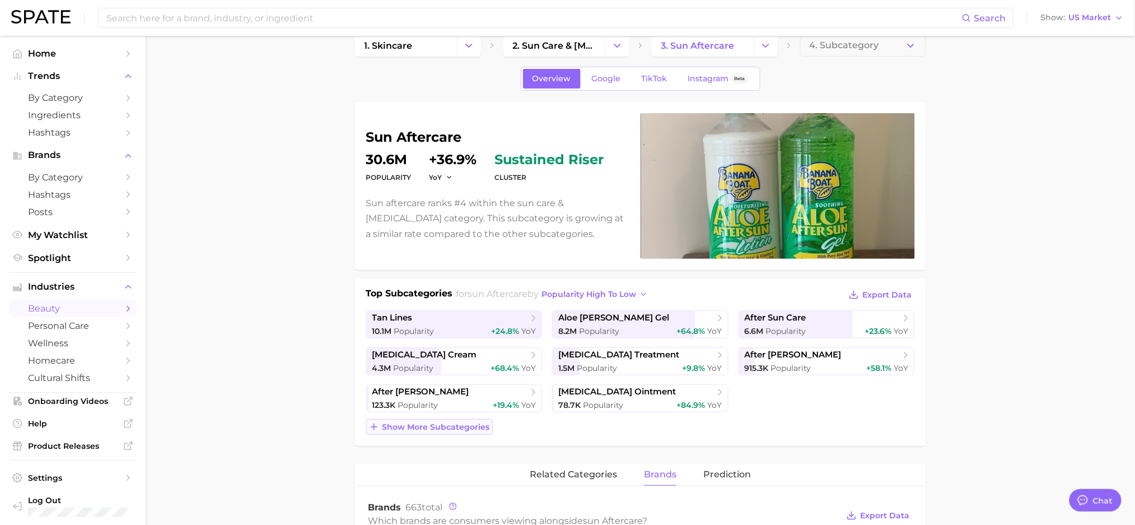
click at [404, 424] on span "Show more subcategories" at bounding box center [436, 427] width 108 height 10
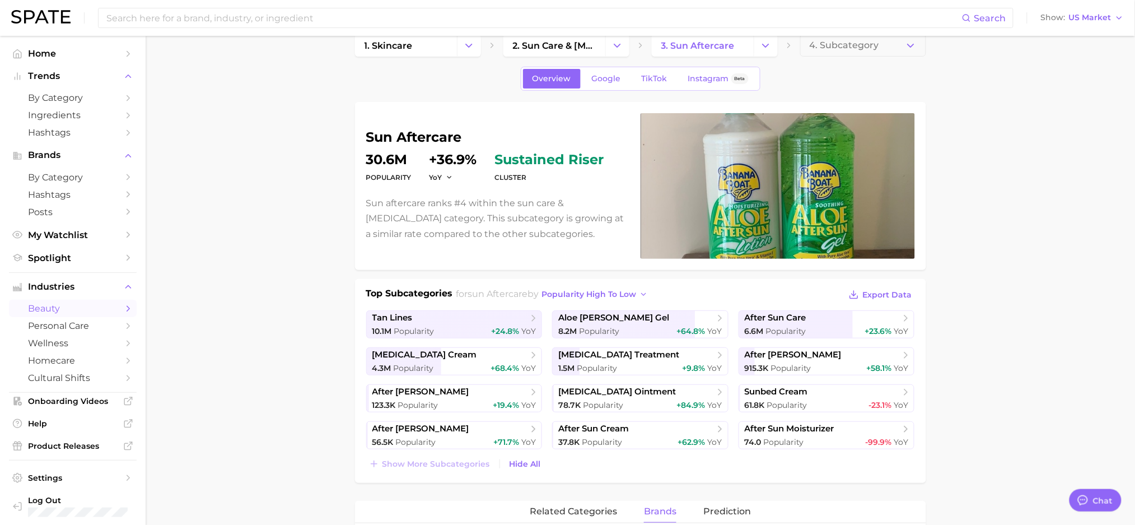
click at [762, 43] on icon "Change Category" at bounding box center [766, 46] width 12 height 12
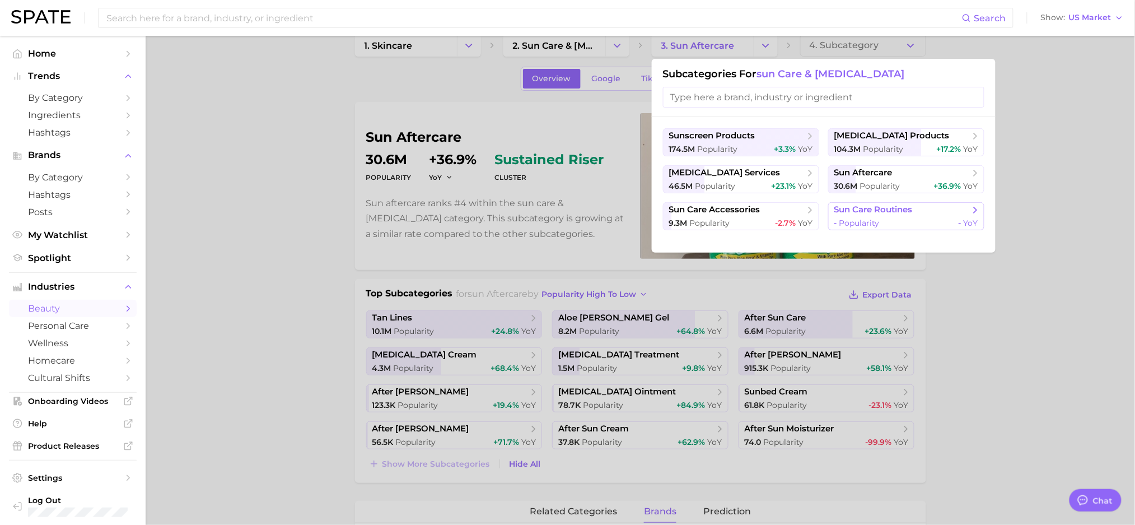
click at [873, 206] on span "sun care routines" at bounding box center [873, 209] width 78 height 11
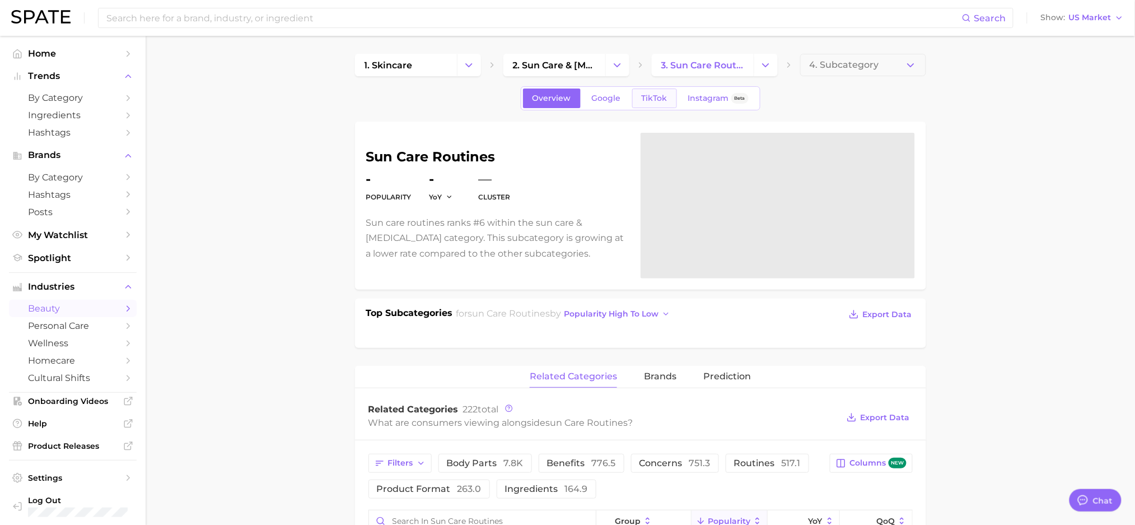
click at [644, 95] on span "TikTok" at bounding box center [655, 99] width 26 height 10
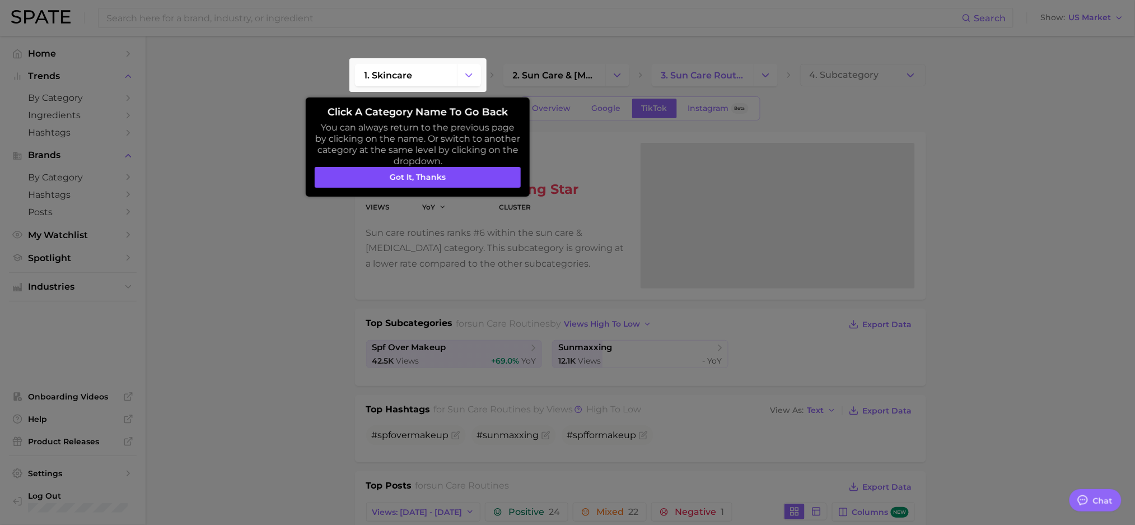
click at [323, 180] on button "Got it, thanks" at bounding box center [418, 177] width 206 height 21
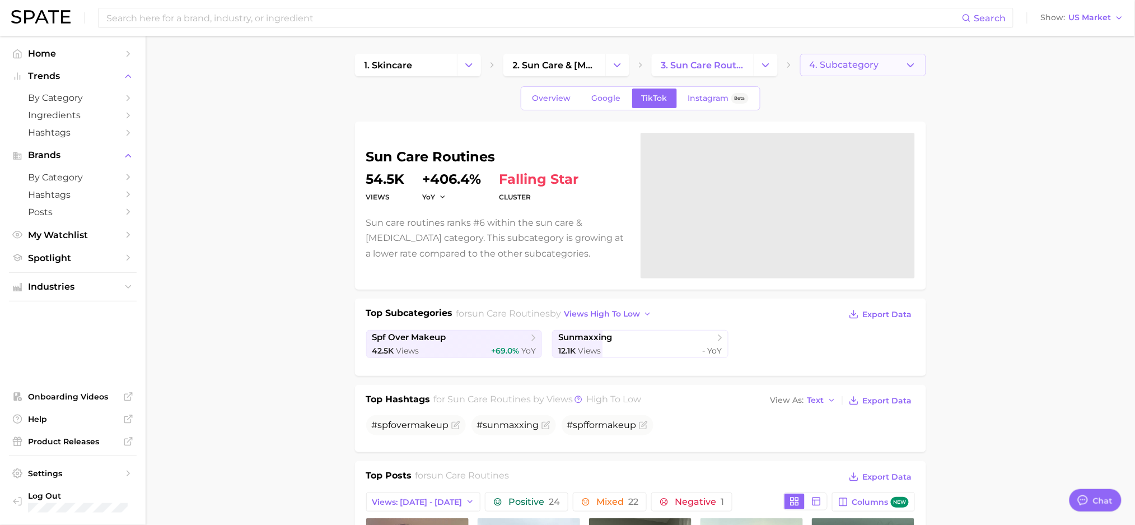
click at [852, 55] on button "4. Subcategory" at bounding box center [863, 65] width 126 height 22
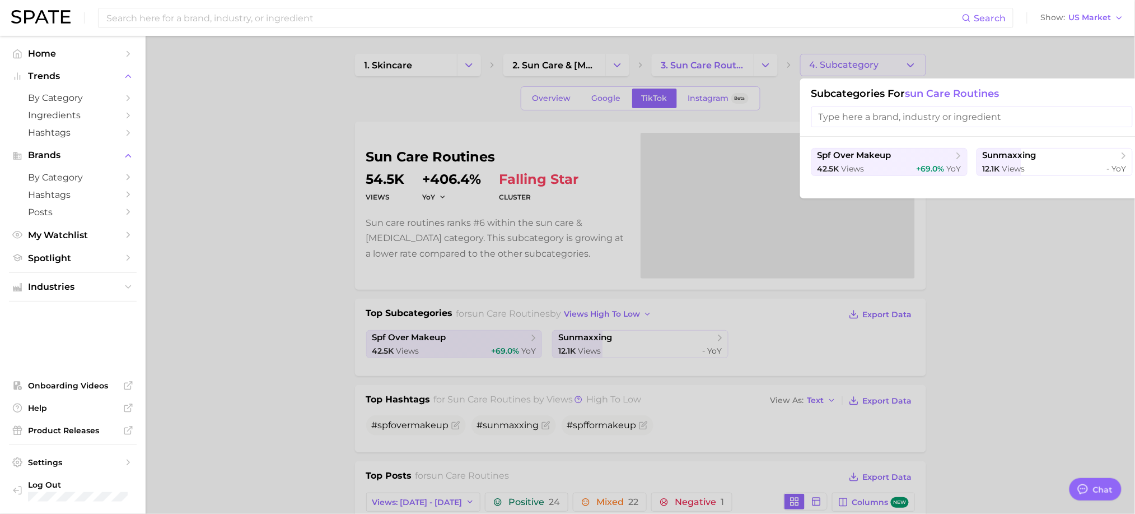
click at [297, 237] on div at bounding box center [567, 257] width 1135 height 514
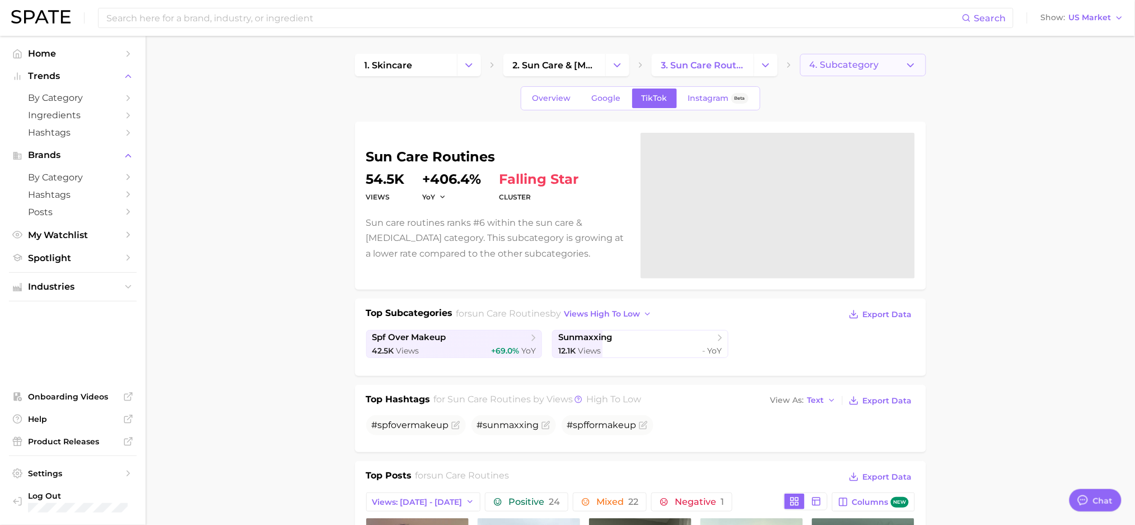
click at [885, 72] on button "4. Subcategory" at bounding box center [863, 65] width 126 height 22
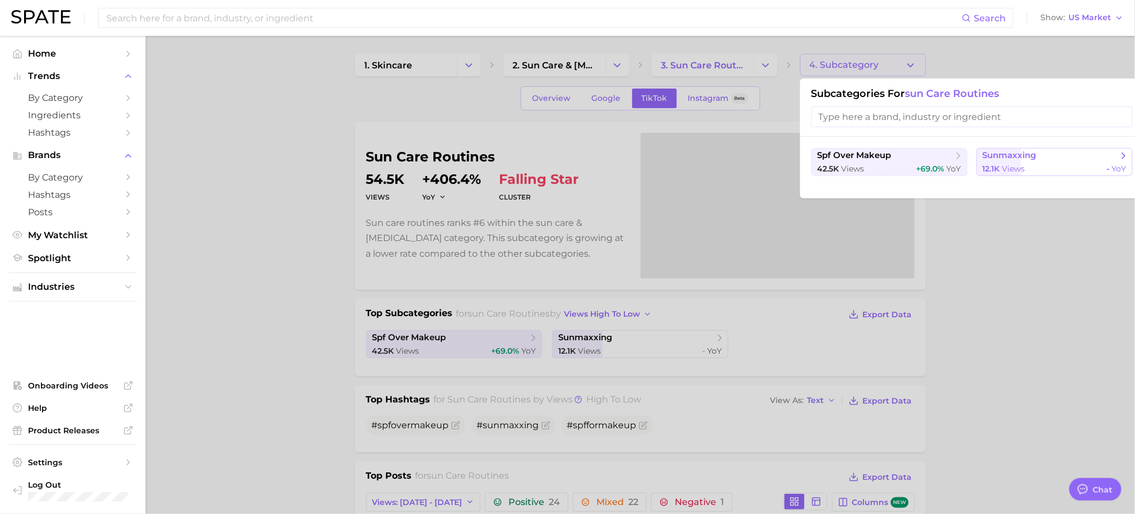
click at [1004, 160] on span "sunmaxxing" at bounding box center [1010, 155] width 54 height 11
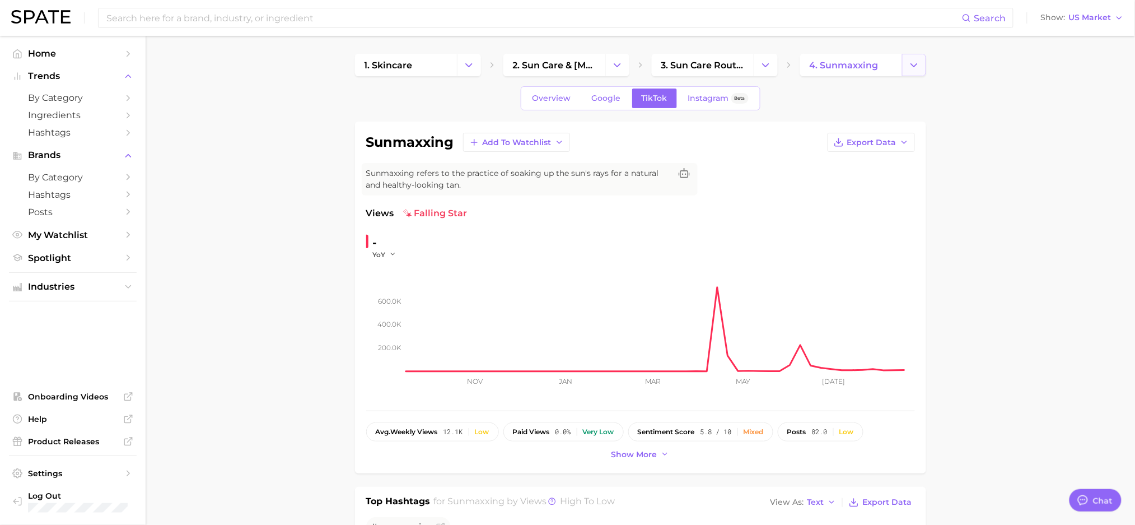
click at [918, 68] on icon "Change Category" at bounding box center [914, 65] width 12 height 12
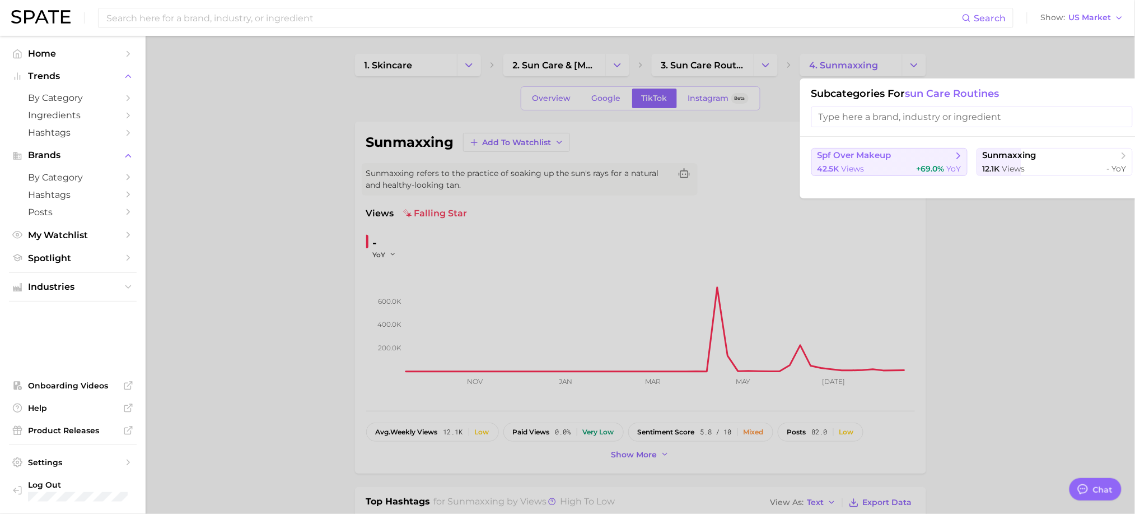
click at [902, 167] on div "42.5k views +69.0% YoY" at bounding box center [890, 169] width 144 height 11
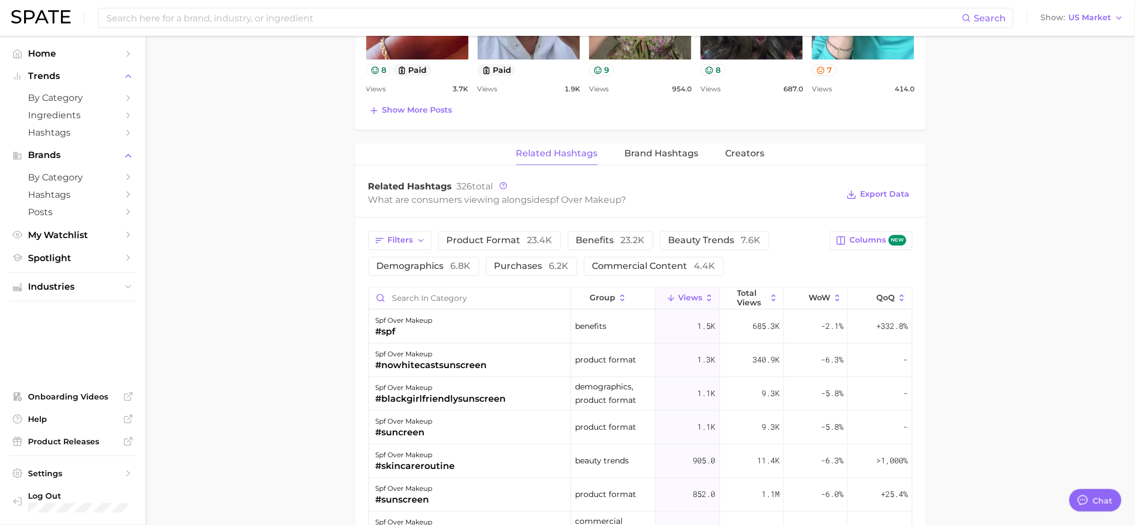
scroll to position [672, 0]
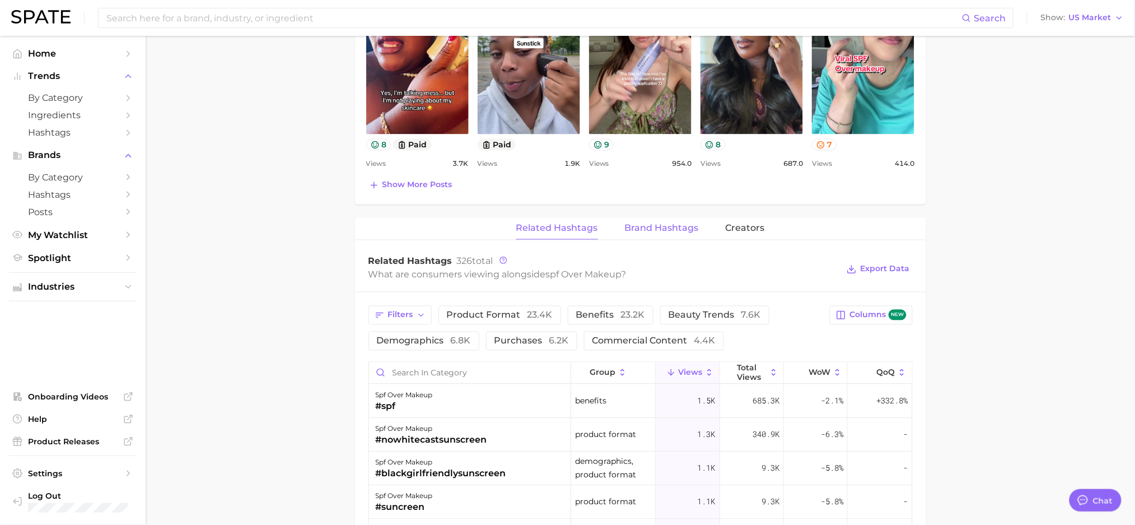
click at [664, 234] on span "Brand Hashtags" at bounding box center [662, 228] width 74 height 10
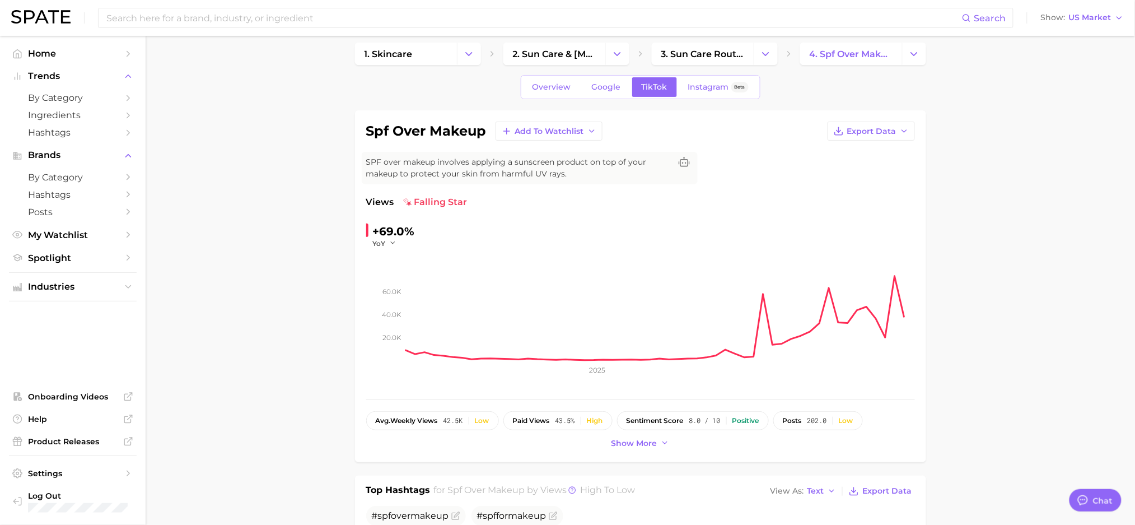
scroll to position [0, 0]
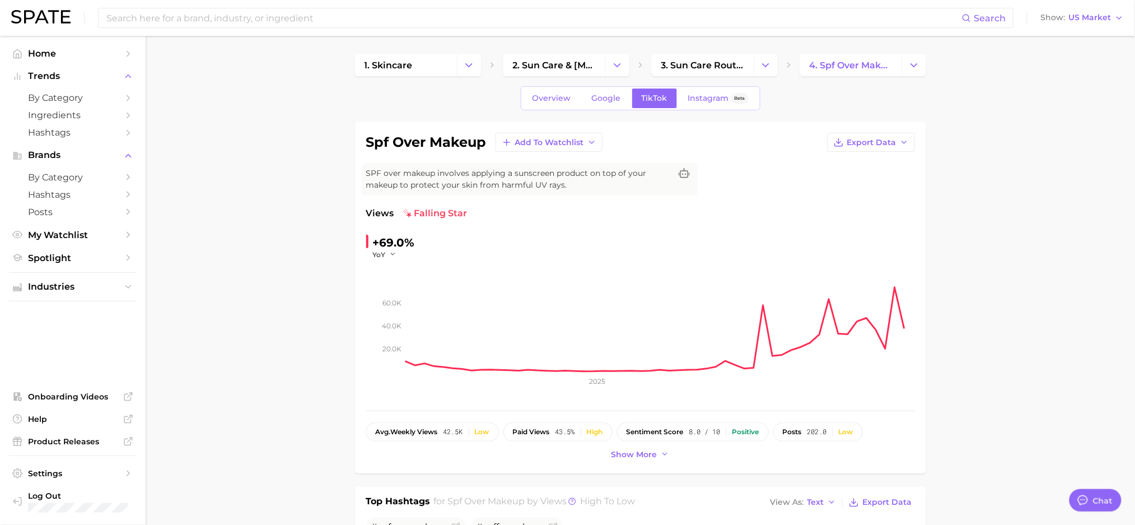
click at [267, 4] on div "Search Show US Market" at bounding box center [567, 18] width 1113 height 36
click at [267, 8] on div "Search" at bounding box center [556, 18] width 916 height 20
click at [269, 14] on input at bounding box center [533, 17] width 857 height 19
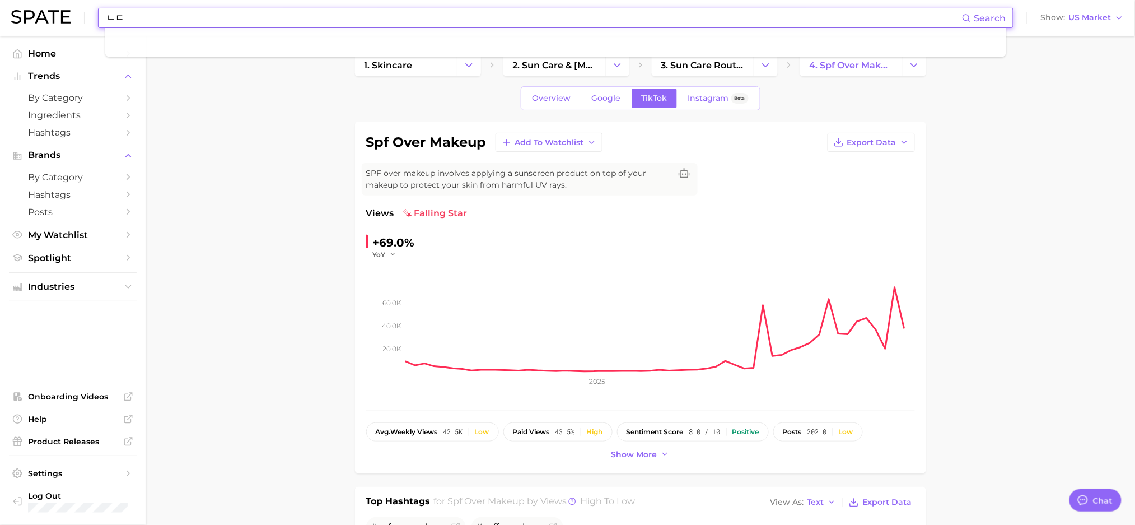
type input "ㄴ"
type input "sensitive sunscreen"
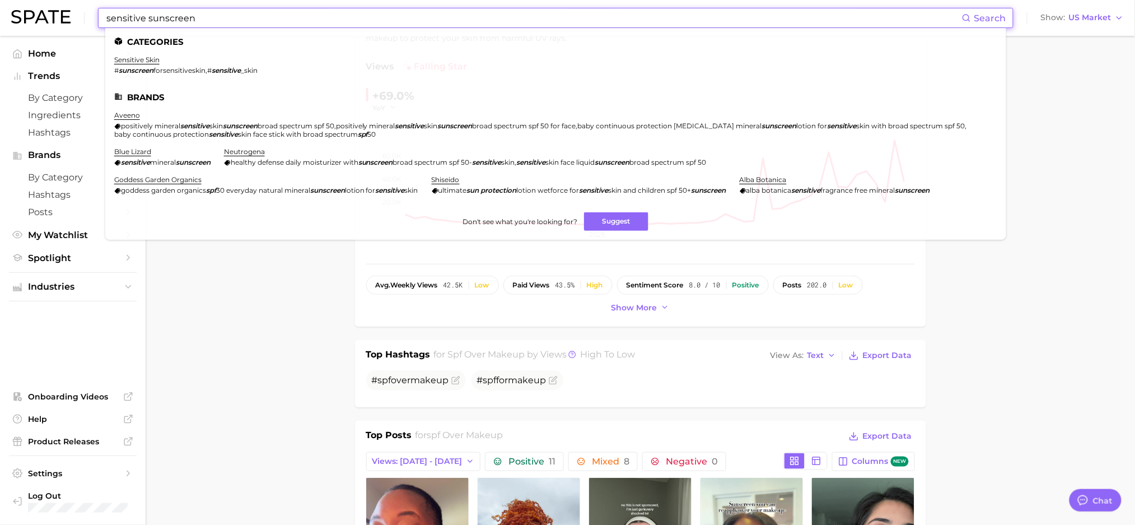
scroll to position [149, 0]
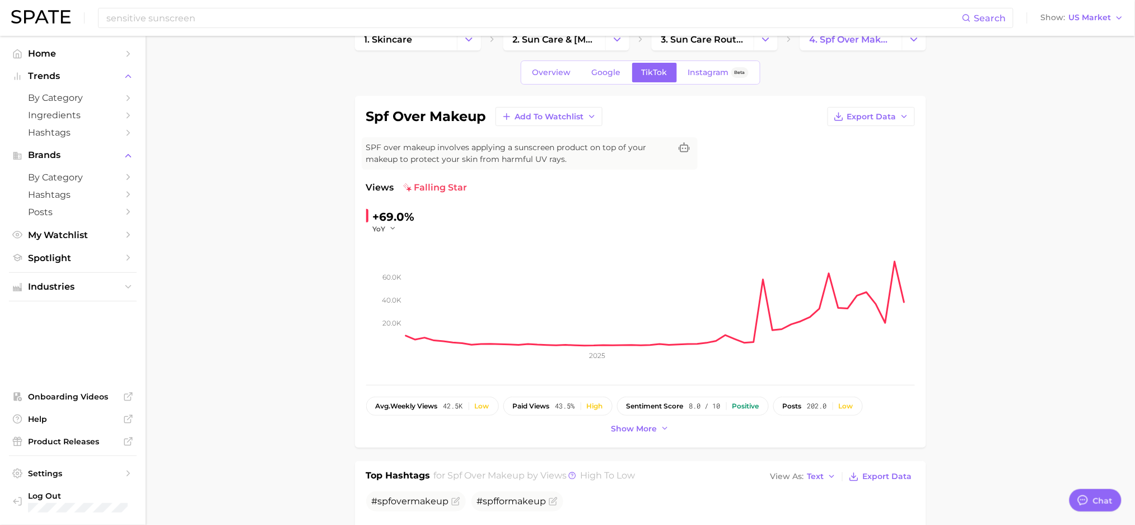
scroll to position [0, 0]
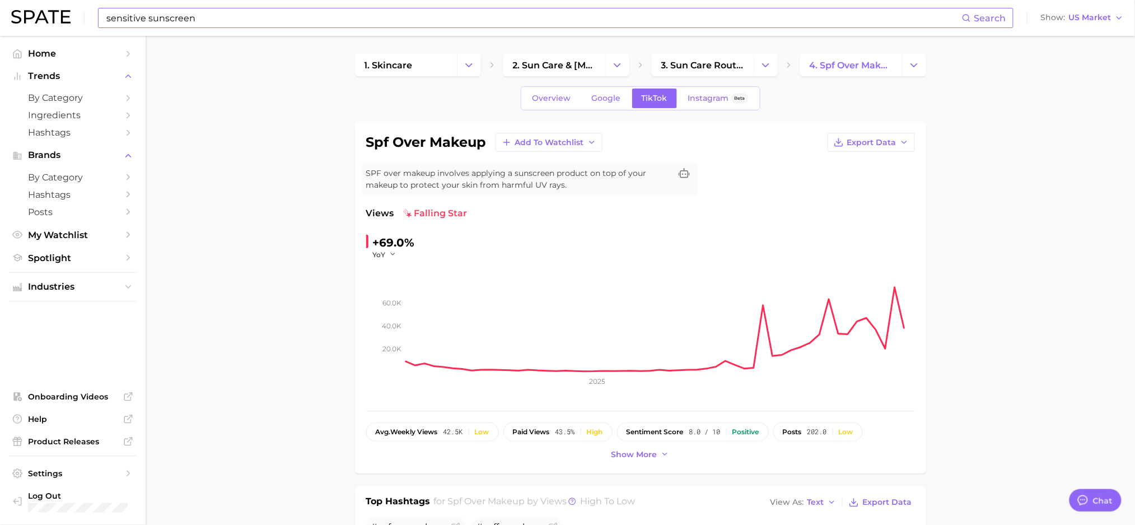
click at [215, 19] on input "sensitive sunscreen" at bounding box center [533, 17] width 857 height 19
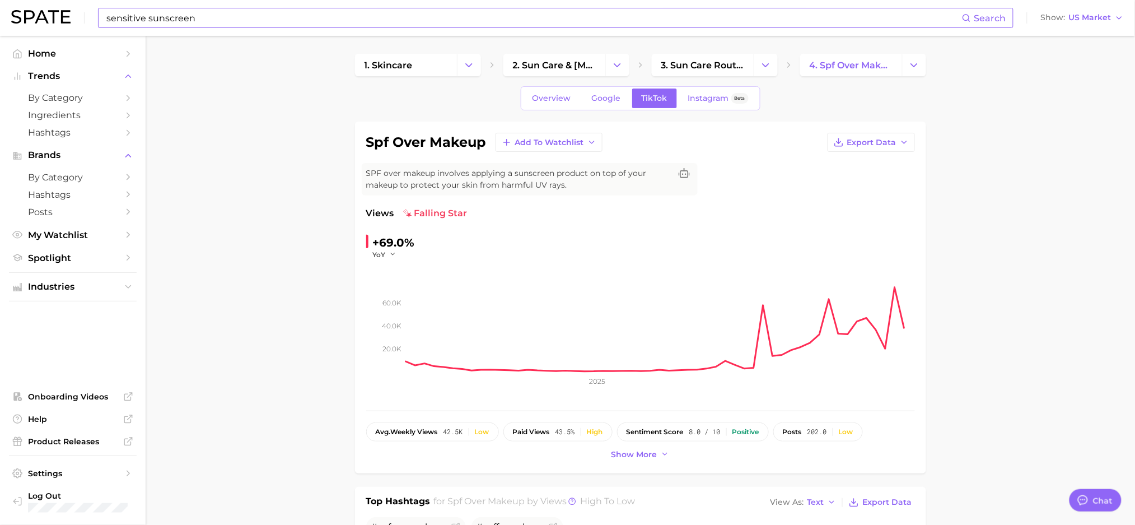
click at [225, 23] on input "sensitive sunscreen" at bounding box center [533, 17] width 857 height 19
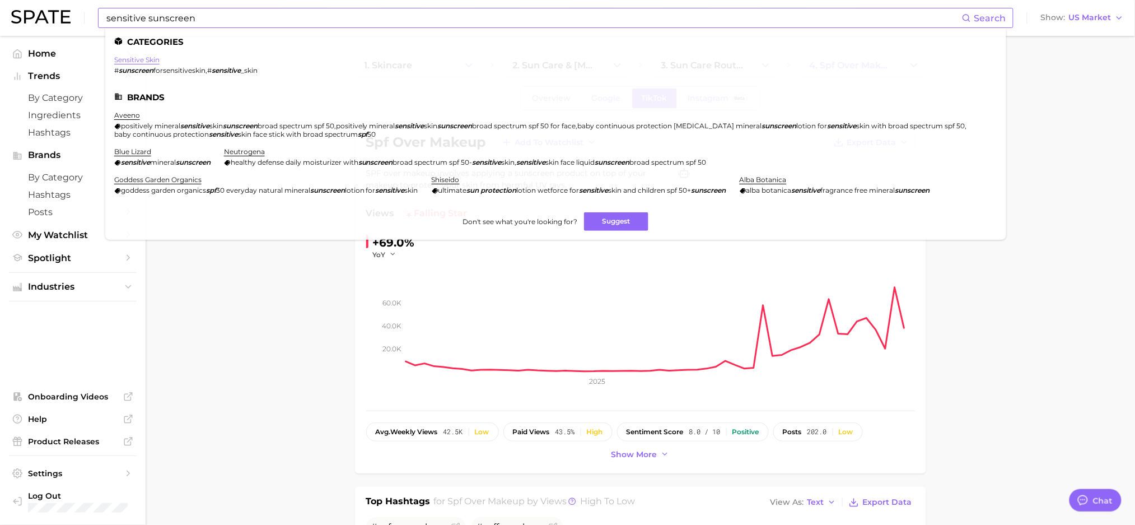
click at [136, 59] on link "sensitive skin" at bounding box center [136, 59] width 45 height 8
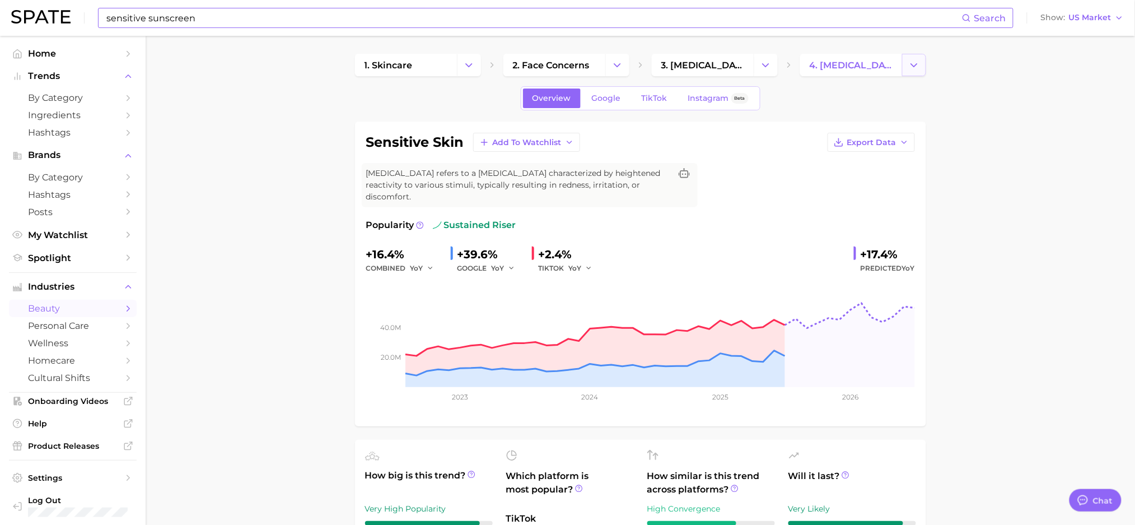
click at [925, 67] on button "Change Category" at bounding box center [914, 65] width 24 height 22
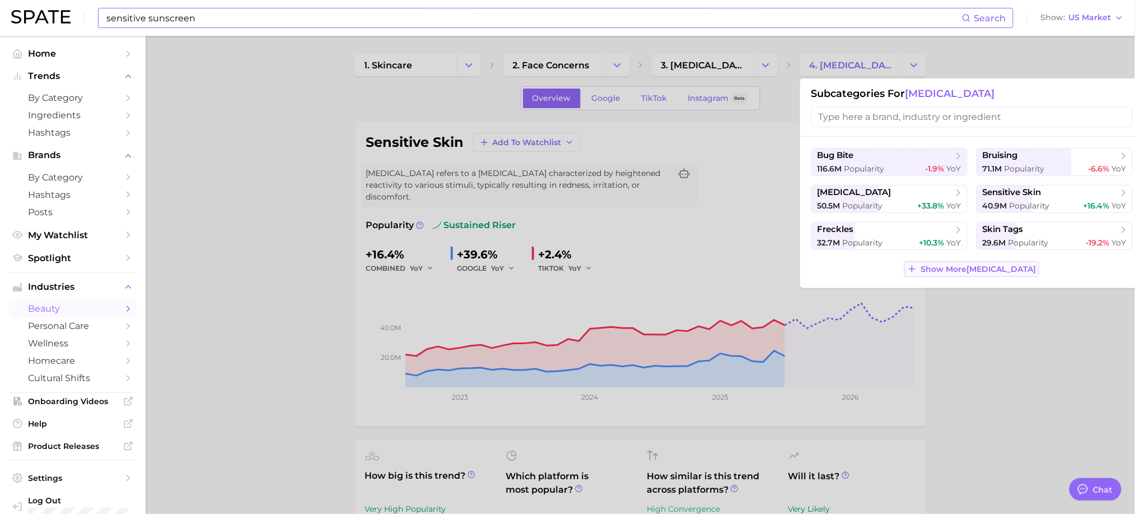
click at [953, 274] on span "Show More [MEDICAL_DATA]" at bounding box center [978, 269] width 115 height 10
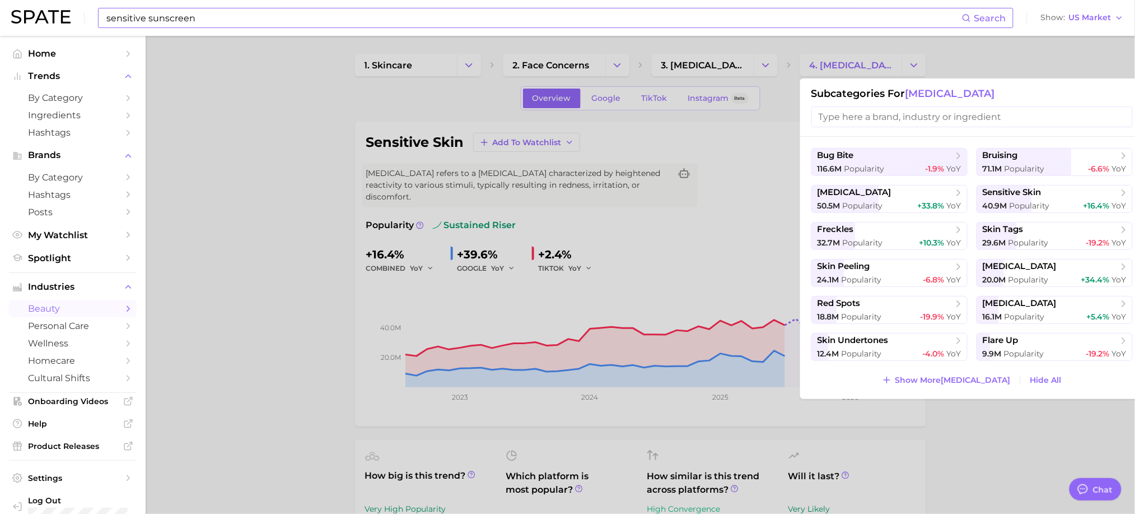
click at [602, 94] on div at bounding box center [567, 257] width 1135 height 514
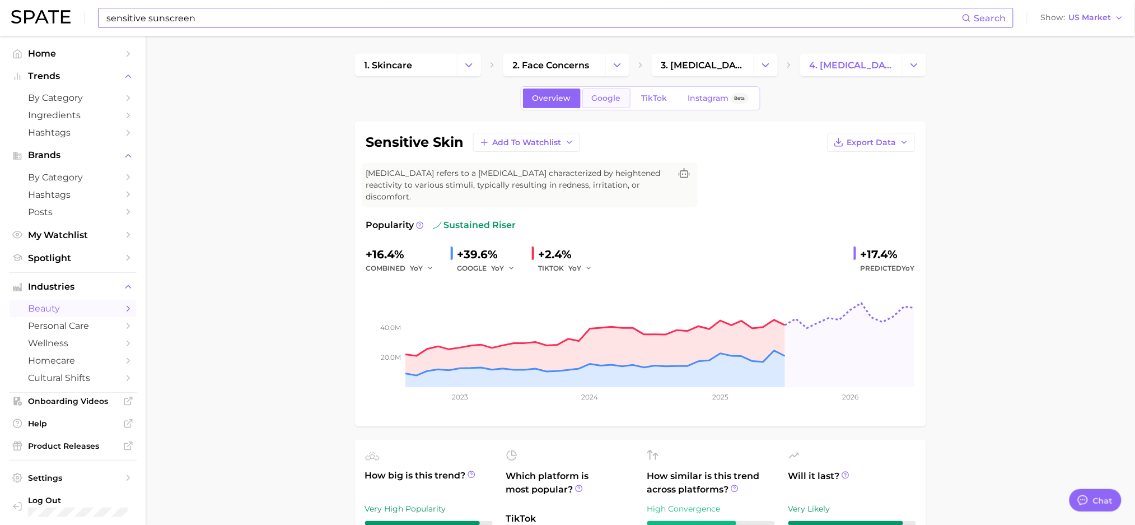
click at [601, 98] on span "Google" at bounding box center [606, 99] width 29 height 10
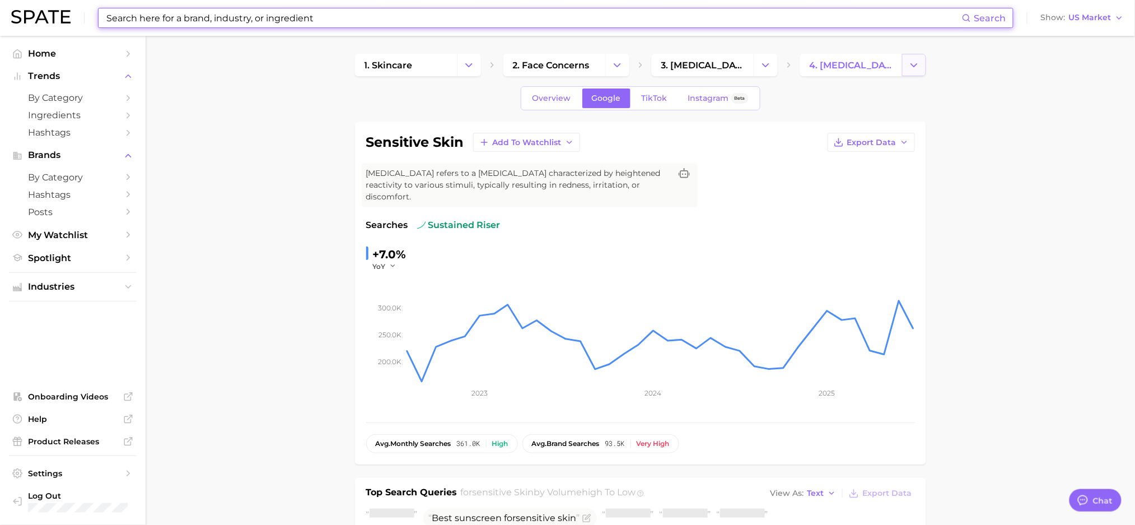
click at [906, 54] on button "Change Category" at bounding box center [914, 65] width 24 height 22
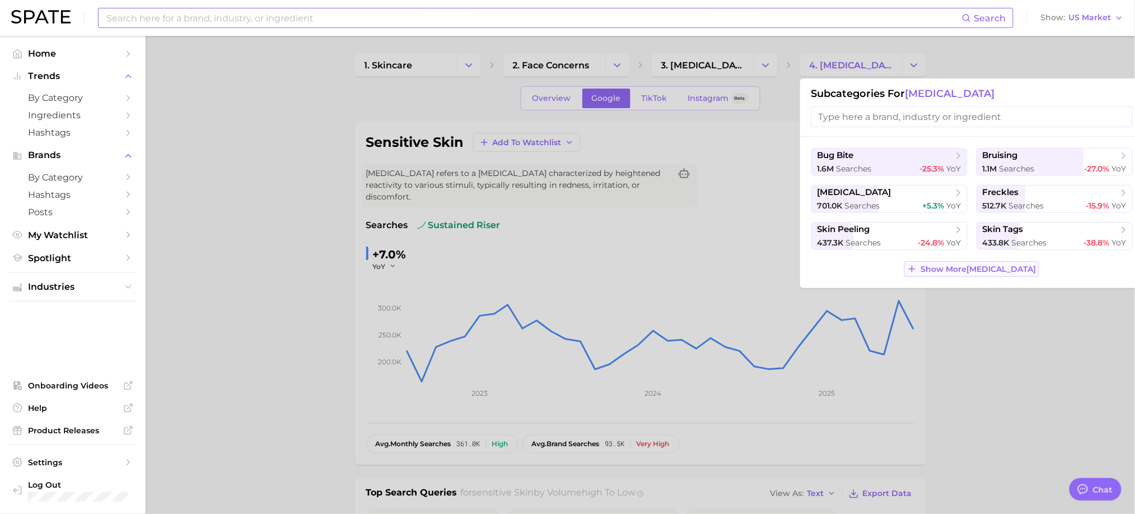
click at [953, 268] on span "Show More [MEDICAL_DATA]" at bounding box center [978, 269] width 115 height 10
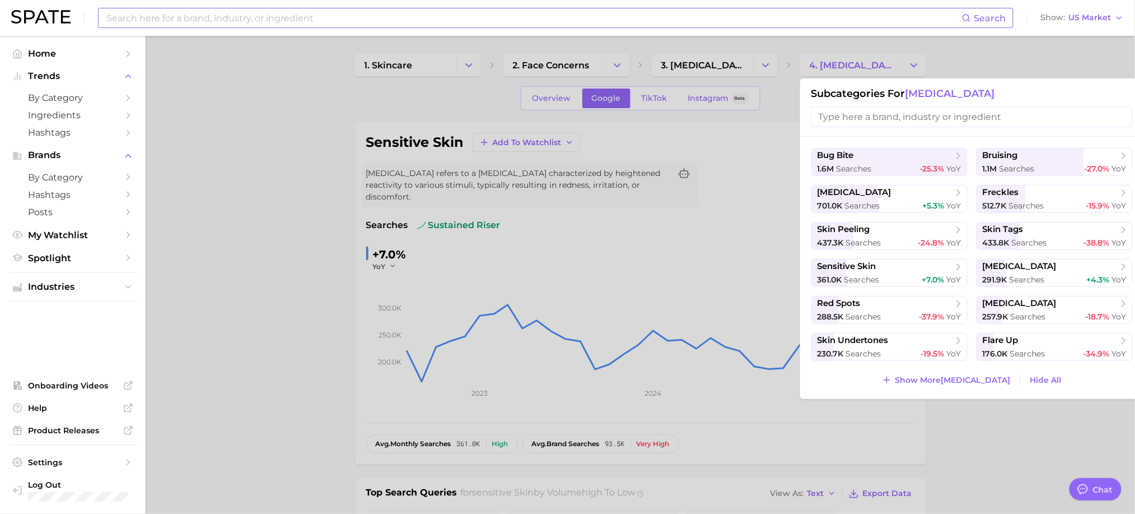
click at [638, 94] on div at bounding box center [567, 257] width 1135 height 514
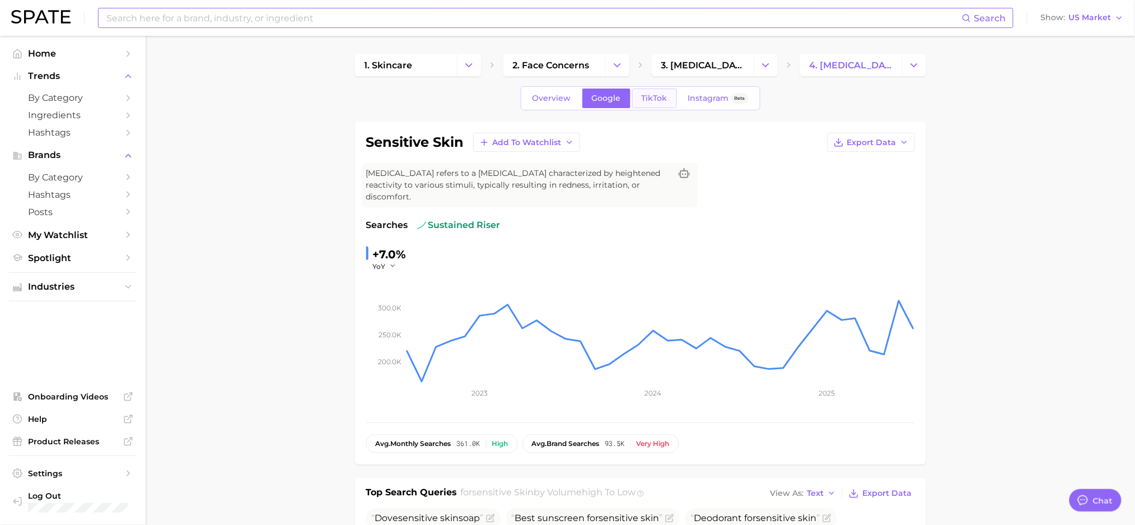
click at [642, 99] on span "TikTok" at bounding box center [655, 99] width 26 height 10
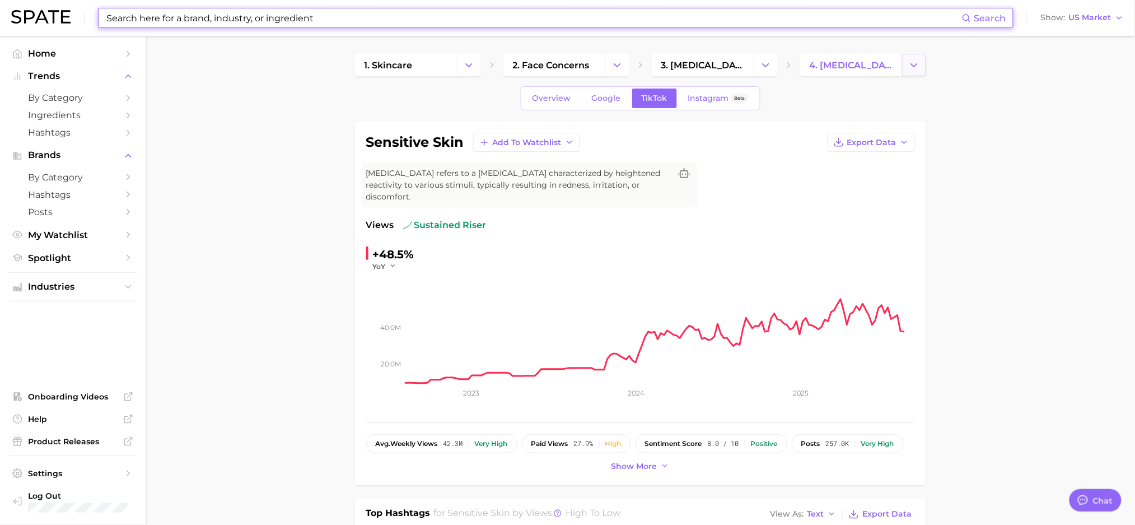
click at [924, 68] on button "Change Category" at bounding box center [914, 65] width 24 height 22
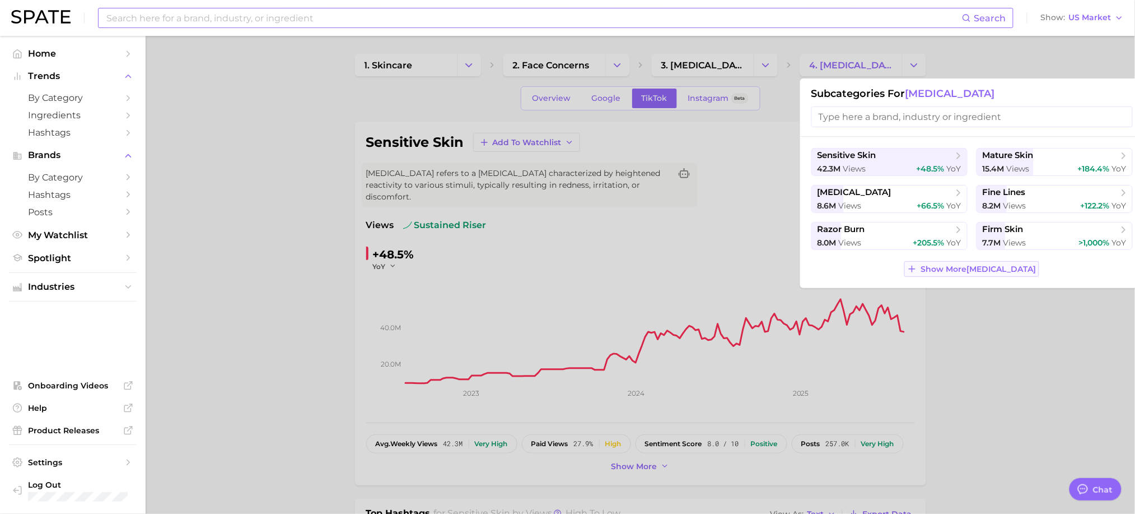
click at [924, 264] on button "Show More [MEDICAL_DATA]" at bounding box center [971, 269] width 134 height 16
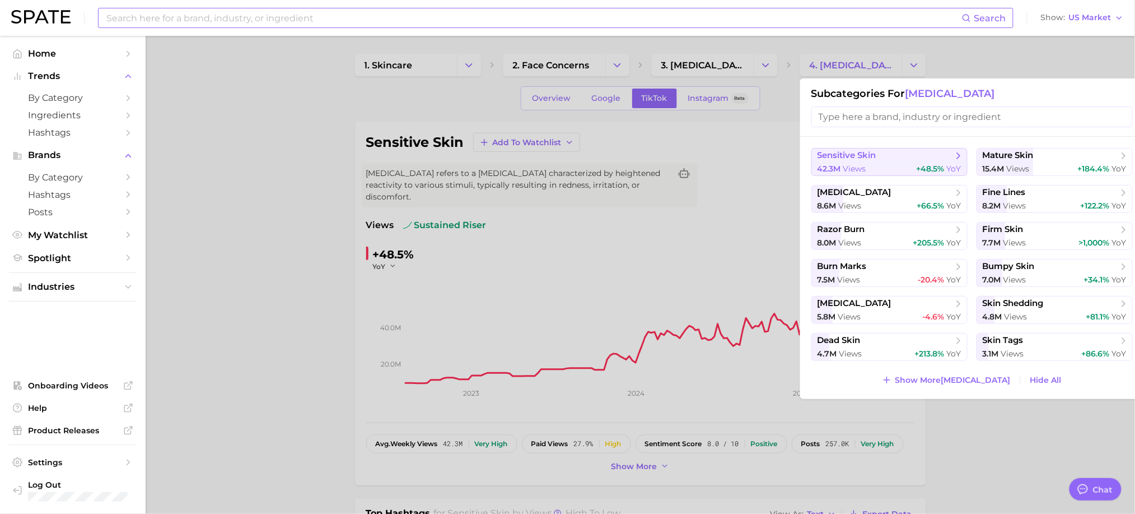
click at [902, 158] on span "sensitive skin" at bounding box center [886, 155] width 136 height 11
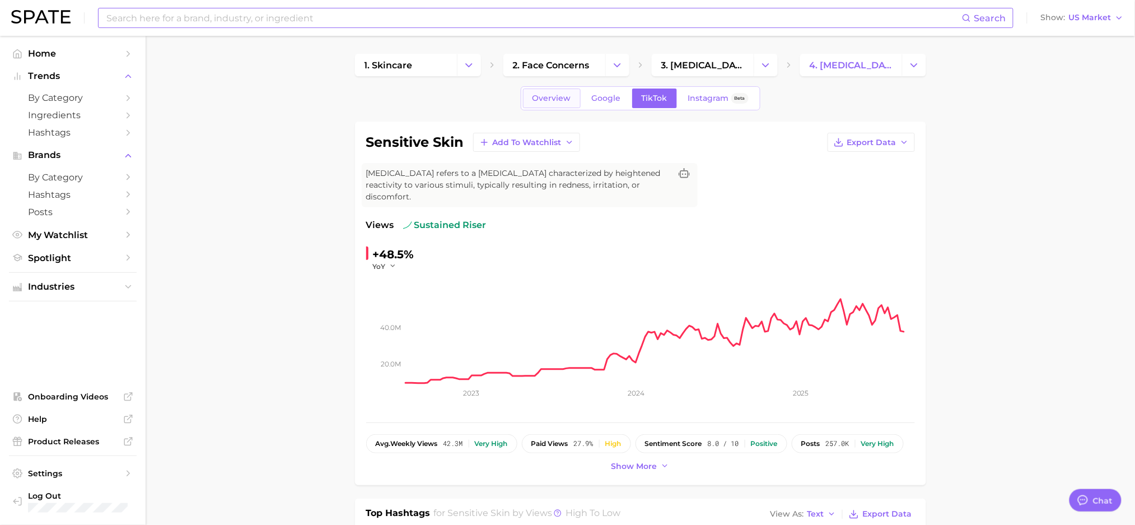
click at [531, 99] on link "Overview" at bounding box center [552, 98] width 58 height 20
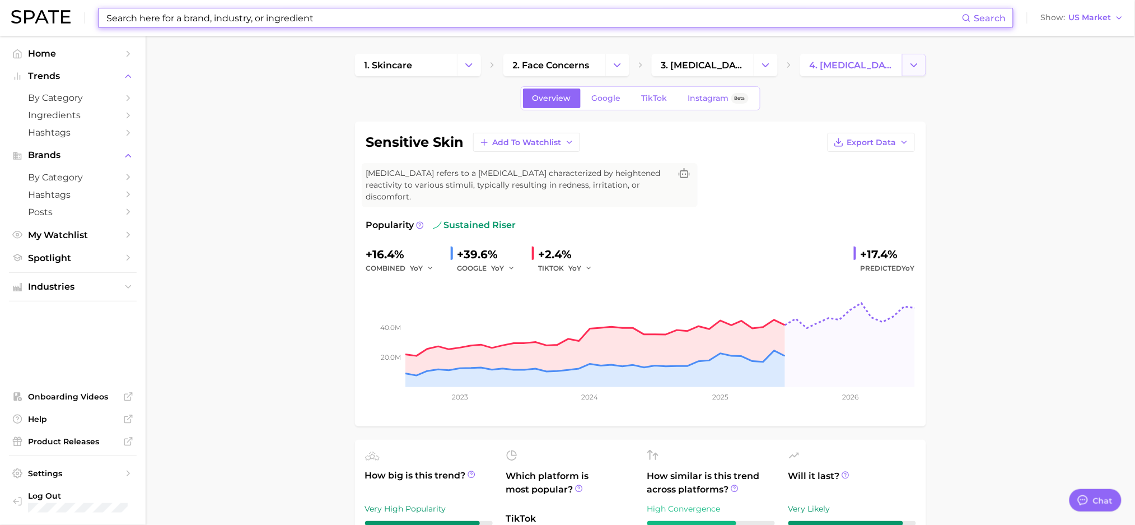
click at [906, 64] on button "Change Category" at bounding box center [914, 65] width 24 height 22
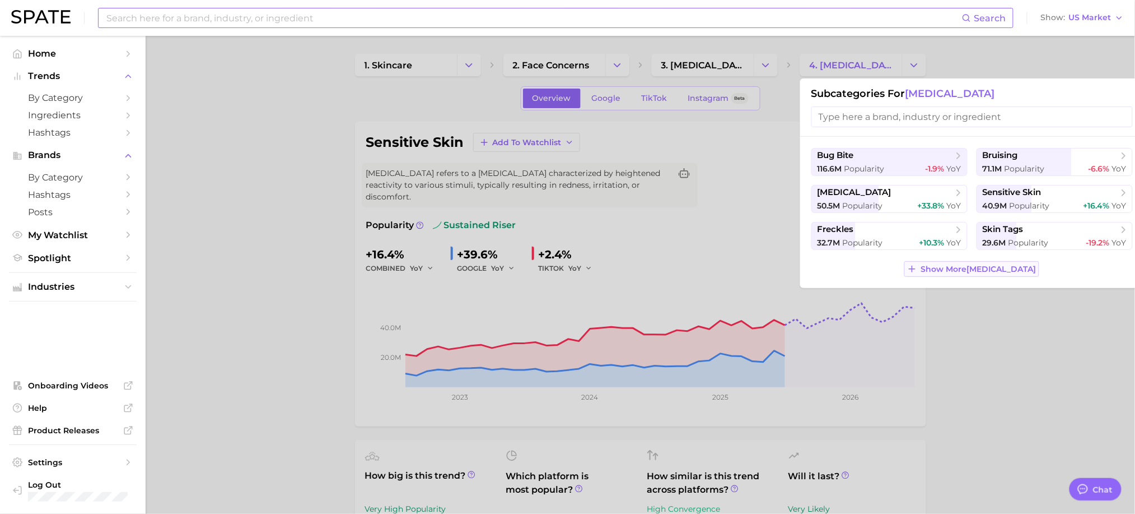
click at [927, 263] on button "Show More [MEDICAL_DATA]" at bounding box center [971, 269] width 134 height 16
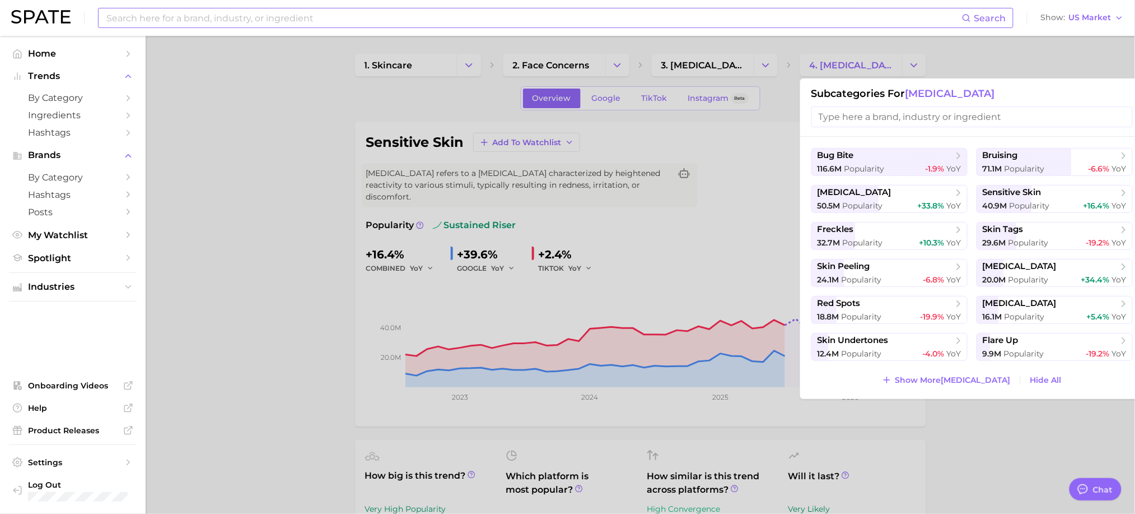
click at [283, 284] on div at bounding box center [567, 257] width 1135 height 514
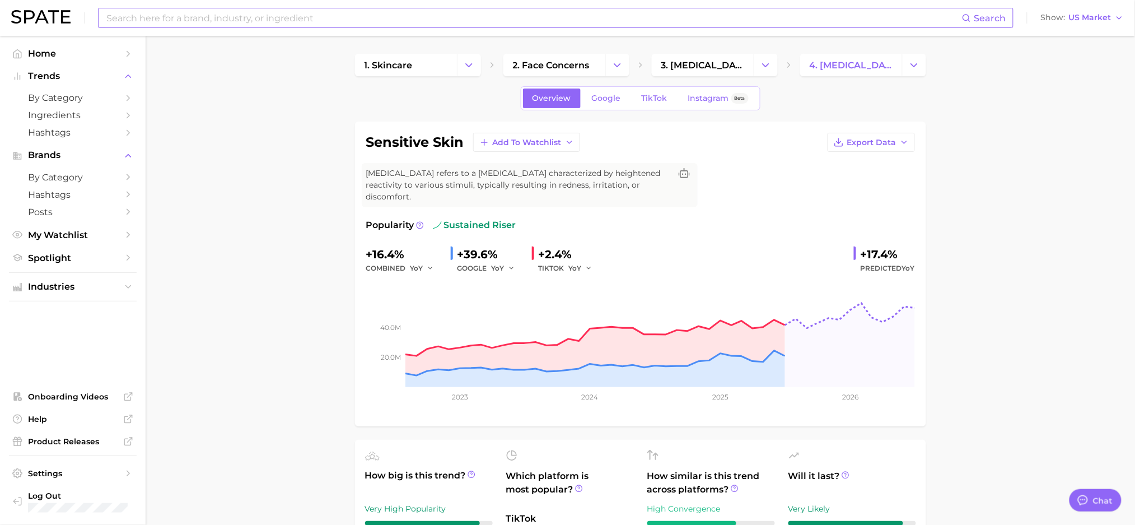
click at [651, 110] on div "Overview Google TikTok Instagram Beta" at bounding box center [641, 98] width 240 height 24
click at [651, 108] on div "Overview Google TikTok Instagram Beta" at bounding box center [641, 98] width 240 height 24
click at [653, 102] on span "TikTok" at bounding box center [655, 99] width 26 height 10
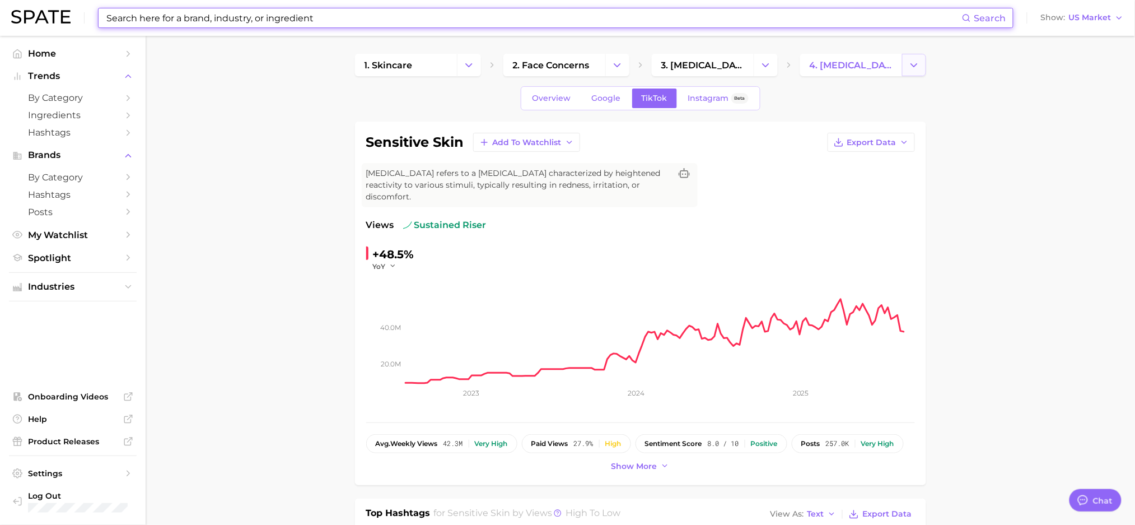
click at [919, 71] on button "Change Category" at bounding box center [914, 65] width 24 height 22
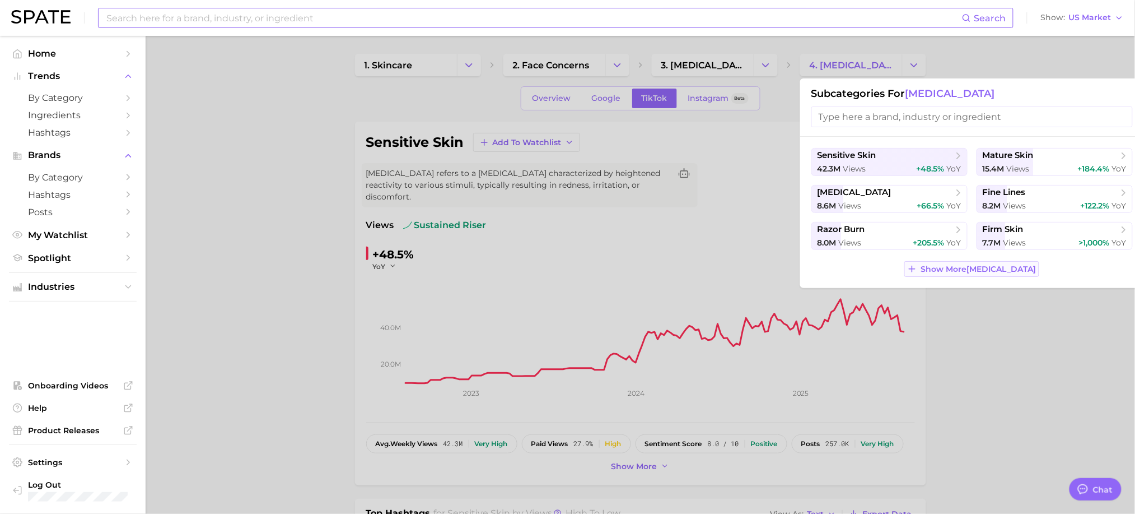
click at [981, 276] on button "Show More [MEDICAL_DATA]" at bounding box center [971, 269] width 134 height 16
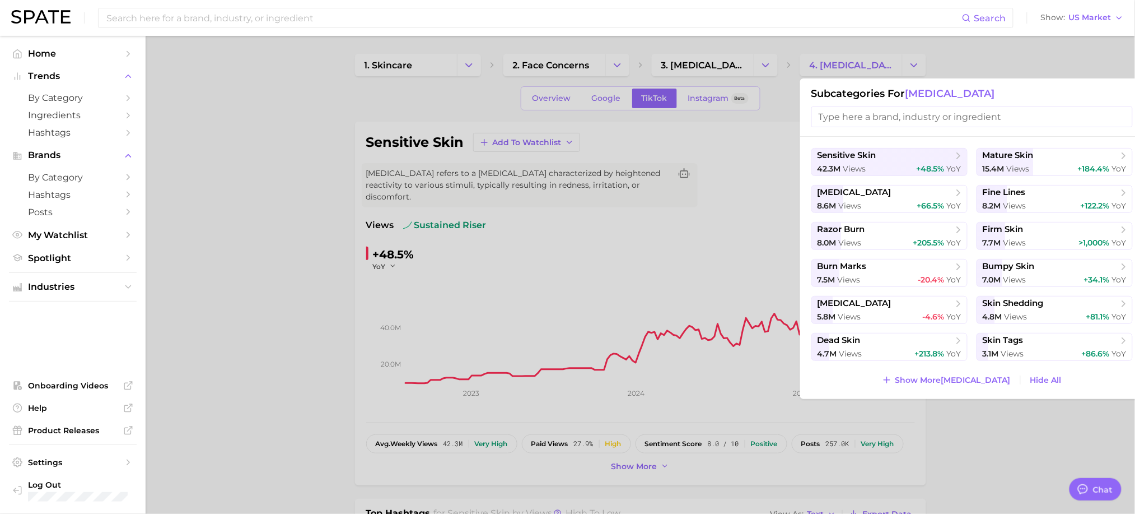
click at [272, 253] on div at bounding box center [567, 257] width 1135 height 514
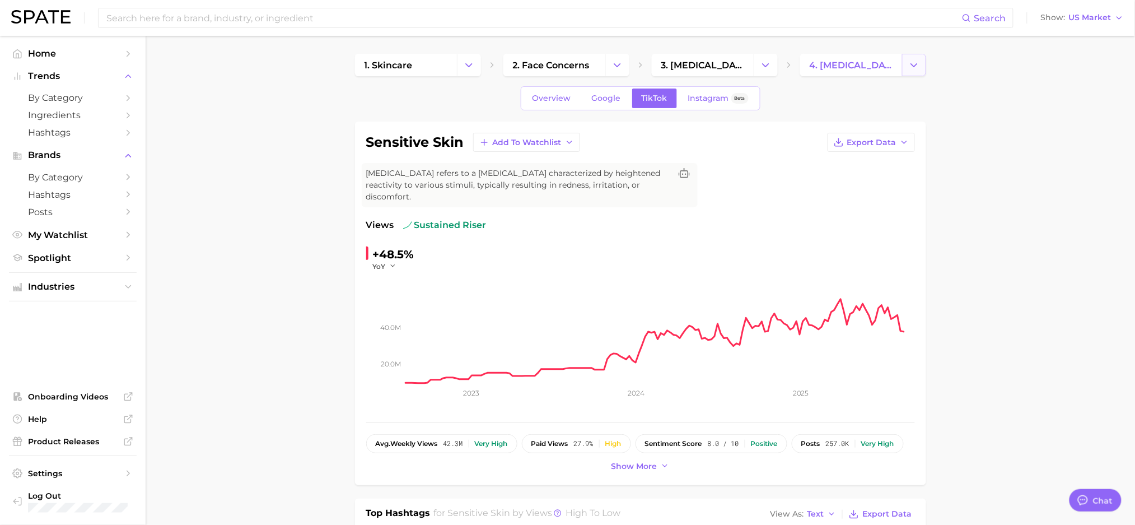
click at [923, 67] on button "Change Category" at bounding box center [914, 65] width 24 height 22
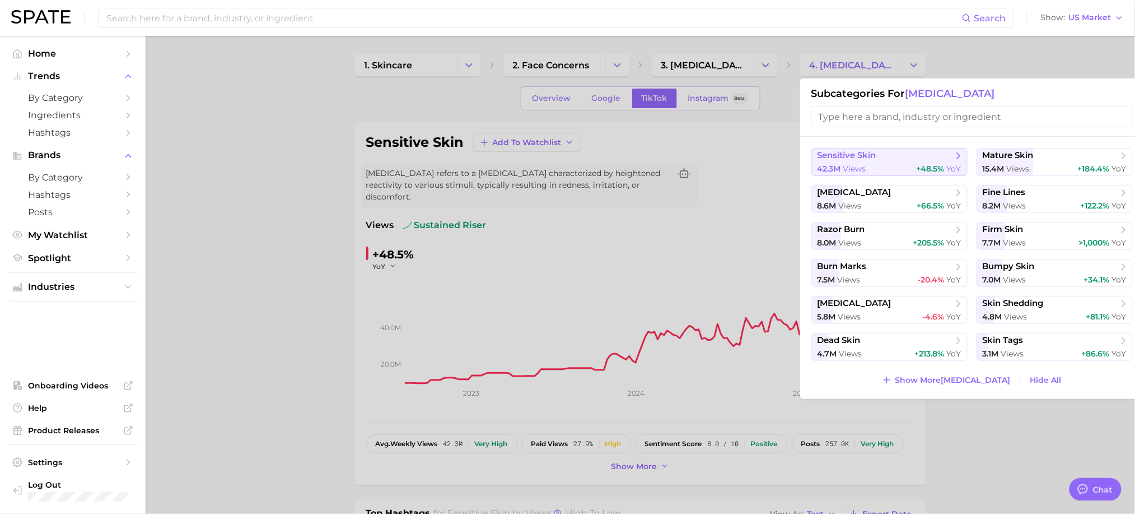
click at [908, 152] on span "sensitive skin" at bounding box center [886, 155] width 136 height 11
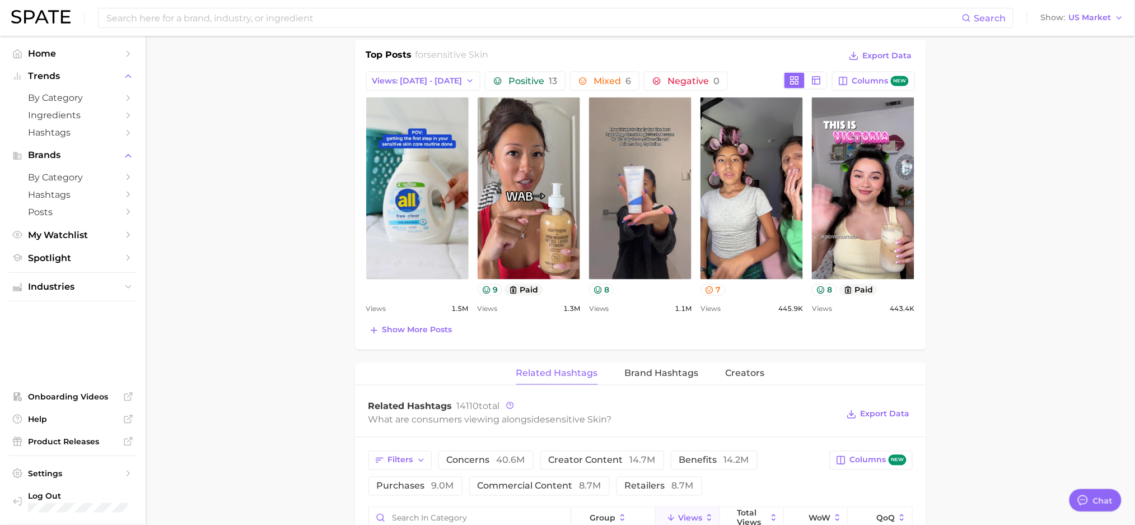
scroll to position [672, 0]
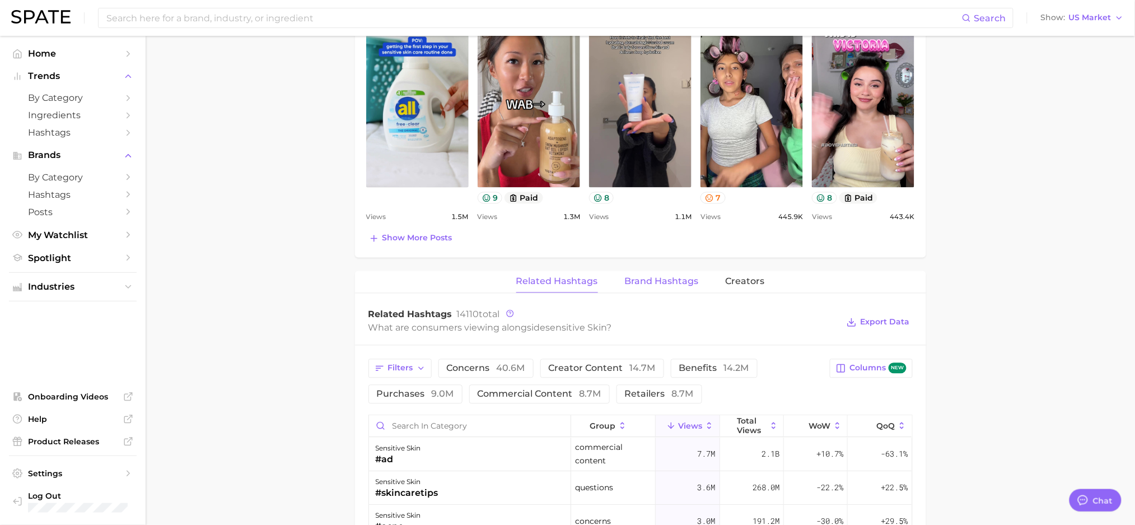
click at [656, 277] on span "Brand Hashtags" at bounding box center [662, 282] width 74 height 10
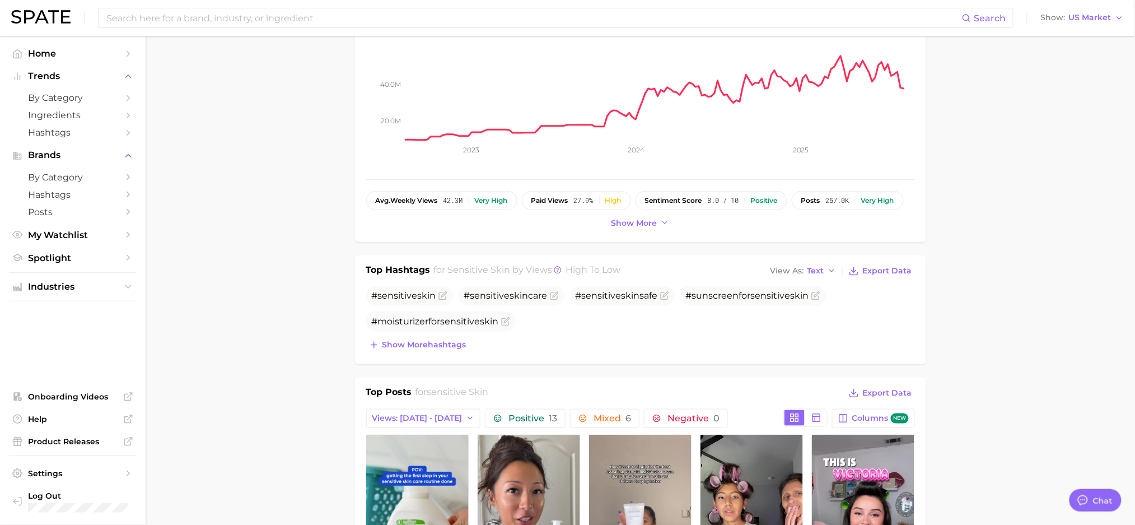
scroll to position [0, 0]
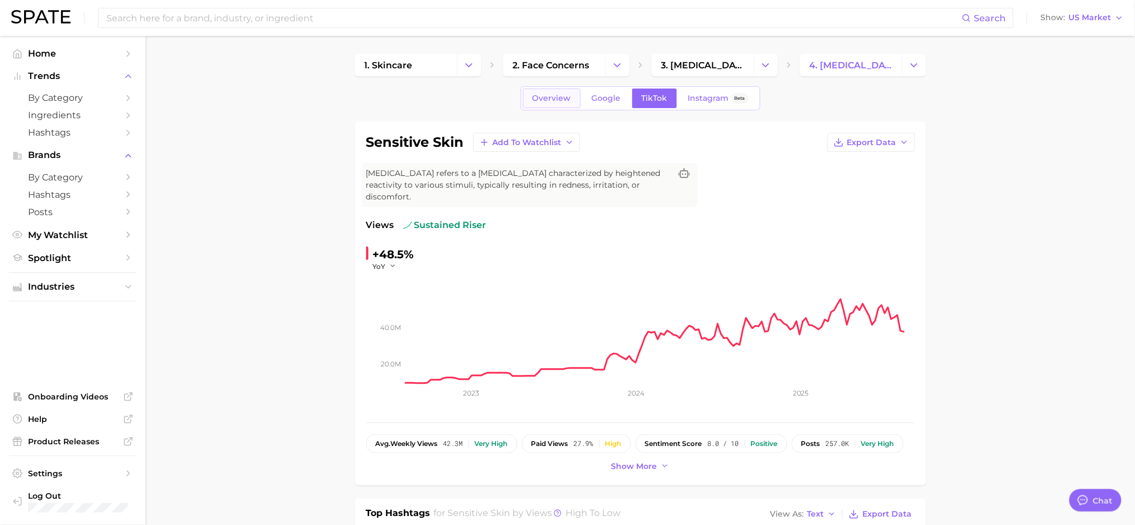
click at [554, 95] on span "Overview" at bounding box center [552, 99] width 39 height 10
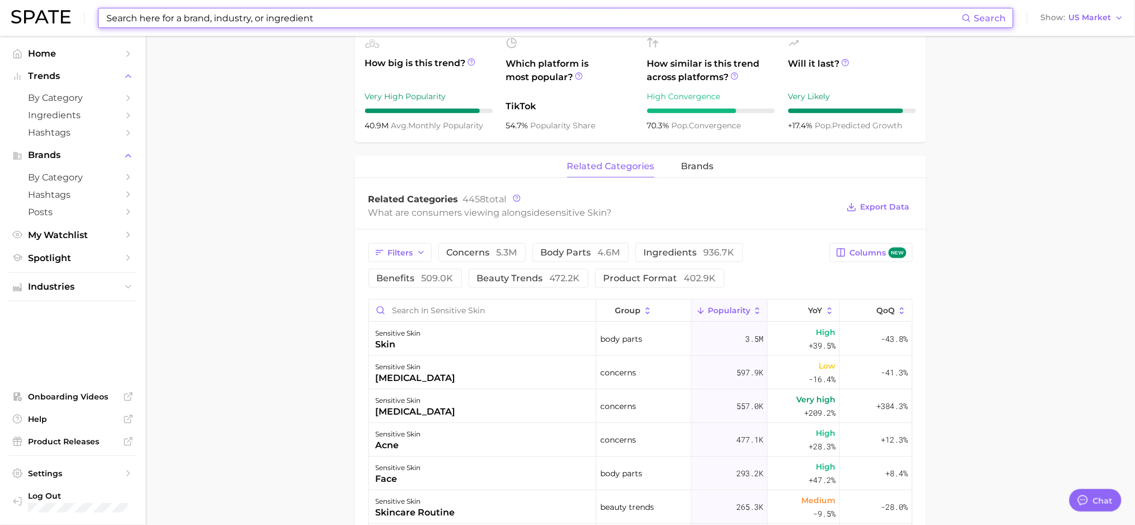
scroll to position [522, 0]
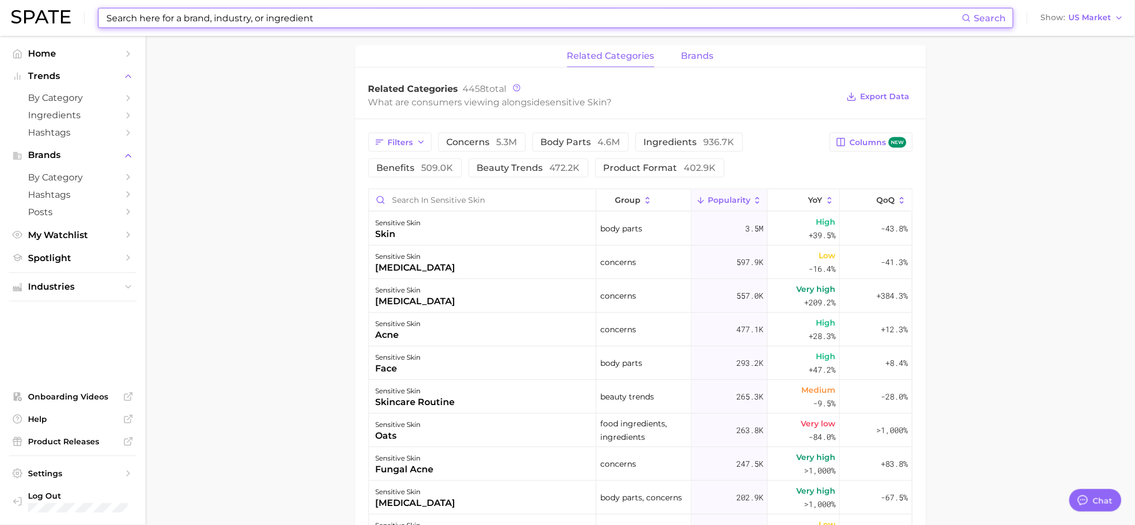
click at [708, 51] on span "brands" at bounding box center [698, 56] width 32 height 10
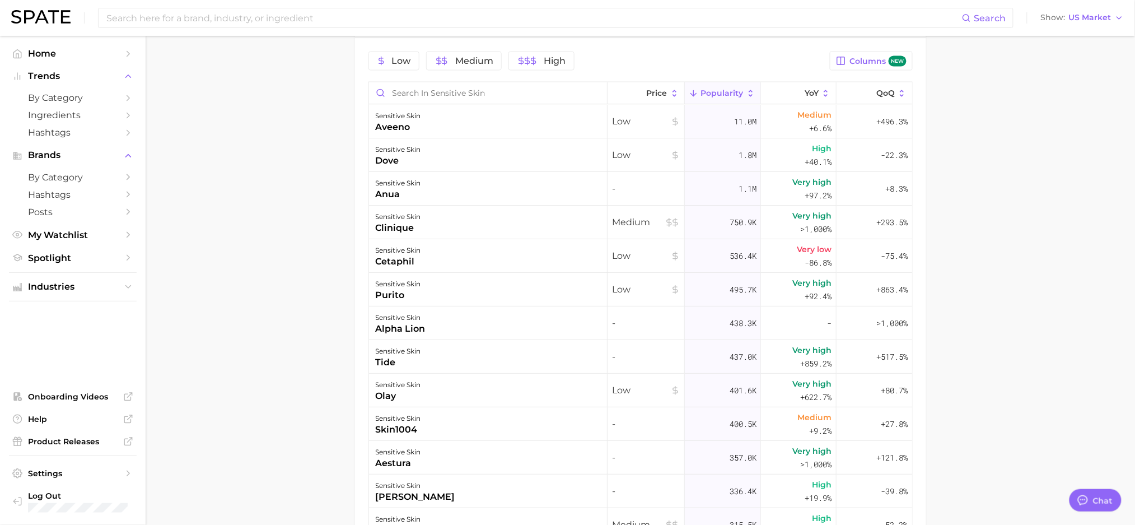
scroll to position [595, 0]
